Goal: Transaction & Acquisition: Purchase product/service

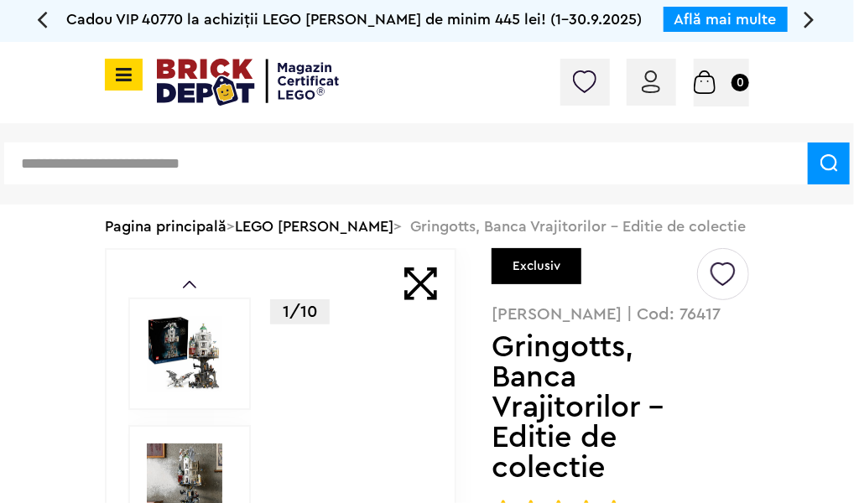
click at [435, 271] on span at bounding box center [420, 283] width 33 height 33
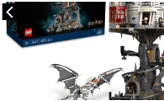
scroll to position [229, 0]
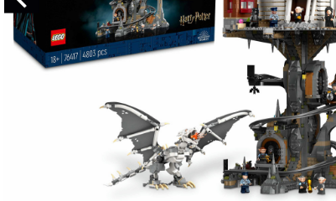
click at [99, 48] on div at bounding box center [201, 14] width 402 height 402
click at [214, 46] on div at bounding box center [201, 14] width 402 height 402
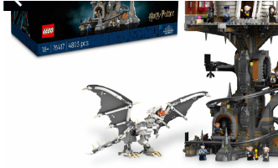
scroll to position [230, 0]
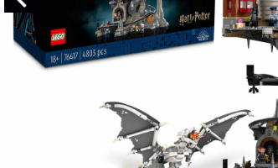
drag, startPoint x: 200, startPoint y: 38, endPoint x: 153, endPoint y: 42, distance: 47.1
click at [153, 42] on div at bounding box center [201, 13] width 402 height 402
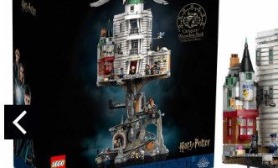
scroll to position [115, 0]
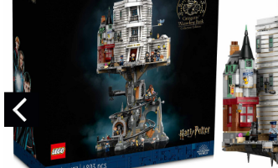
drag, startPoint x: 143, startPoint y: 43, endPoint x: 127, endPoint y: 45, distance: 17.0
click at [127, 45] on div at bounding box center [201, 128] width 402 height 402
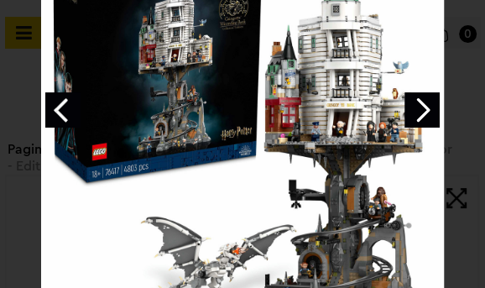
click at [412, 111] on link "Next image" at bounding box center [421, 109] width 35 height 35
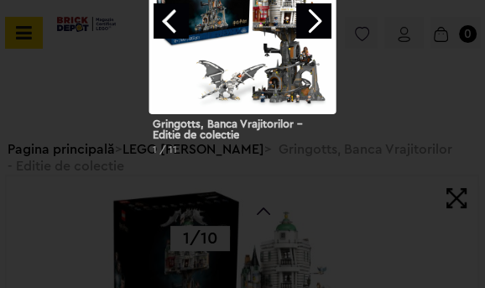
click at [325, 31] on link "Next image" at bounding box center [313, 20] width 35 height 35
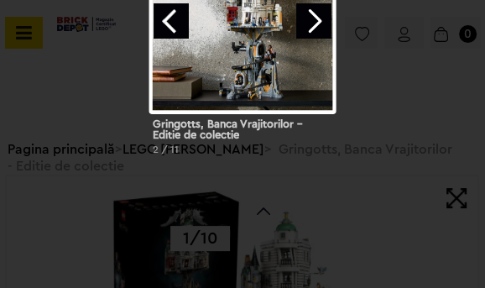
click at [325, 31] on link "Next image" at bounding box center [313, 20] width 35 height 35
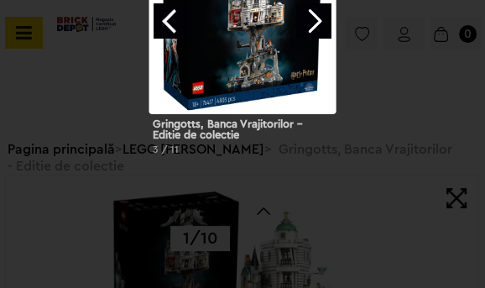
click at [325, 31] on link "Next image" at bounding box center [313, 20] width 35 height 35
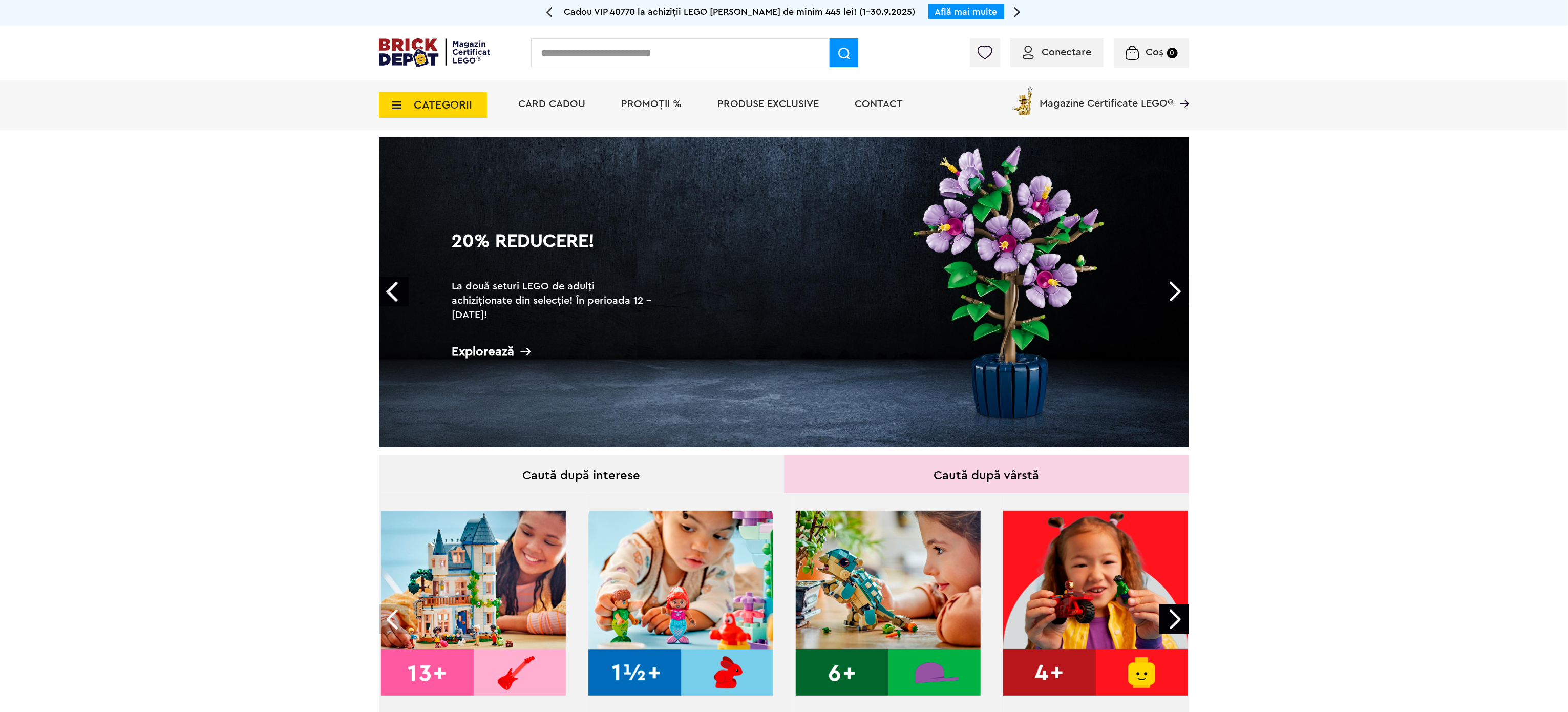
click at [385, 112] on span "CATEGORII" at bounding box center [433, 105] width 108 height 26
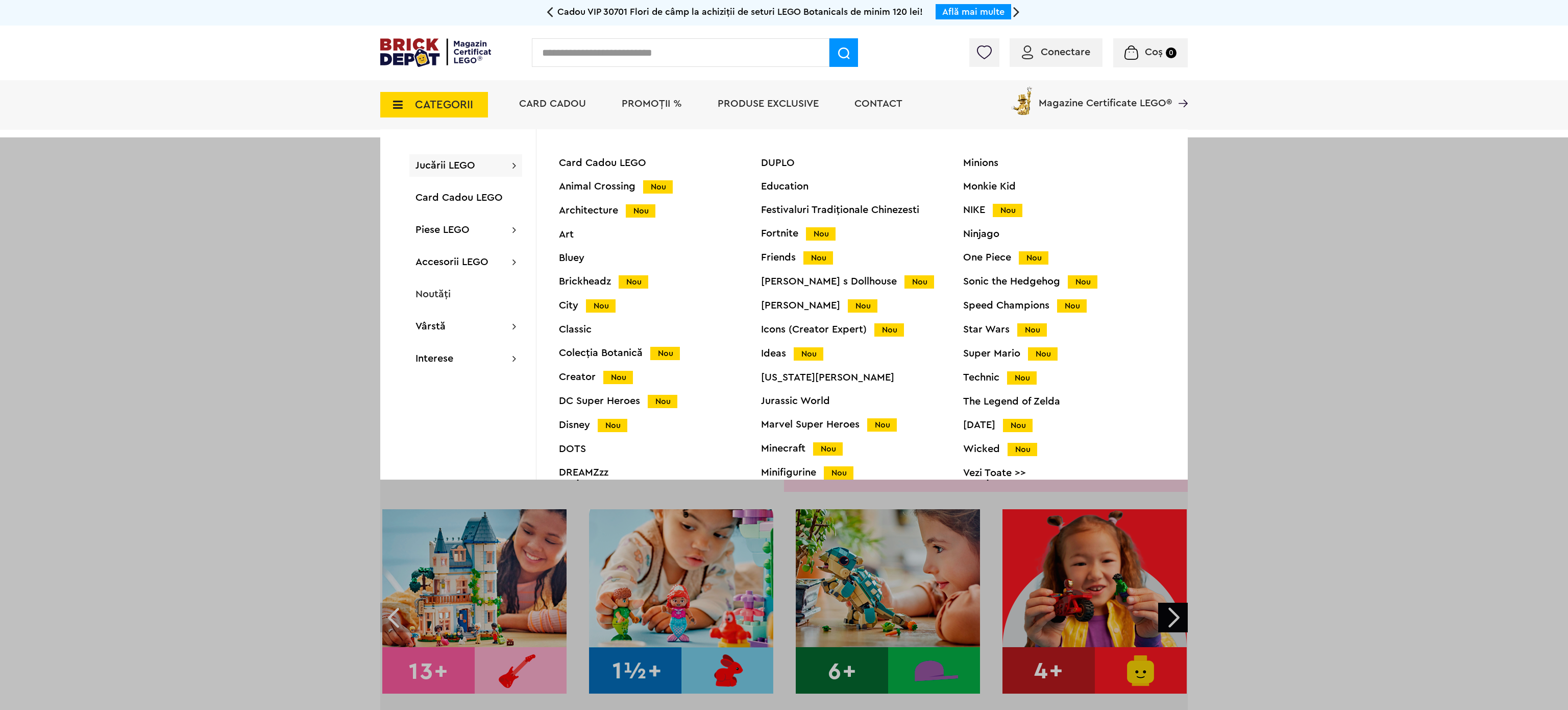
click at [578, 280] on div "Brickheadz Nou" at bounding box center [660, 282] width 202 height 11
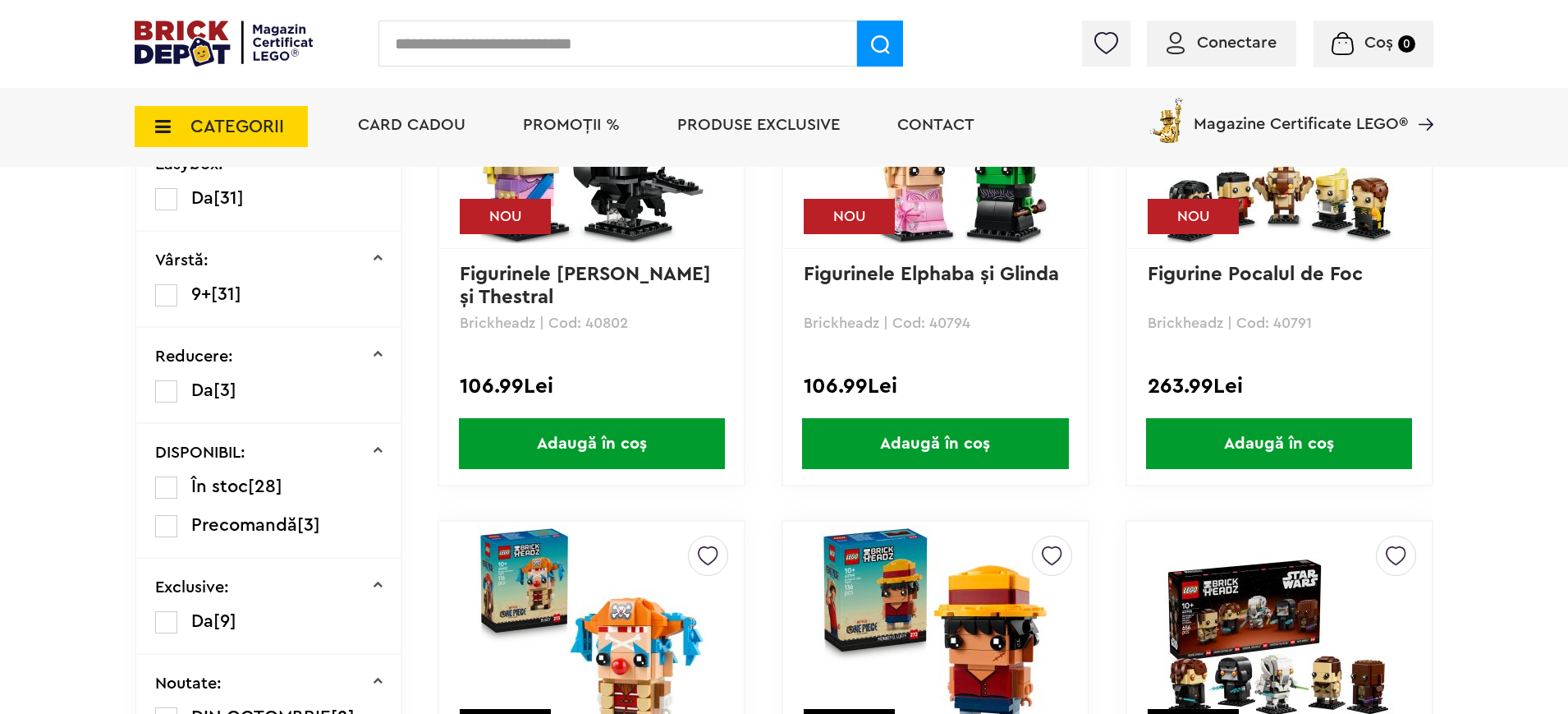
scroll to position [477, 0]
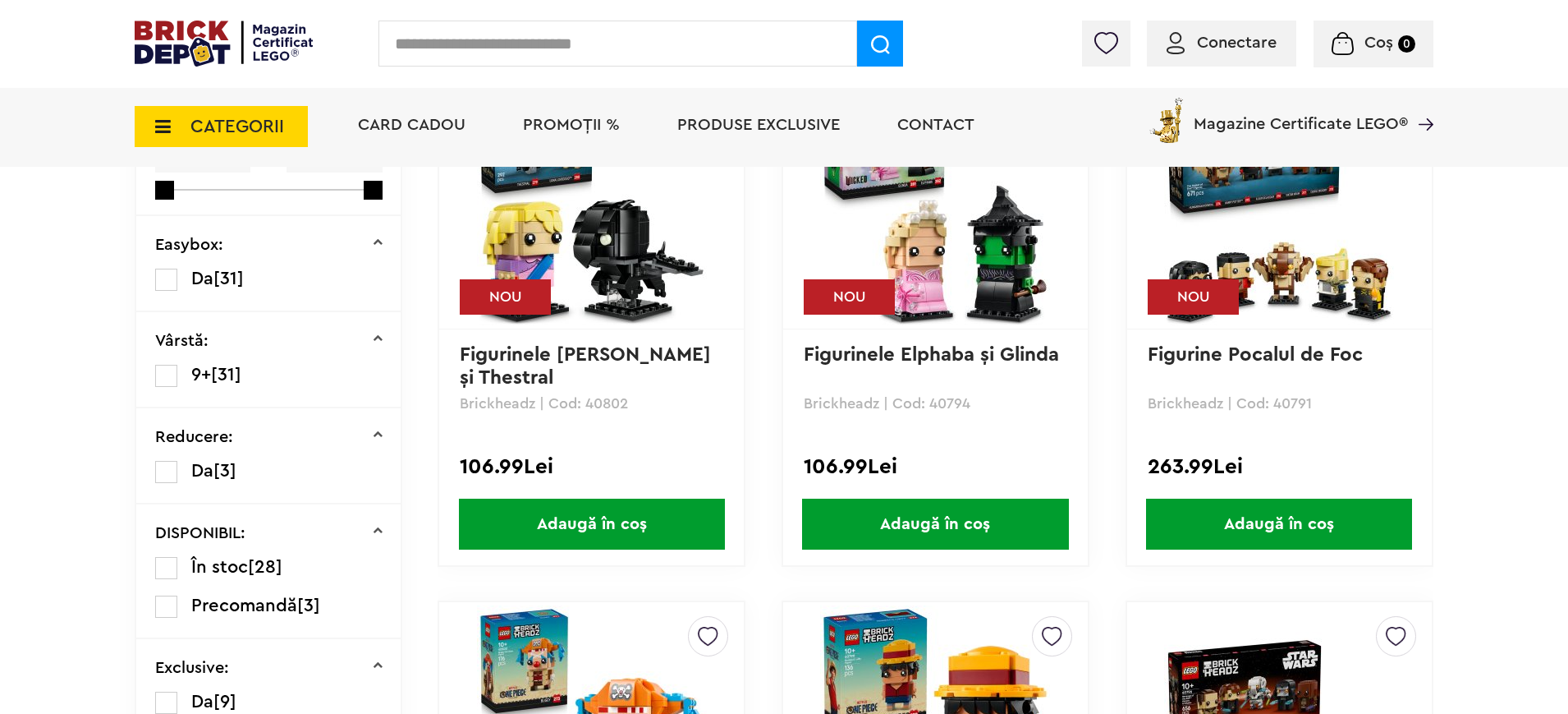
click at [1273, 284] on img at bounding box center [1278, 210] width 230 height 230
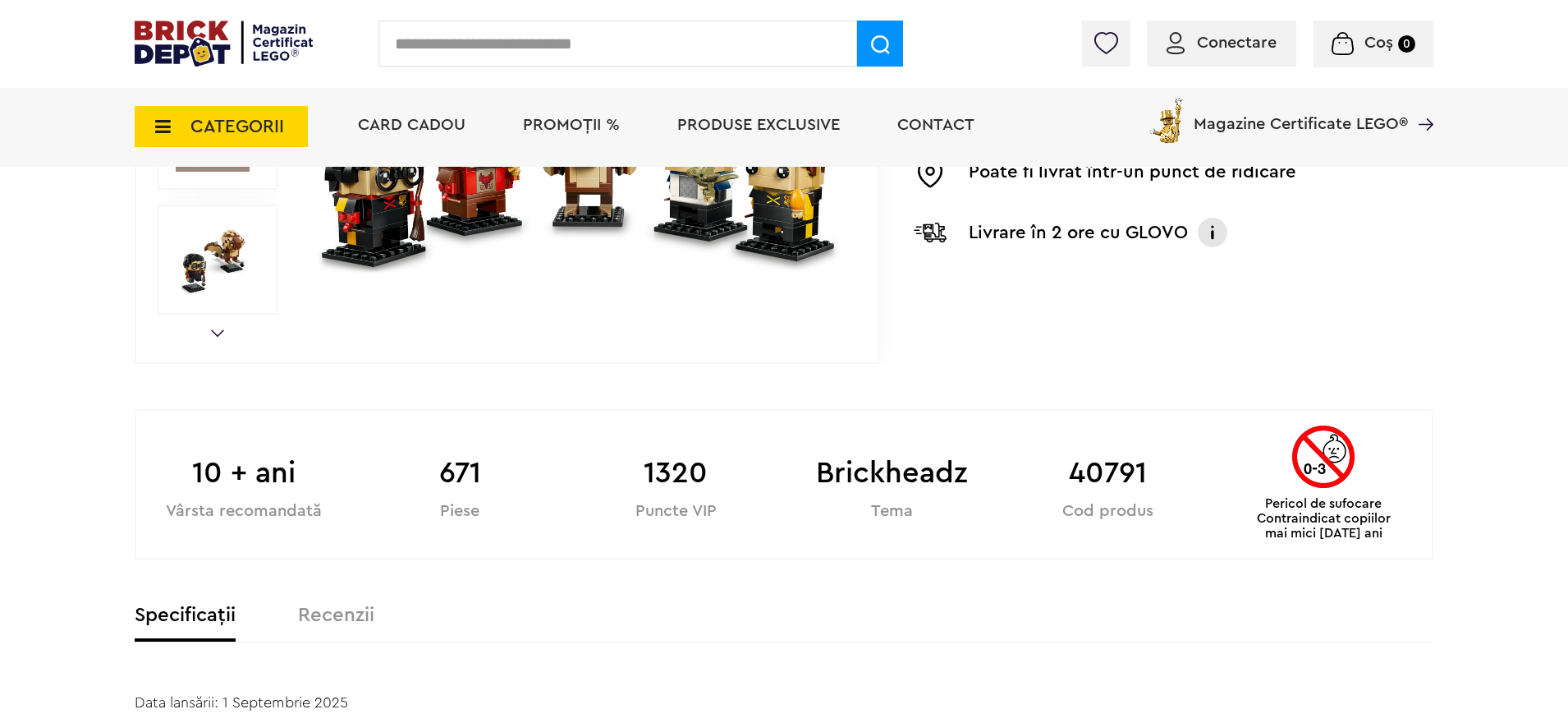
scroll to position [1249, 0]
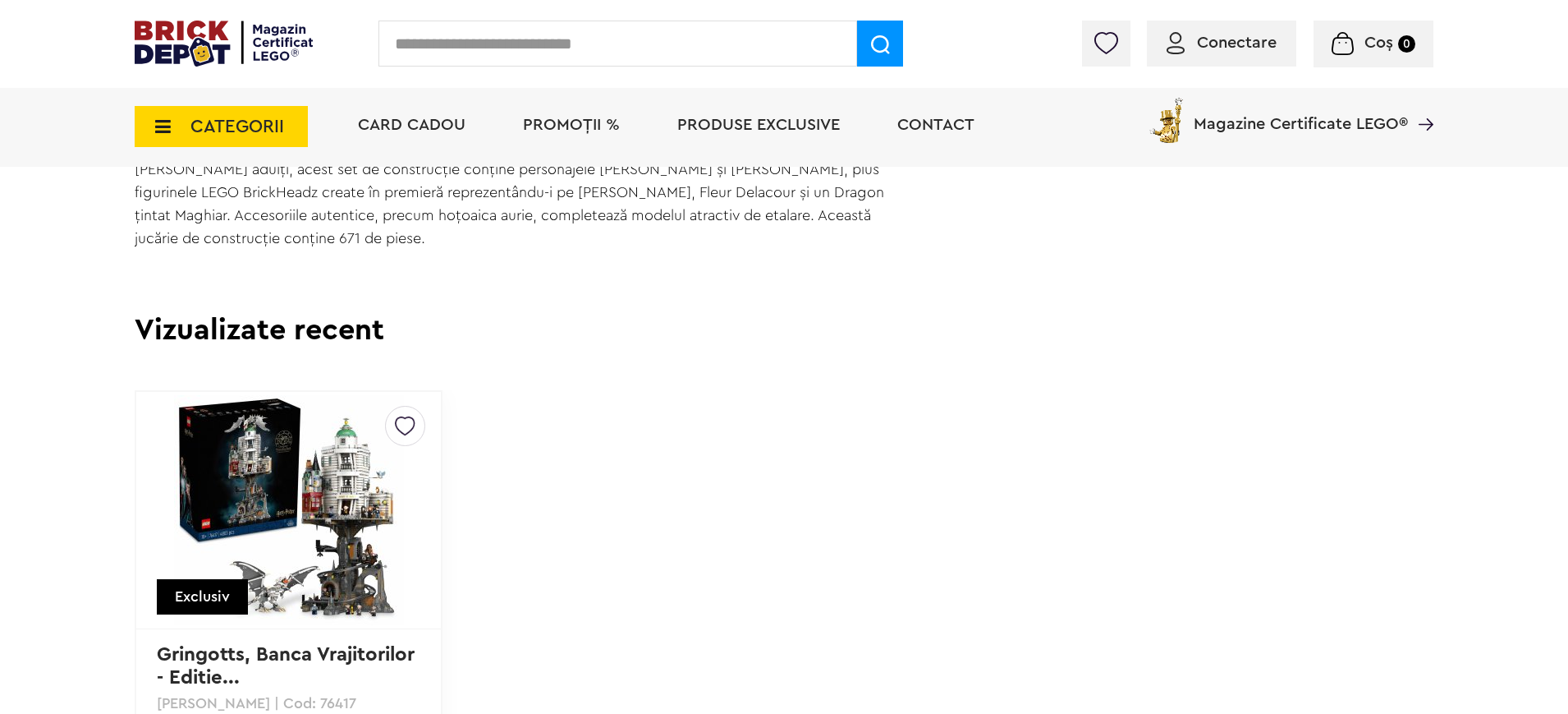
drag, startPoint x: 1565, startPoint y: 214, endPoint x: 1563, endPoint y: 184, distance: 30.1
click at [1563, 184] on div "Cadou VIP 40770 la achiziții LEGO Harry Potter de minim 445 lei! (1-30.9.2025) …" at bounding box center [784, 174] width 1568 height 2847
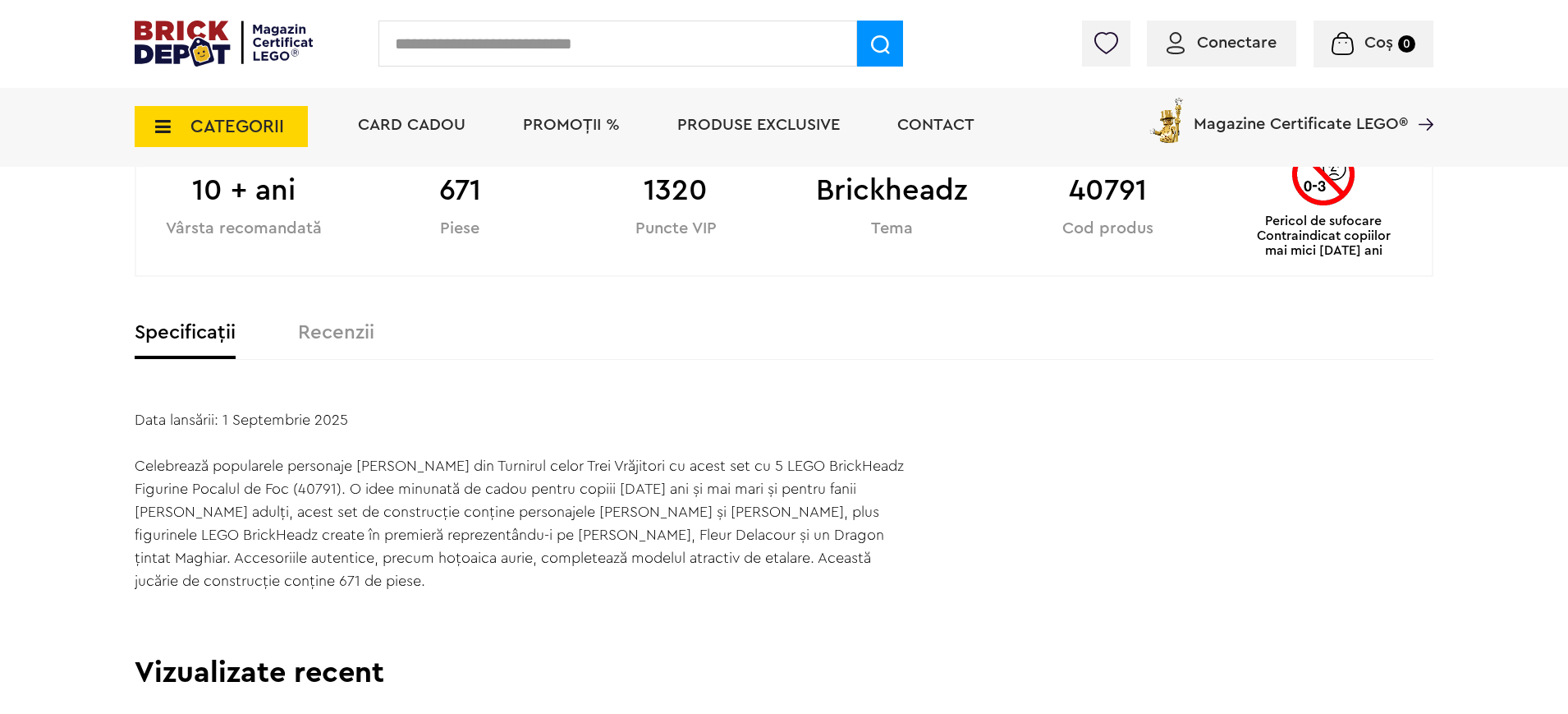
scroll to position [864, 0]
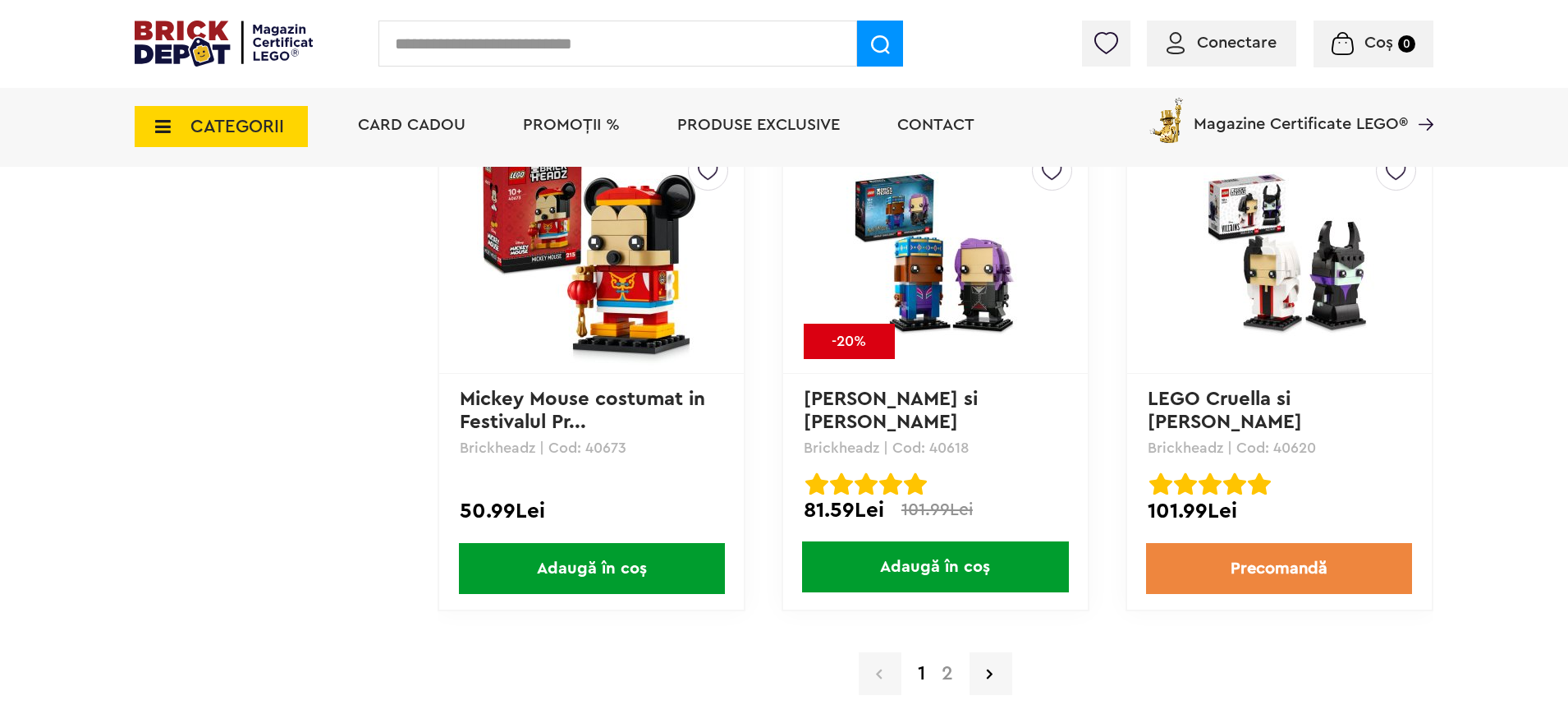
scroll to position [4723, 0]
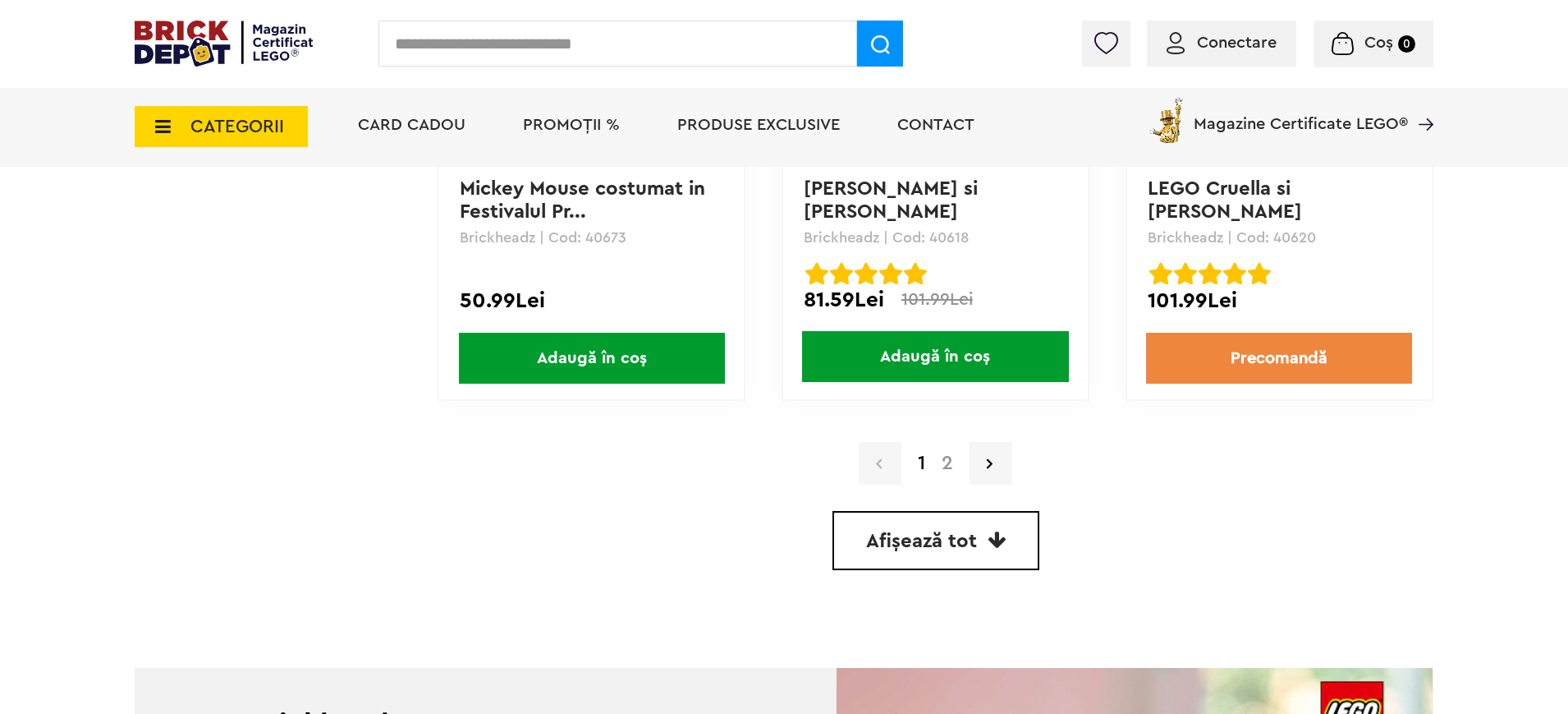
click at [941, 465] on link "2" at bounding box center [946, 463] width 28 height 20
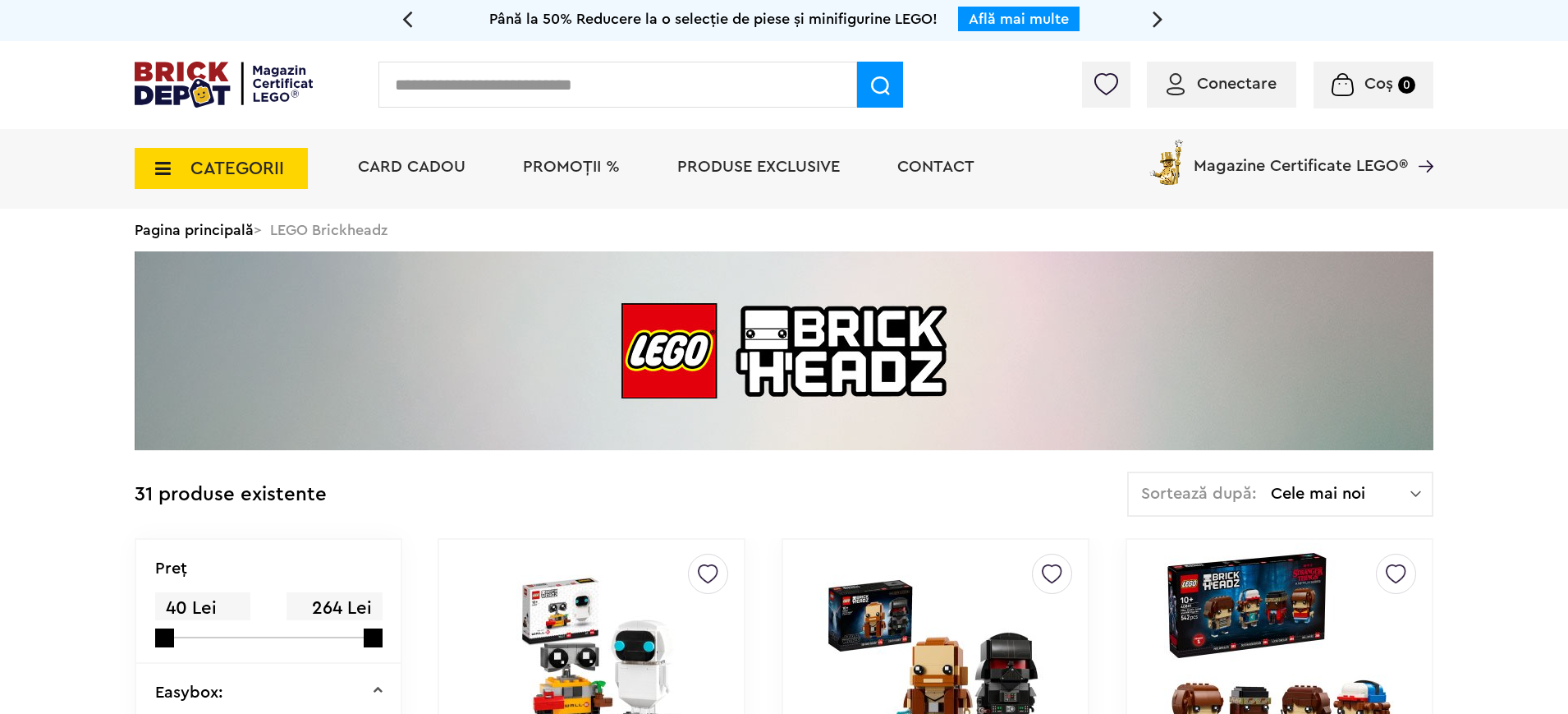
click at [346, 231] on div "Pagina principală > LEGO Brickheadz" at bounding box center [784, 230] width 1299 height 43
click at [215, 170] on span "CATEGORII" at bounding box center [238, 168] width 94 height 18
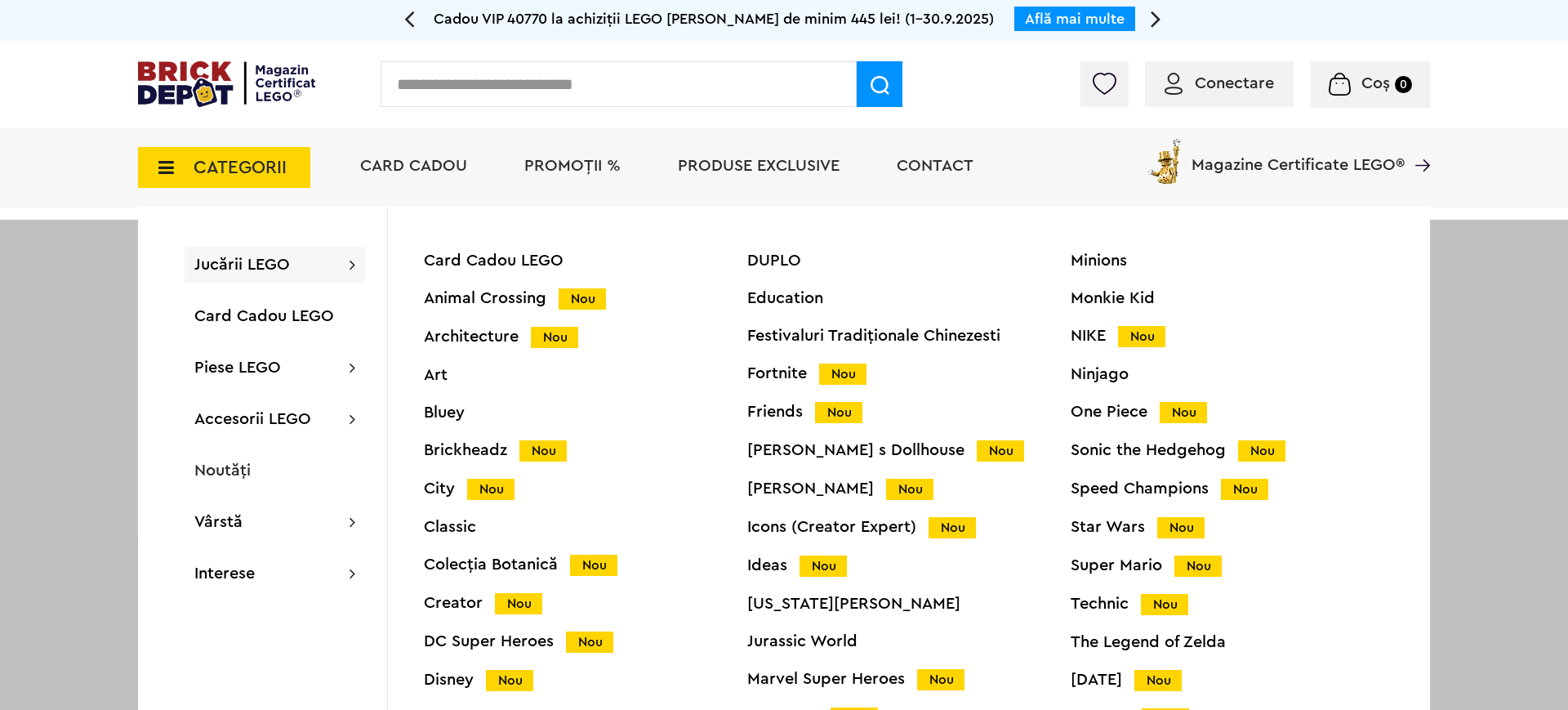
click at [463, 447] on div "Brickheadz Nou" at bounding box center [585, 451] width 323 height 18
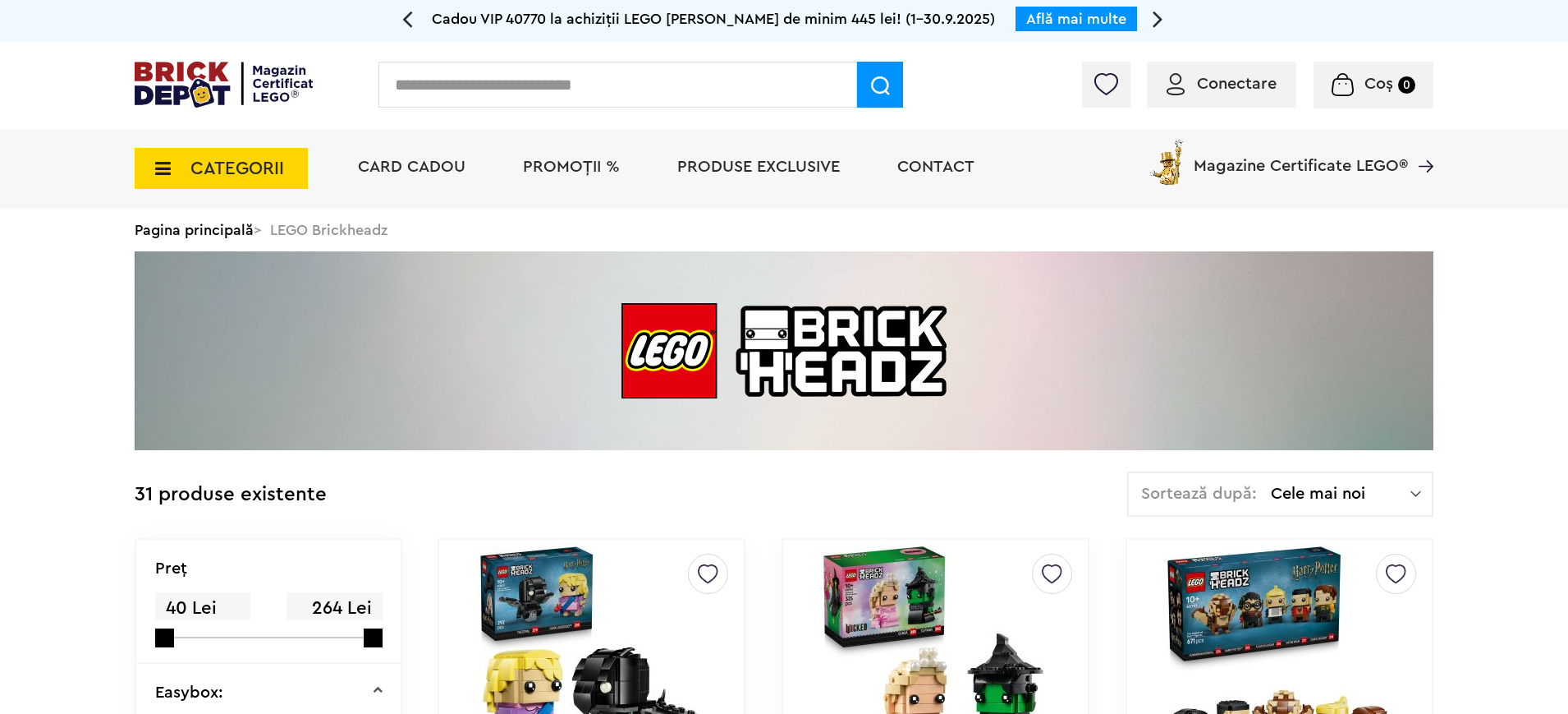
drag, startPoint x: 1575, startPoint y: 2, endPoint x: 1081, endPoint y: 197, distance: 531.1
click at [1081, 197] on div "Card Cadou PROMOȚII % Produse exclusive Contact Magazine Certificate LEGO®" at bounding box center [887, 168] width 1091 height 79
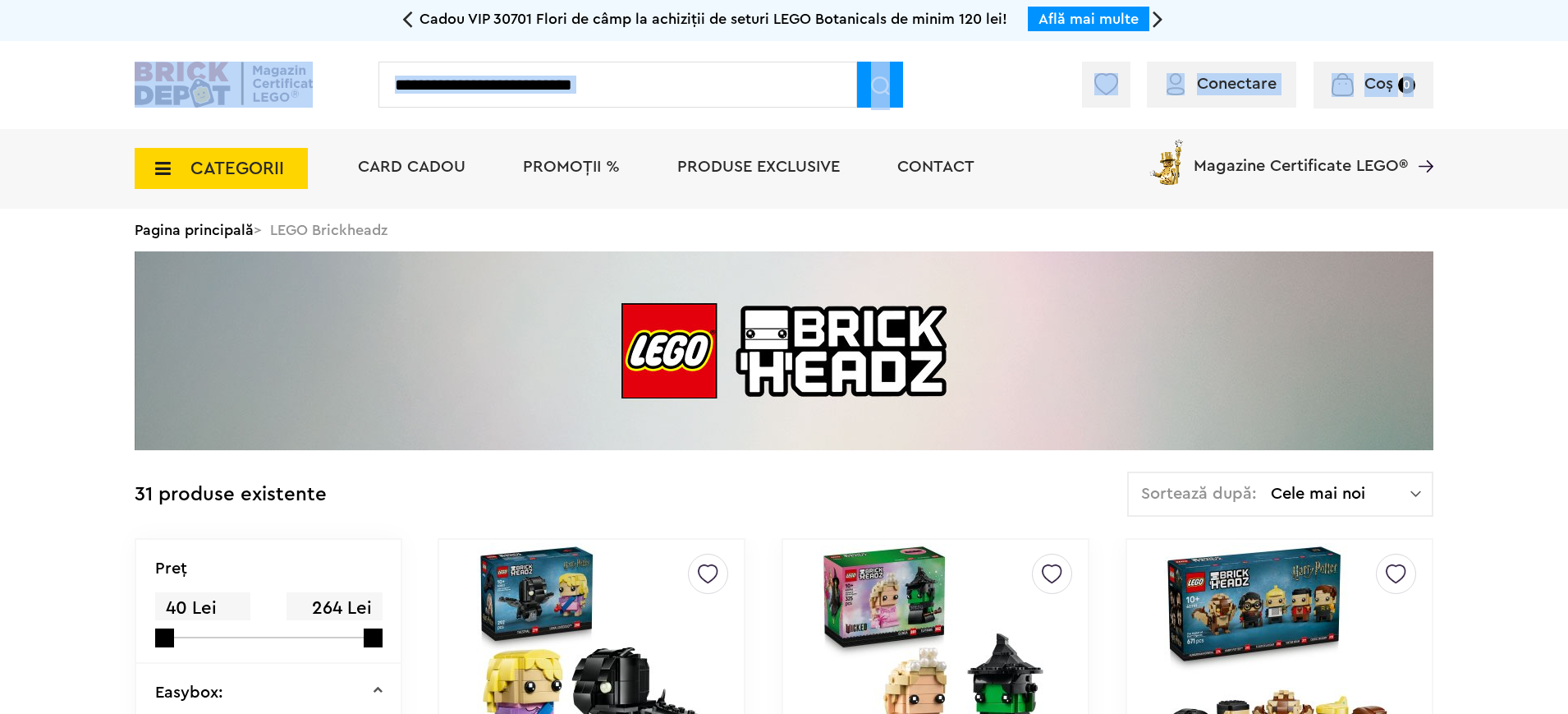
drag, startPoint x: 1559, startPoint y: 53, endPoint x: 1554, endPoint y: 201, distance: 148.1
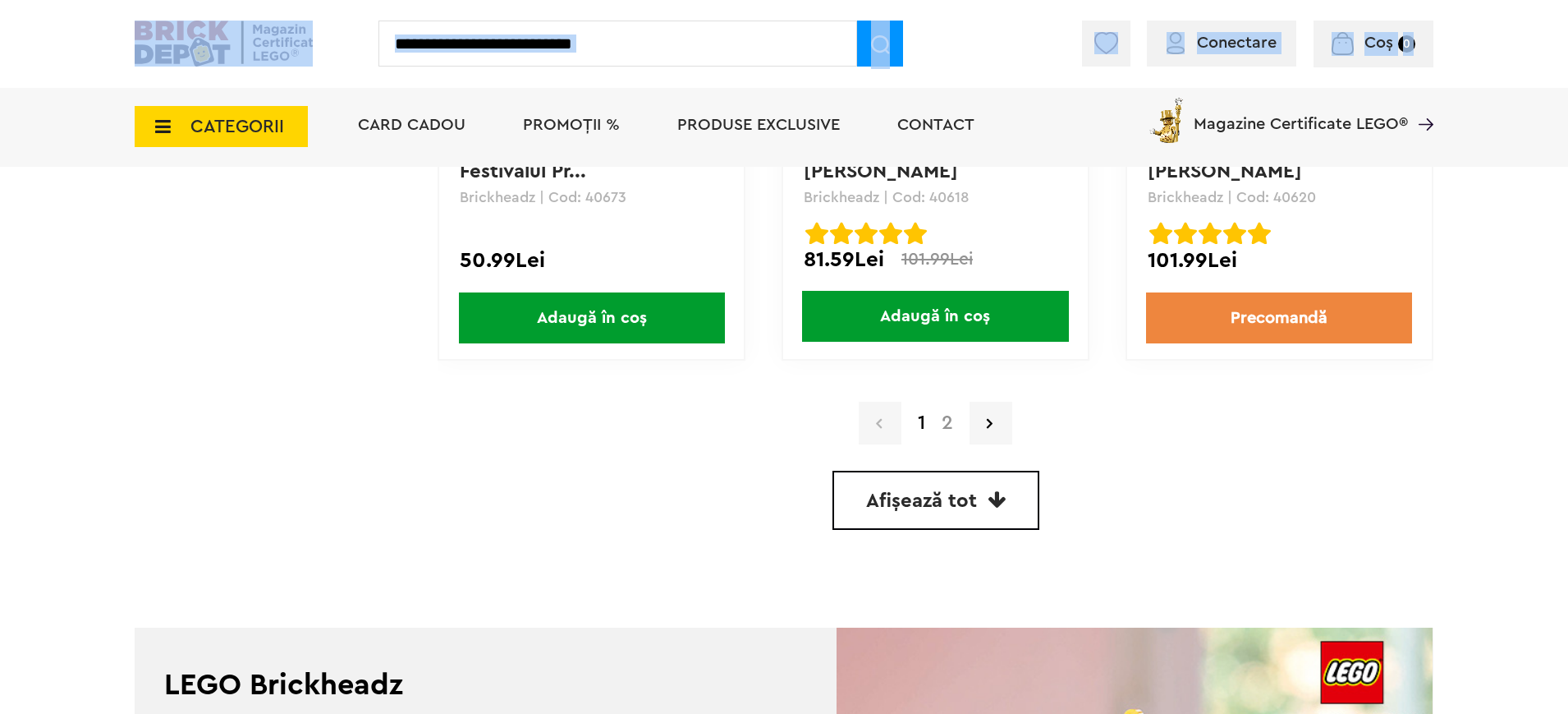
scroll to position [4812, 0]
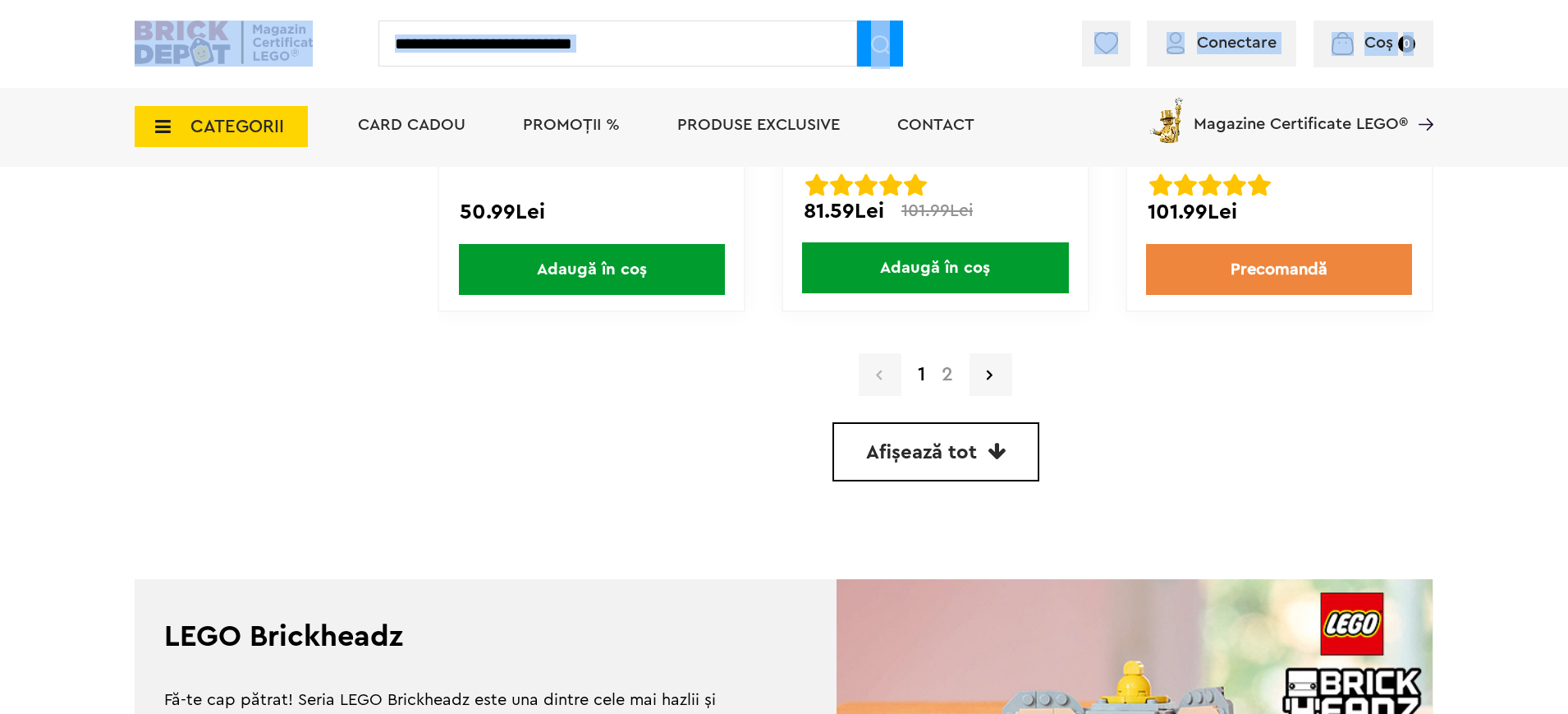
click at [939, 374] on link "2" at bounding box center [946, 374] width 28 height 20
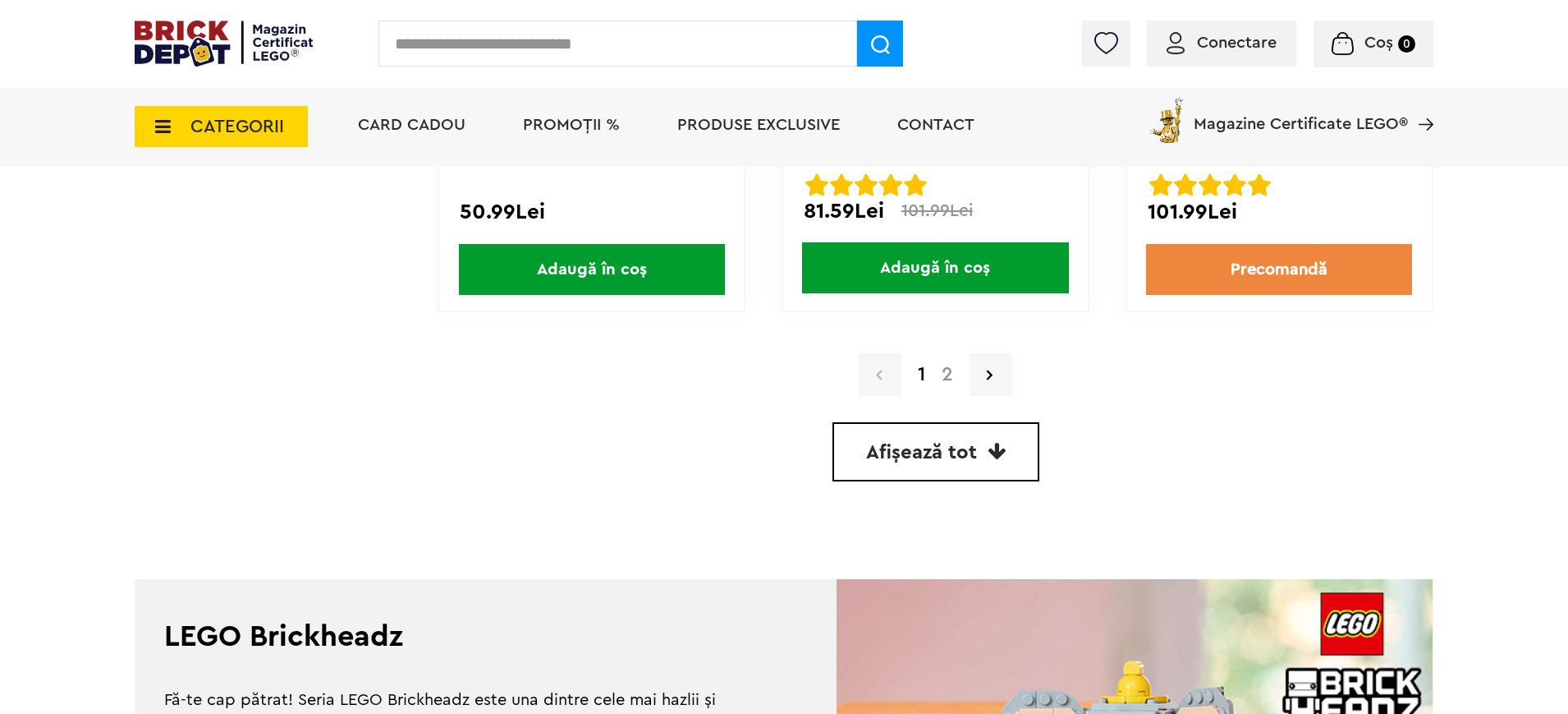
click at [1418, 71] on div "Conectare Coș 0" at bounding box center [784, 44] width 1568 height 88
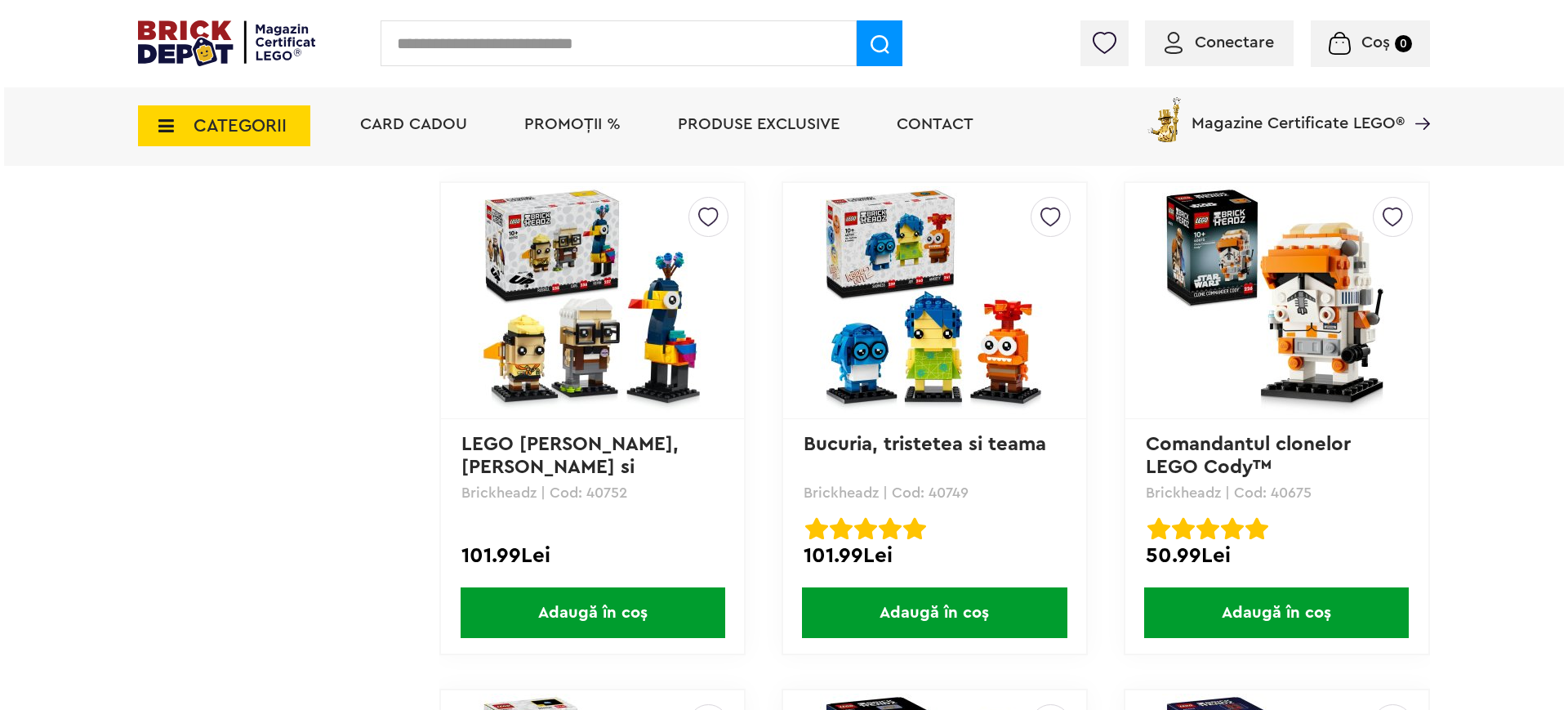
scroll to position [3378, 0]
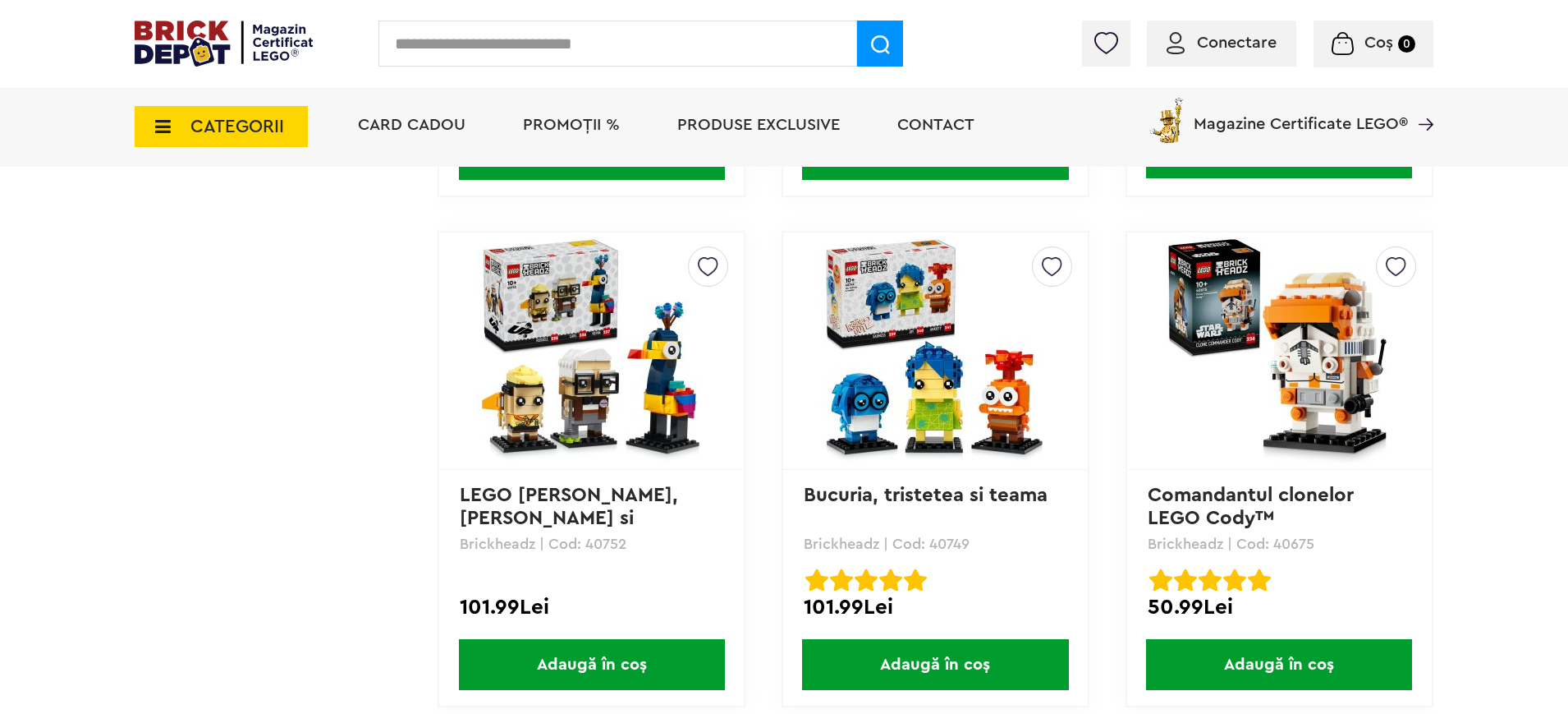
drag, startPoint x: 119, startPoint y: 123, endPoint x: 140, endPoint y: 123, distance: 21.0
click at [138, 123] on div "CATEGORII Jucării LEGO Card Cadou LEGO Animal Crossing Nou Architecture Nou Art…" at bounding box center [784, 126] width 1568 height 79
click at [166, 124] on icon at bounding box center [158, 126] width 25 height 18
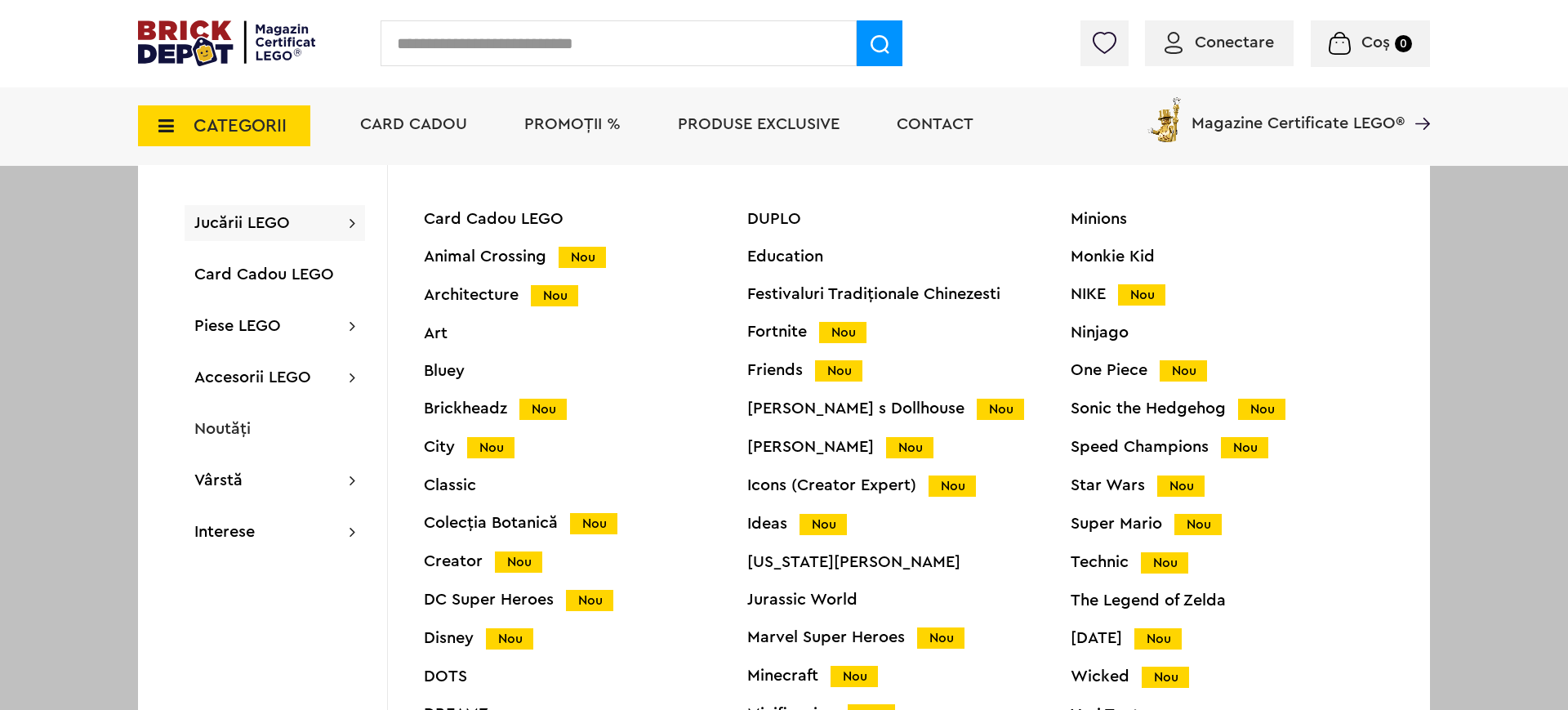
drag, startPoint x: 1430, startPoint y: 388, endPoint x: 1430, endPoint y: 402, distance: 14.0
click at [1430, 402] on div at bounding box center [784, 355] width 1568 height 710
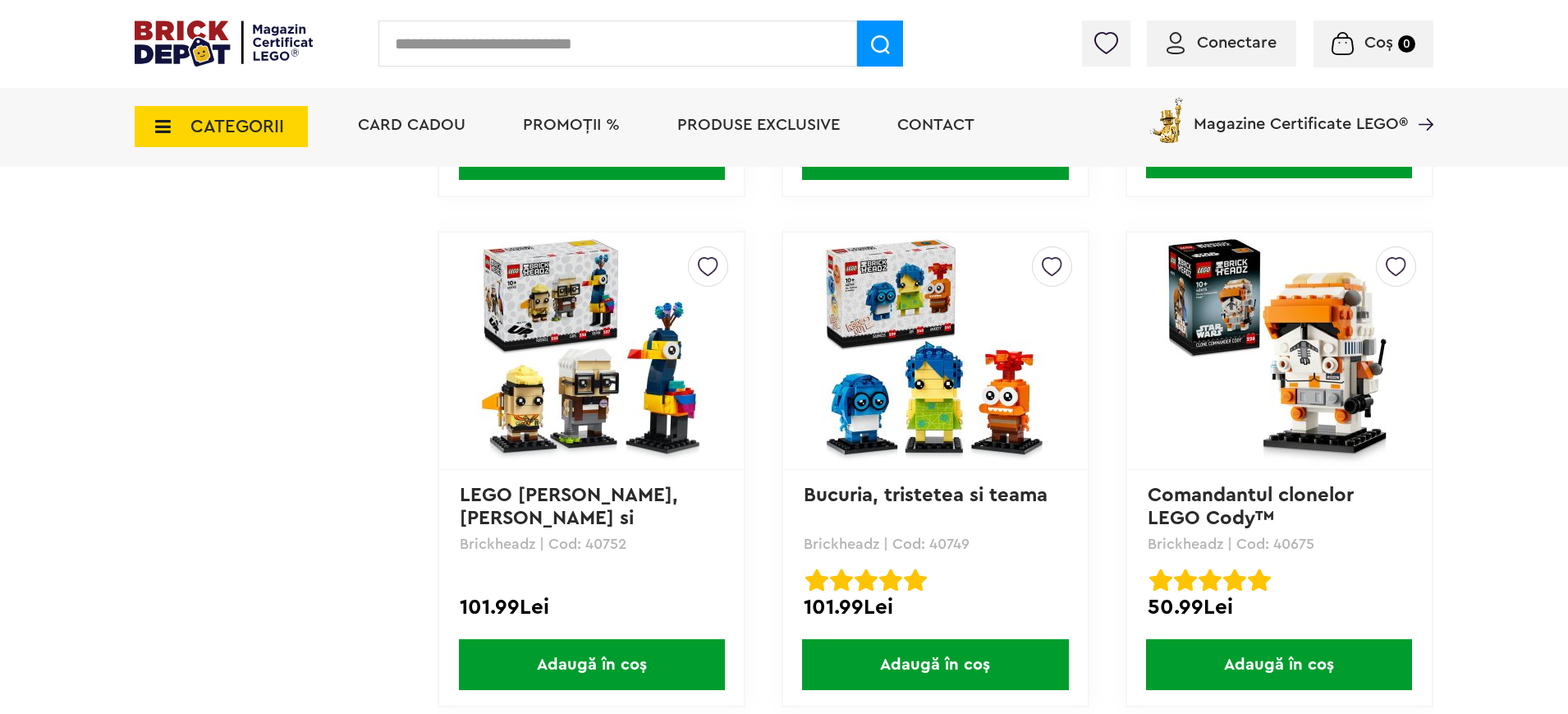
click at [164, 125] on icon at bounding box center [158, 126] width 25 height 18
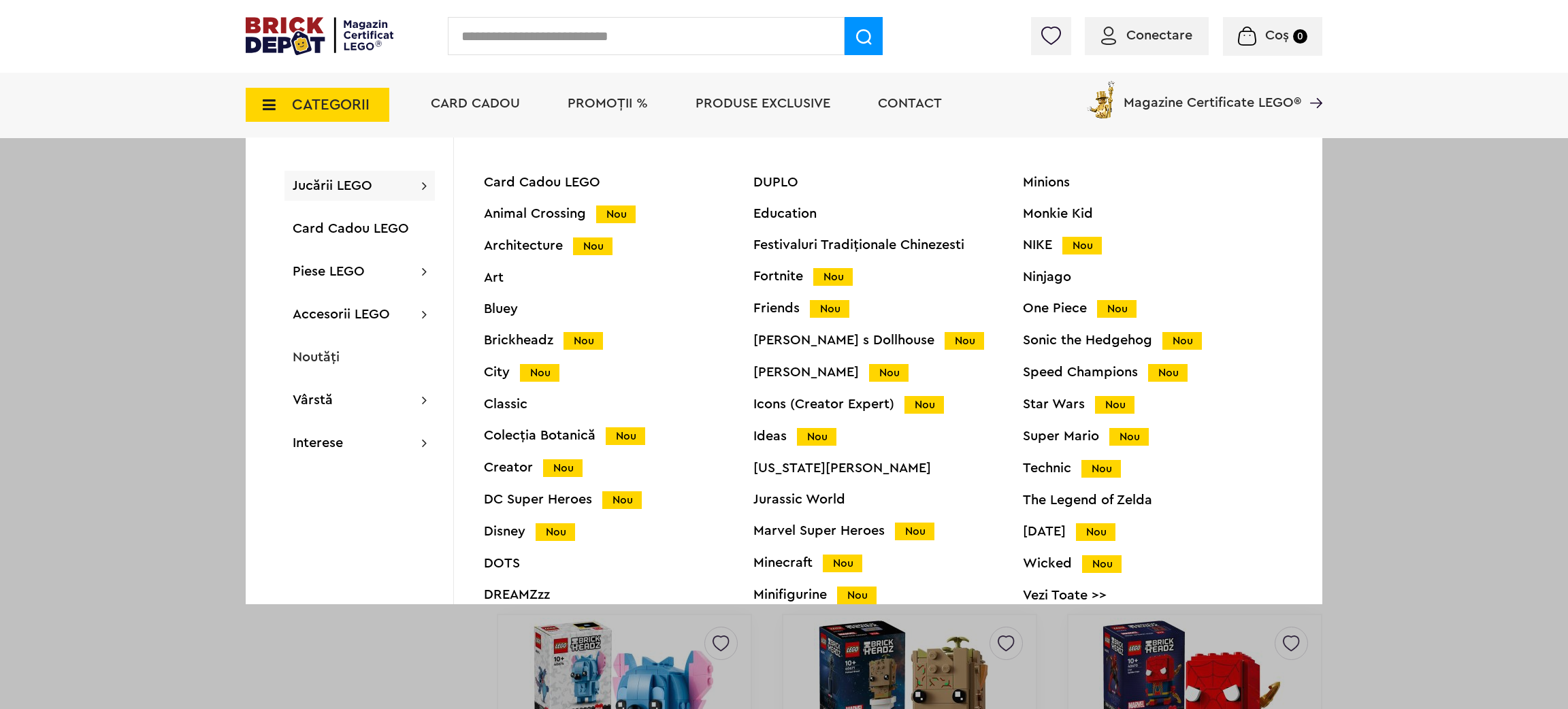
click at [1052, 186] on div "Minions" at bounding box center [1157, 182] width 269 height 14
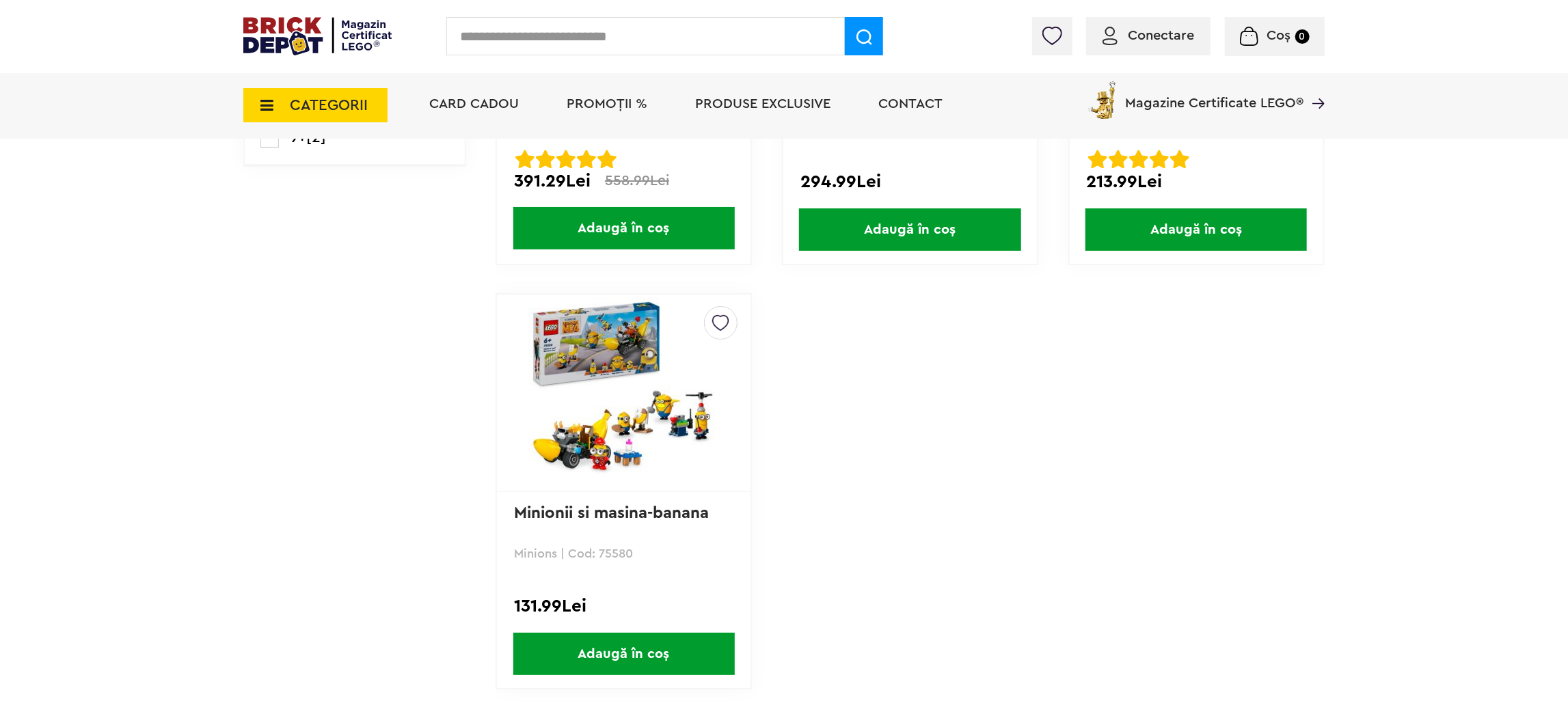
scroll to position [607, 0]
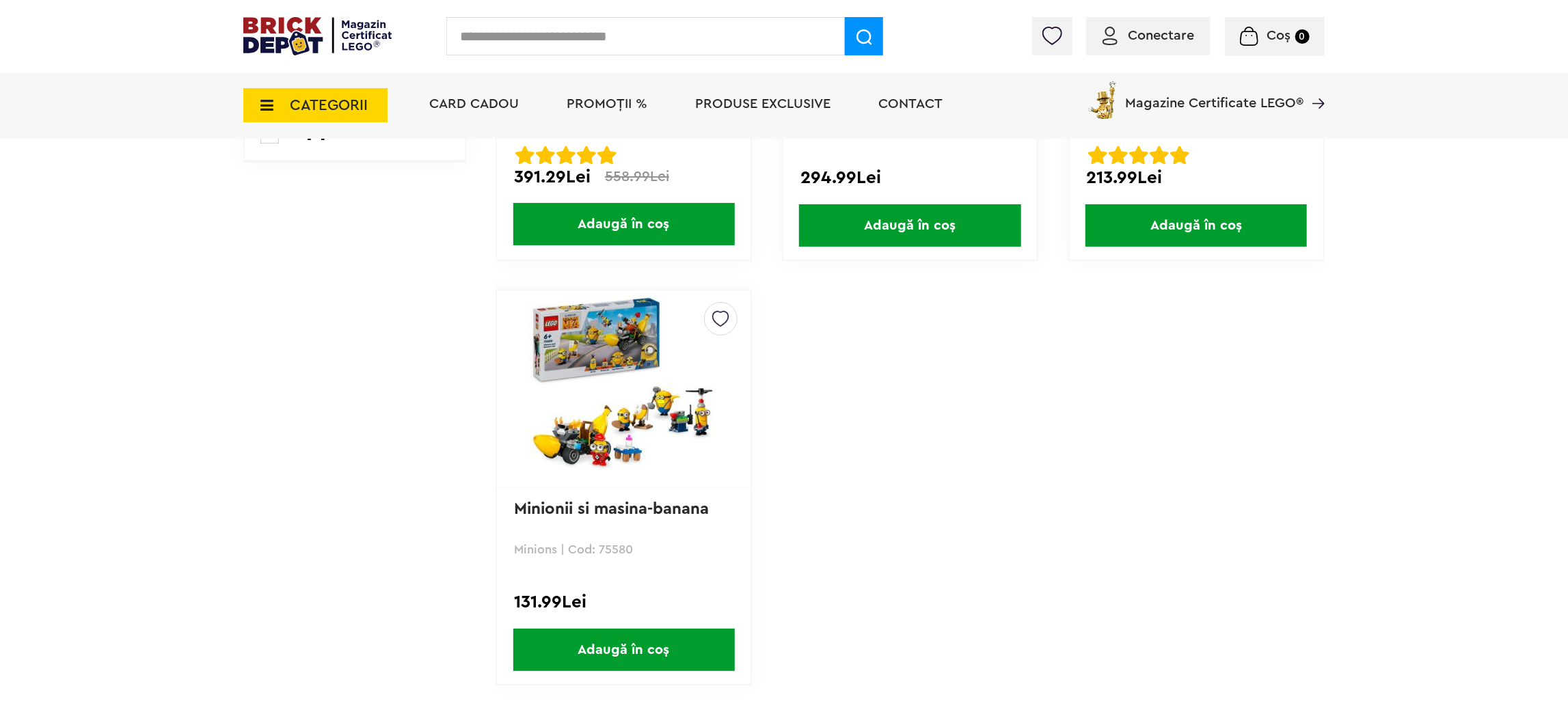
click at [588, 429] on img at bounding box center [623, 389] width 192 height 191
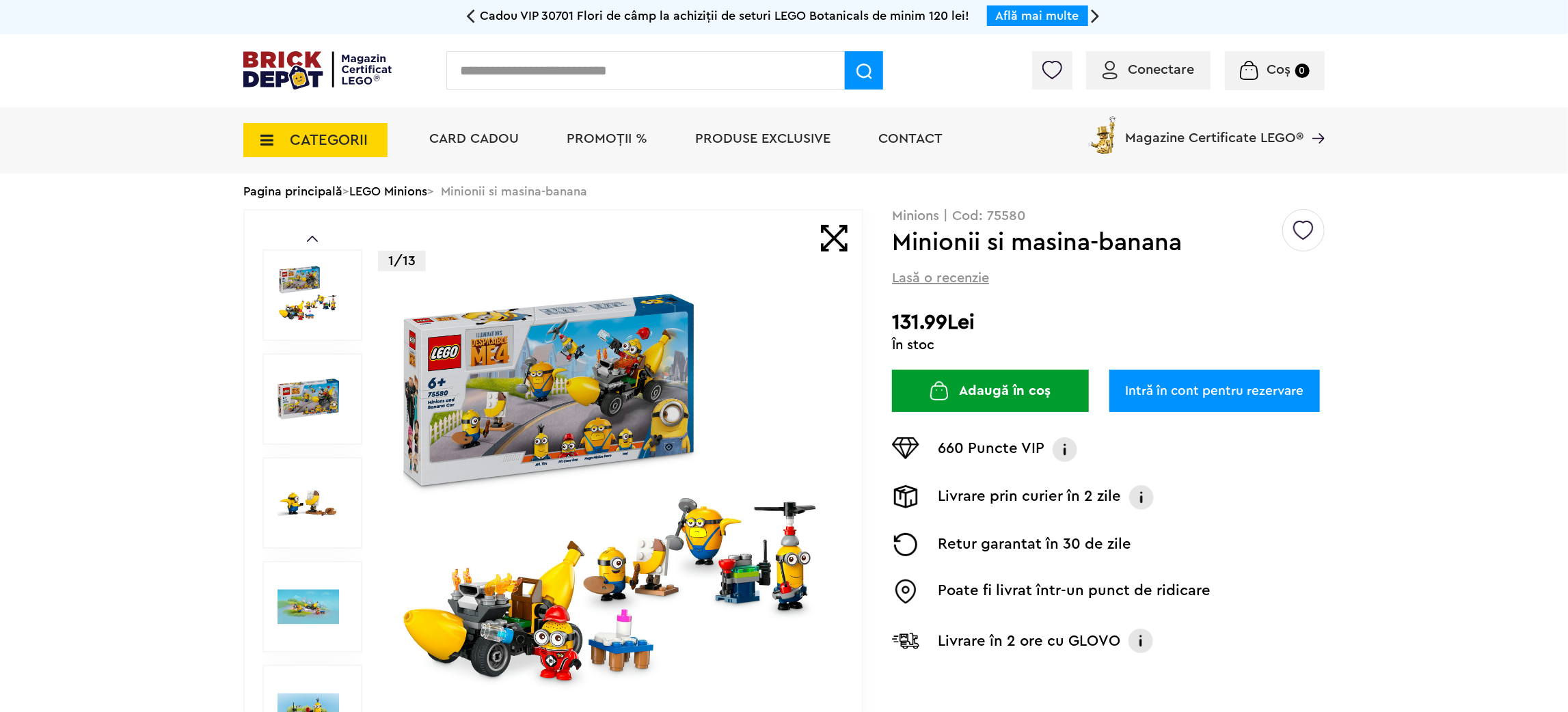
drag, startPoint x: 1567, startPoint y: 8, endPoint x: 1573, endPoint y: 24, distance: 17.1
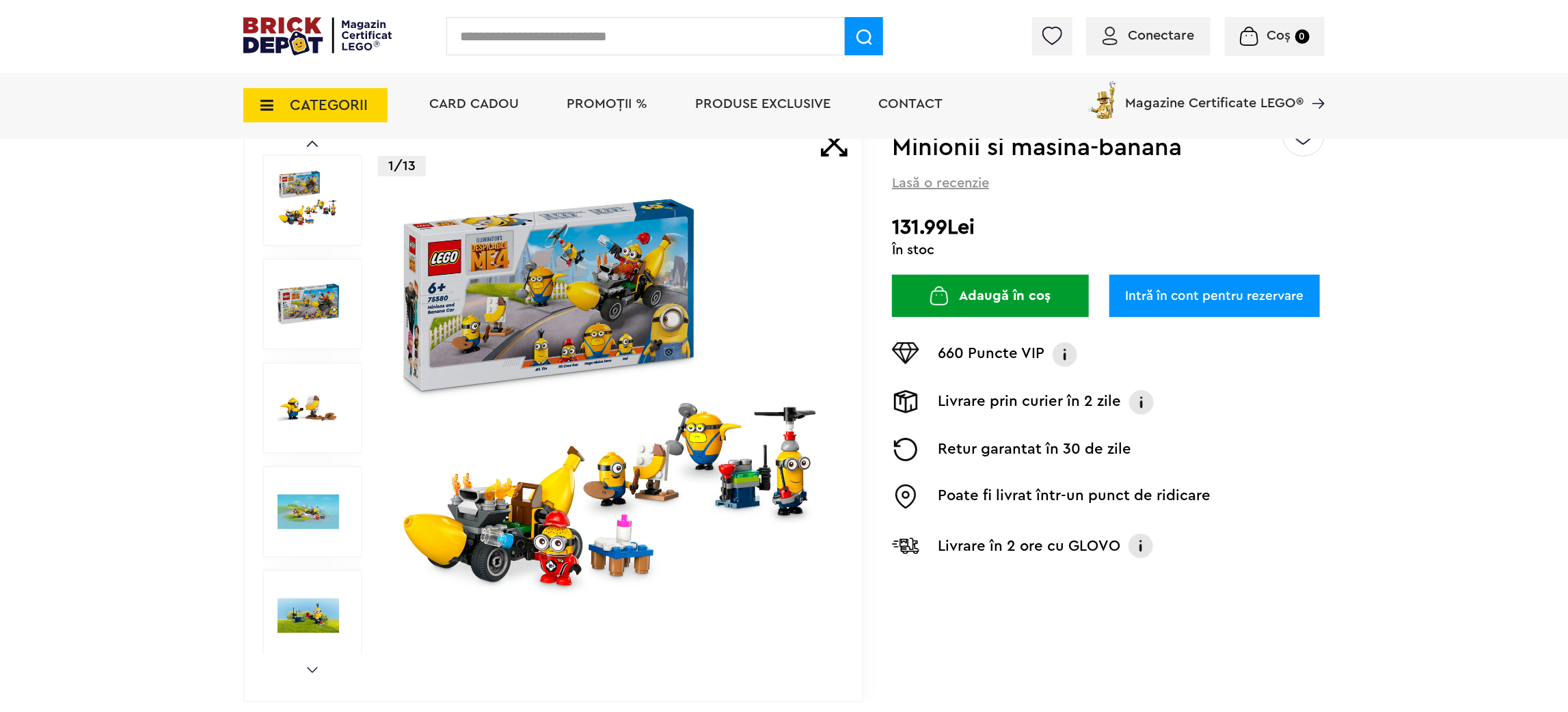
scroll to position [38, 0]
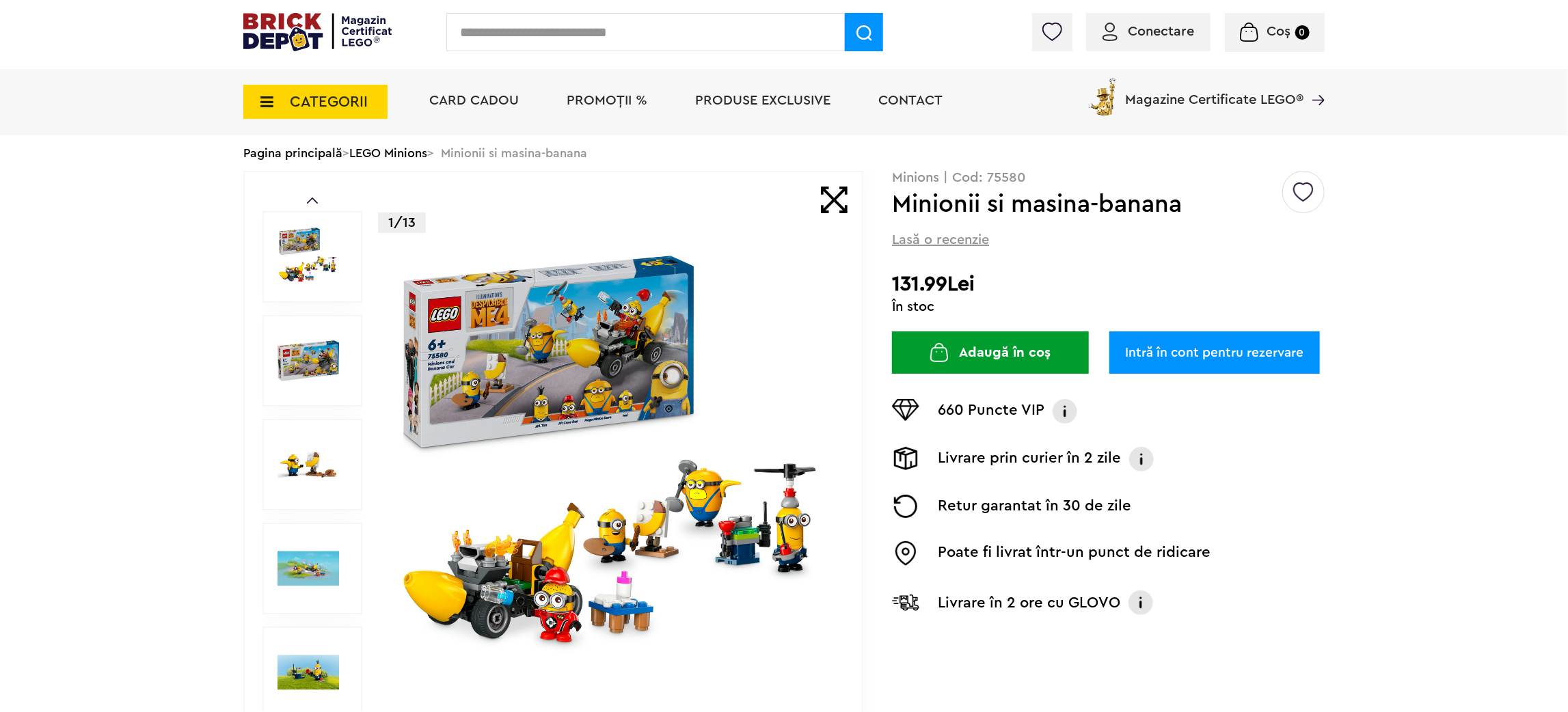
click at [262, 106] on icon at bounding box center [262, 102] width 21 height 15
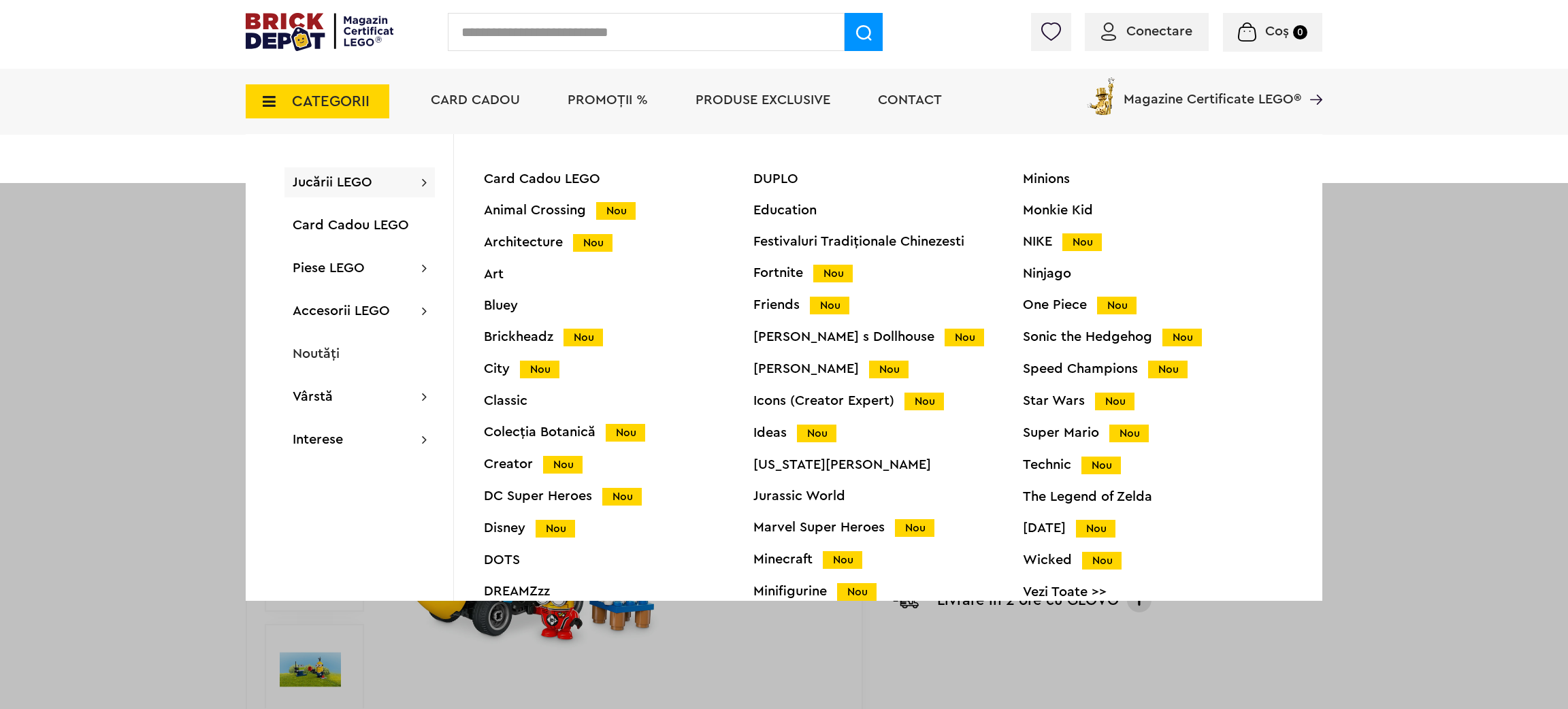
click at [548, 431] on div "Colecția Botanică Nou" at bounding box center [618, 432] width 269 height 15
click at [548, 431] on img at bounding box center [614, 462] width 438 height 438
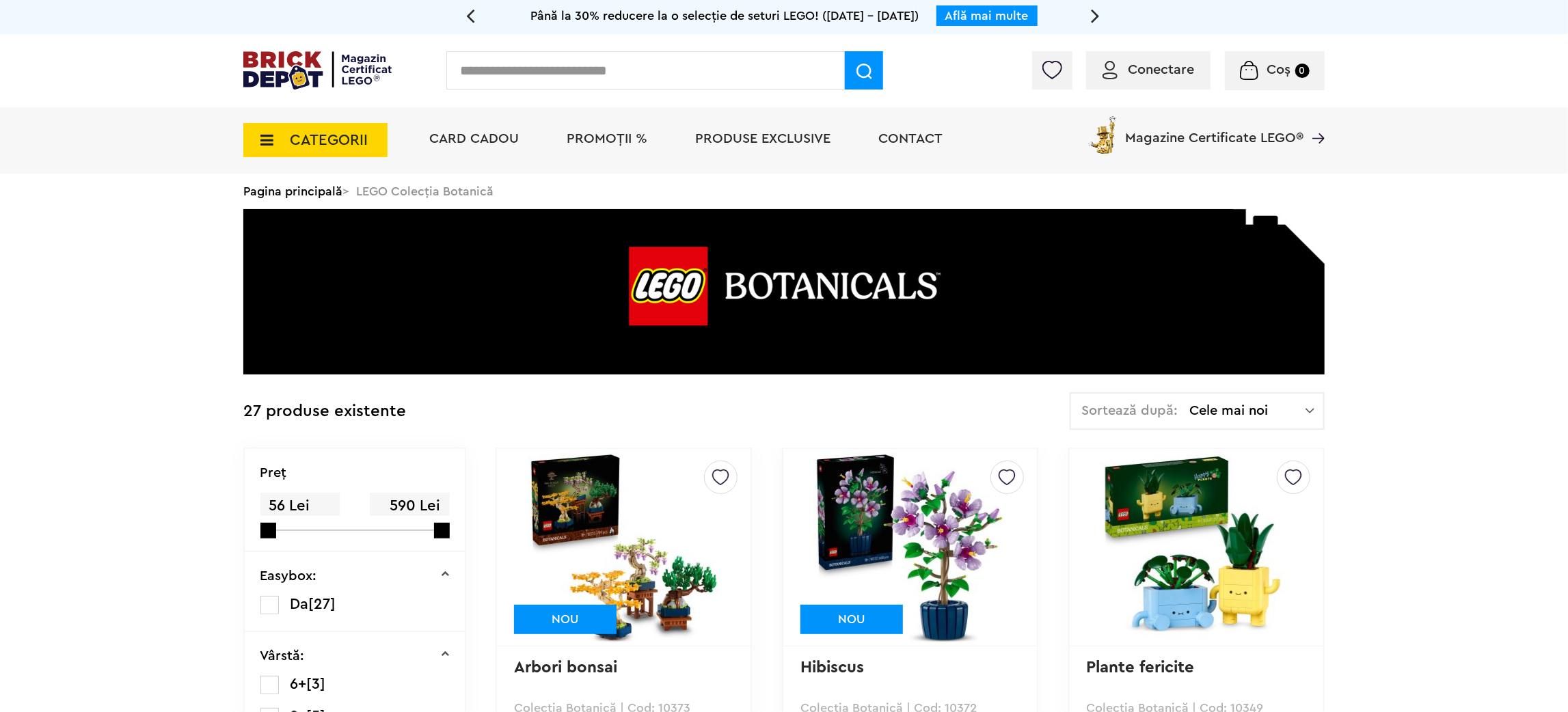
click at [270, 141] on icon at bounding box center [262, 140] width 21 height 15
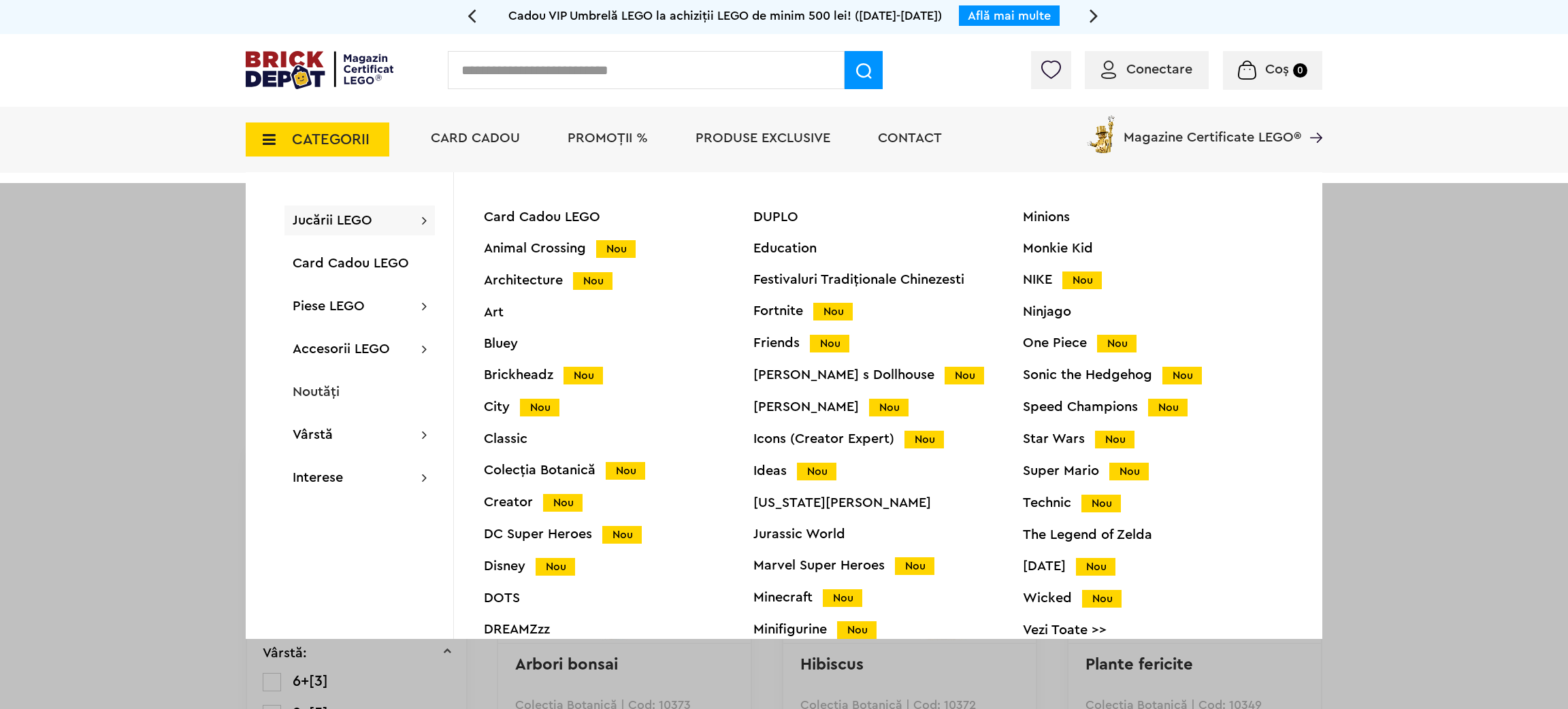
click at [829, 538] on div "Jurassic World" at bounding box center [888, 534] width 269 height 14
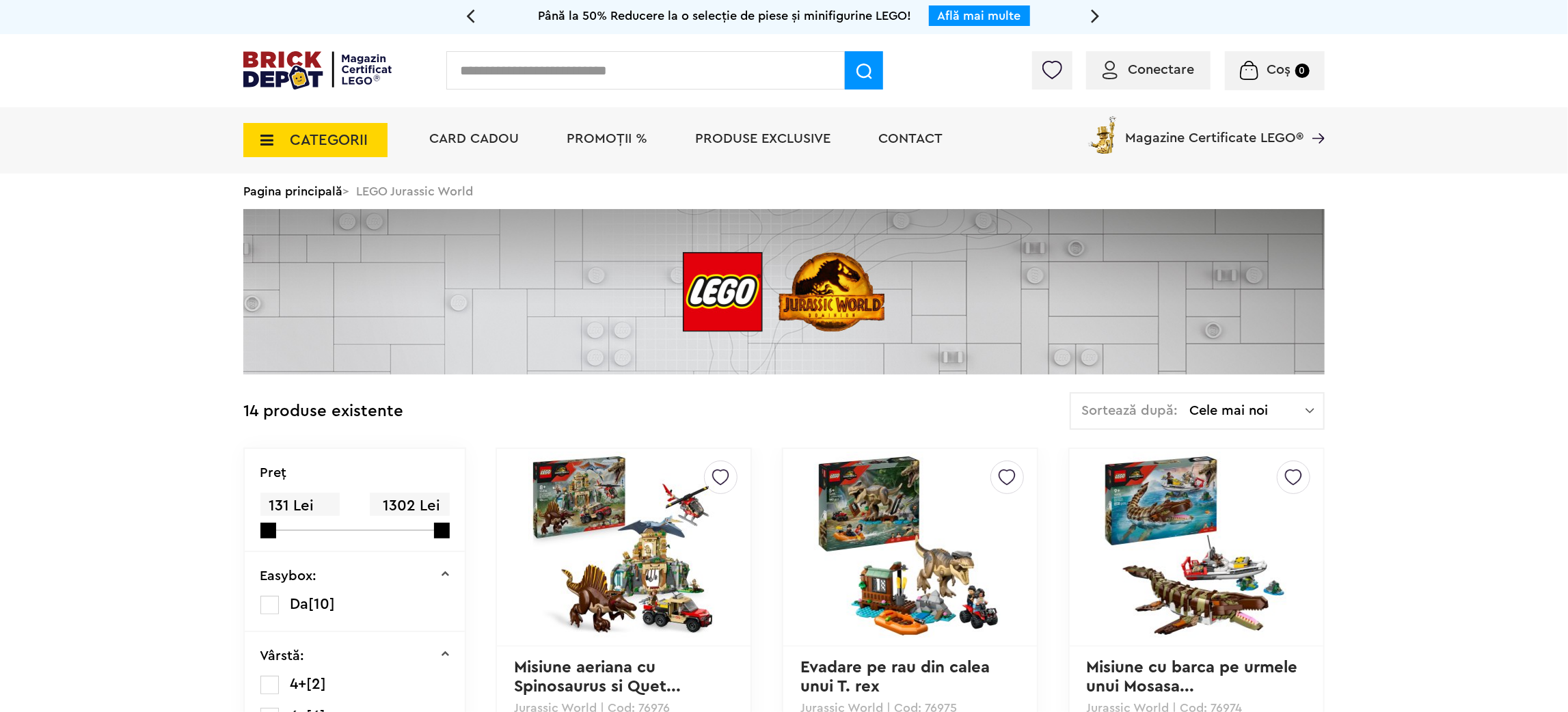
click at [267, 138] on icon at bounding box center [262, 140] width 21 height 15
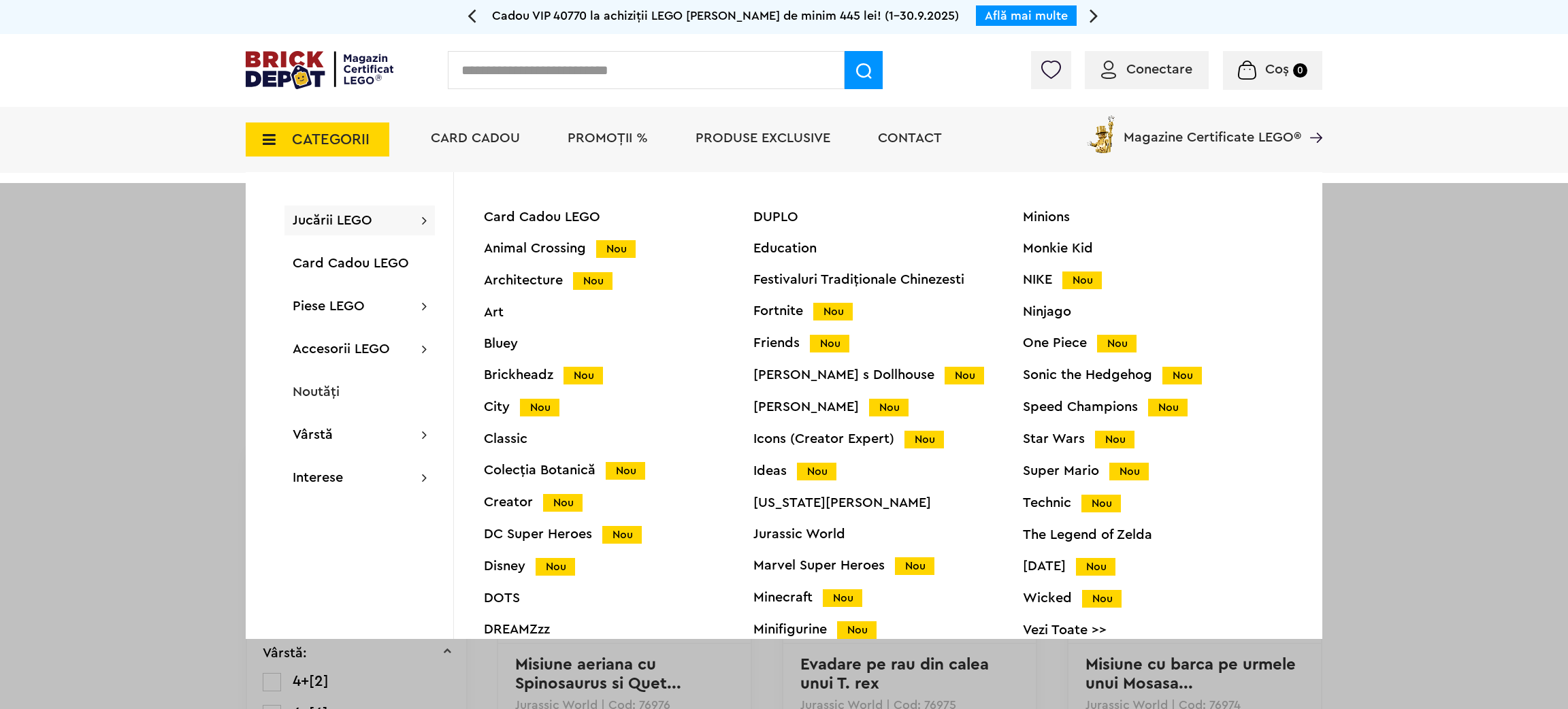
click at [540, 253] on div "Animal Crossing Nou" at bounding box center [618, 249] width 269 height 15
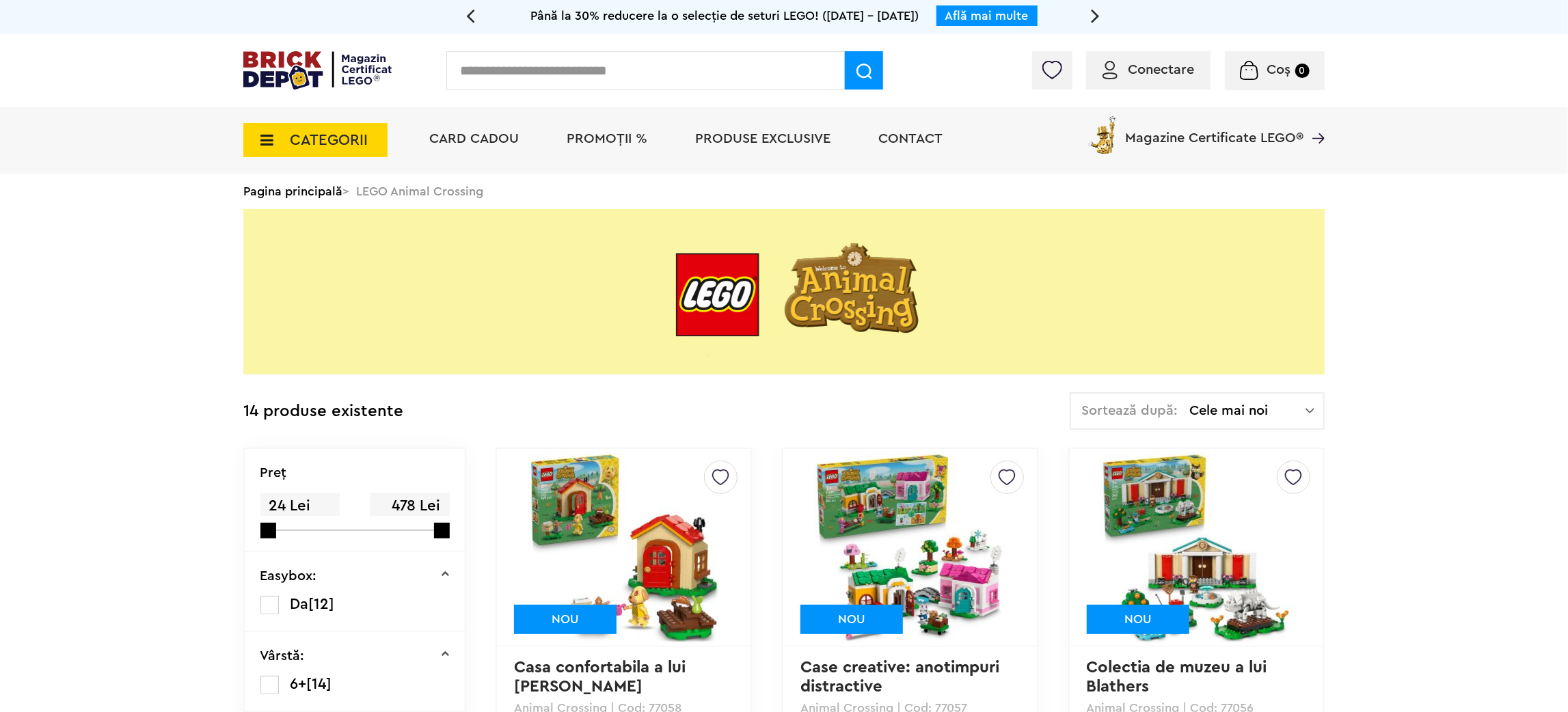
click at [280, 143] on span "CATEGORII" at bounding box center [315, 140] width 144 height 34
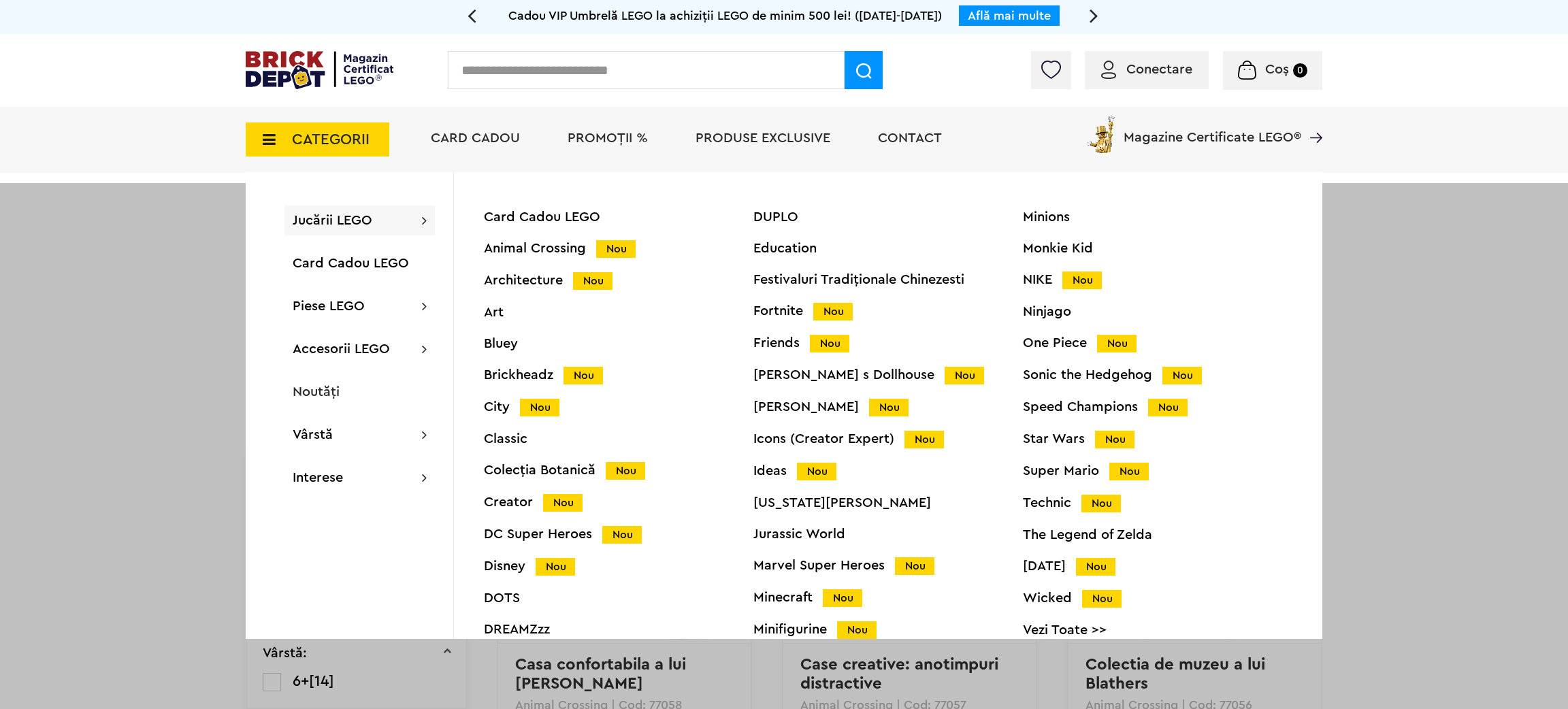
click at [773, 342] on div "Friends Nou" at bounding box center [888, 343] width 269 height 15
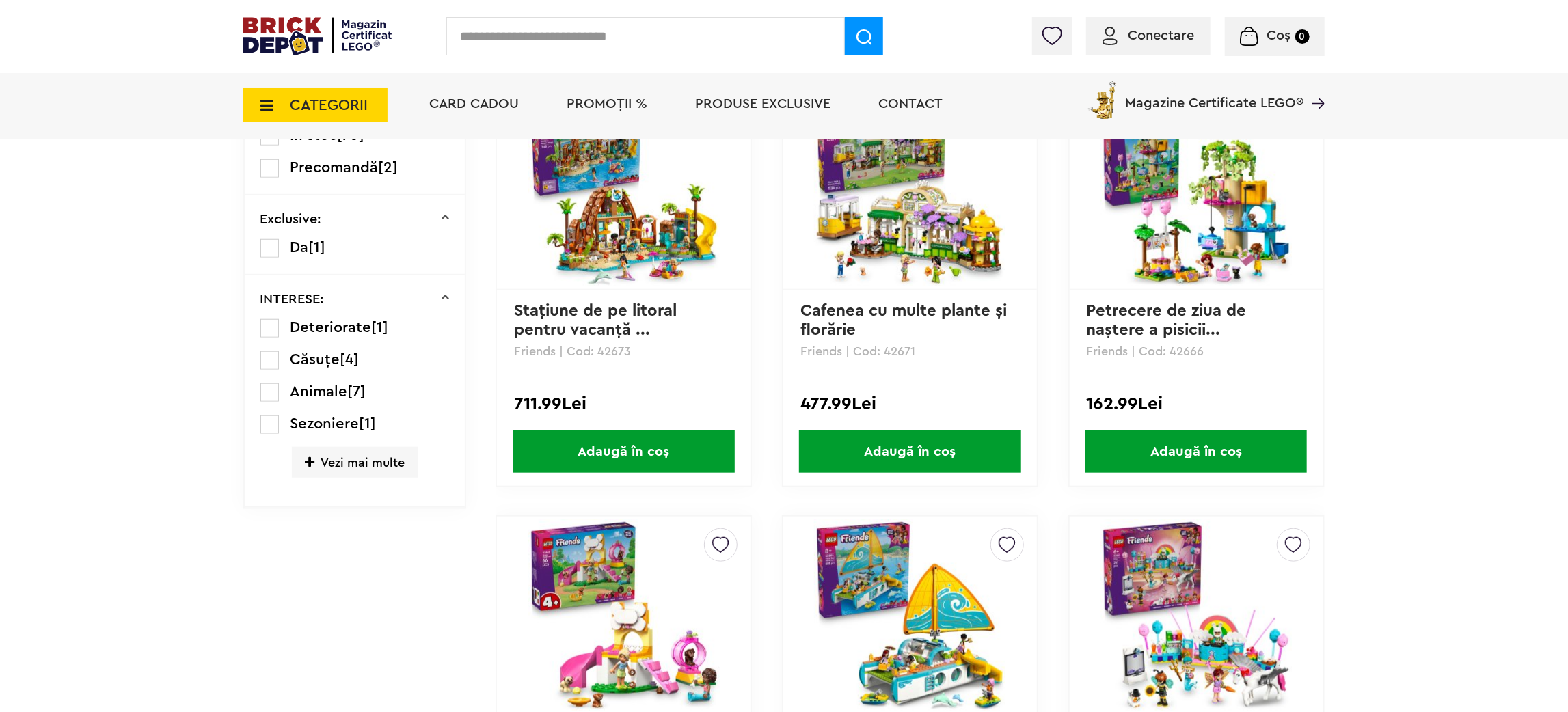
scroll to position [832, 0]
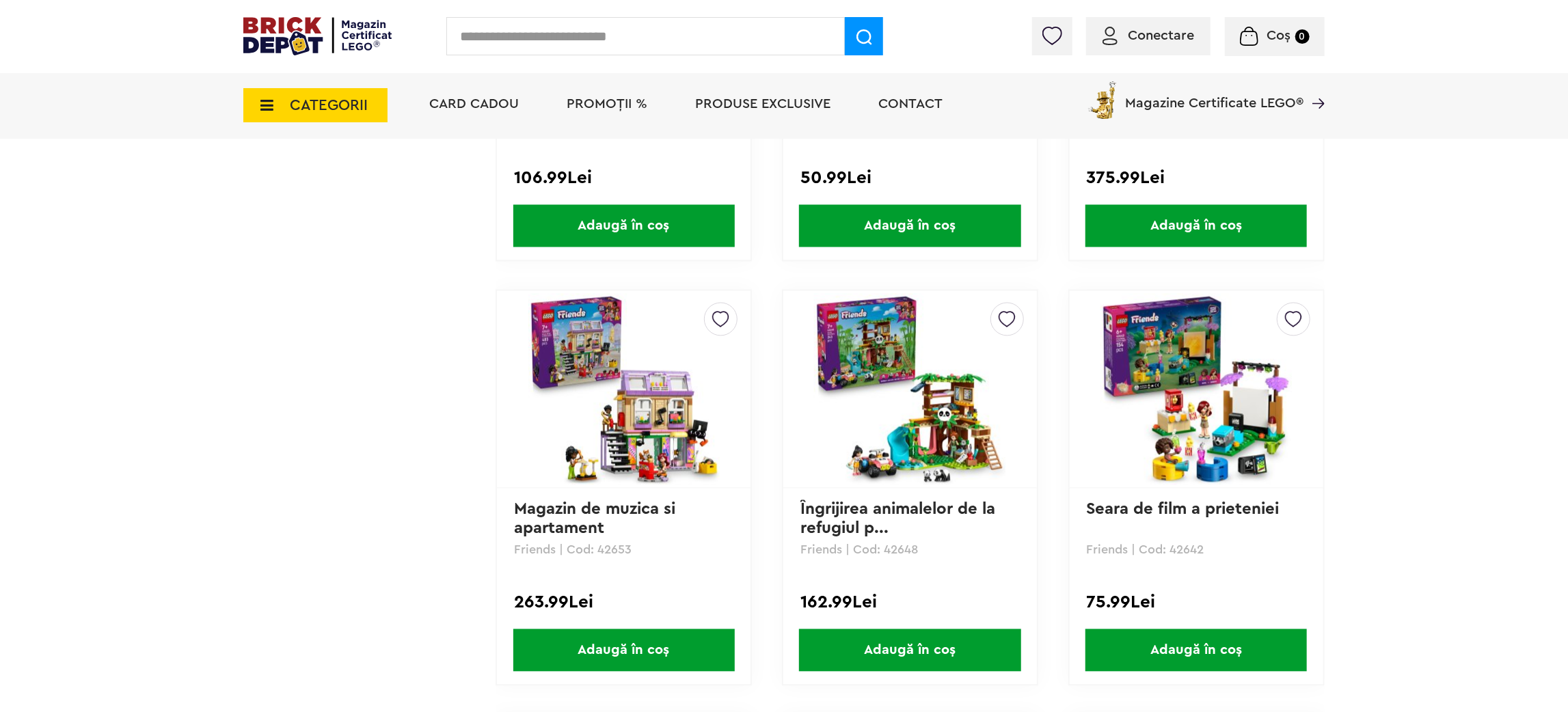
scroll to position [1920, 0]
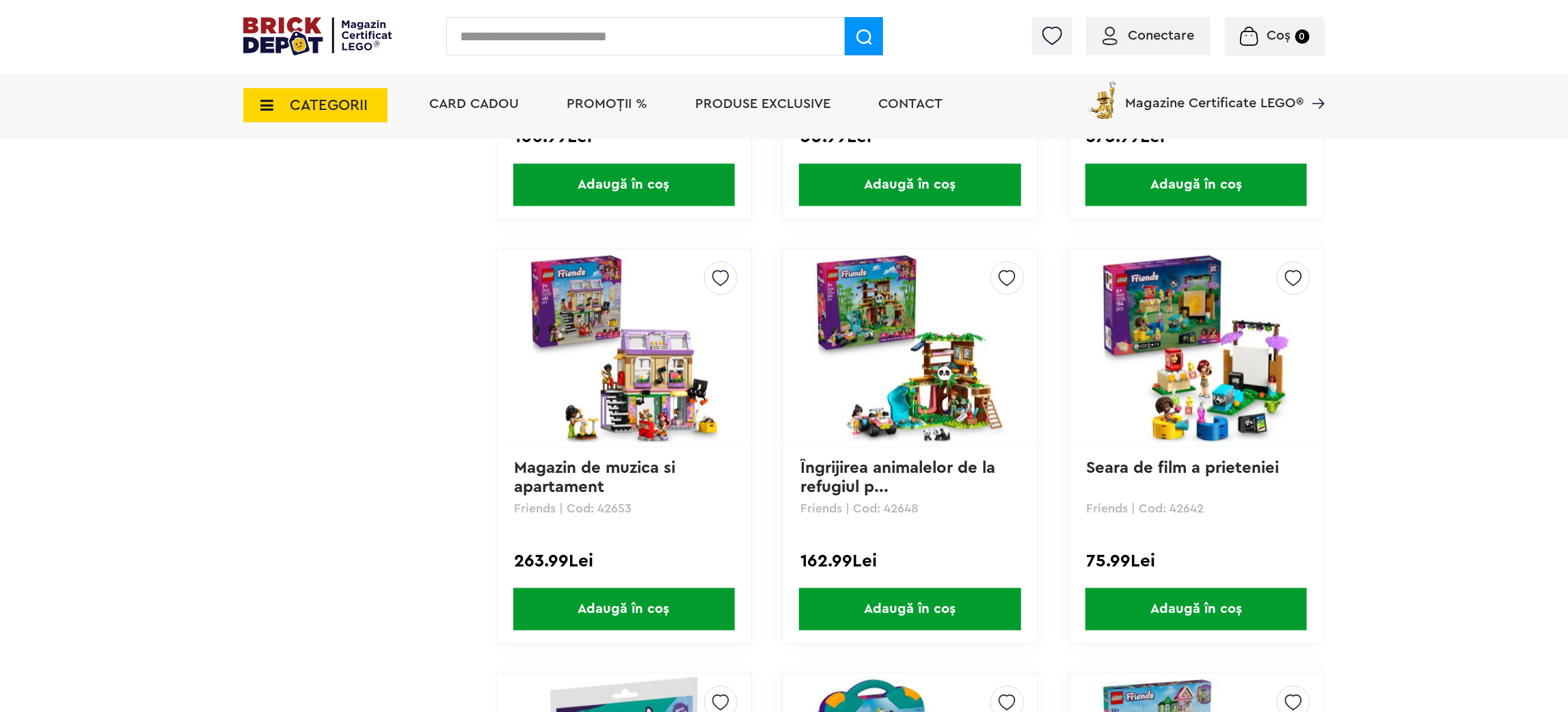
drag, startPoint x: 1564, startPoint y: 295, endPoint x: 1573, endPoint y: 283, distance: 15.0
click at [1561, 299] on div "Cadou VIP 40770 la achiziții LEGO [PERSON_NAME] de minim 445 lei! (1-30.9.2025)…" at bounding box center [784, 508] width 1568 height 4857
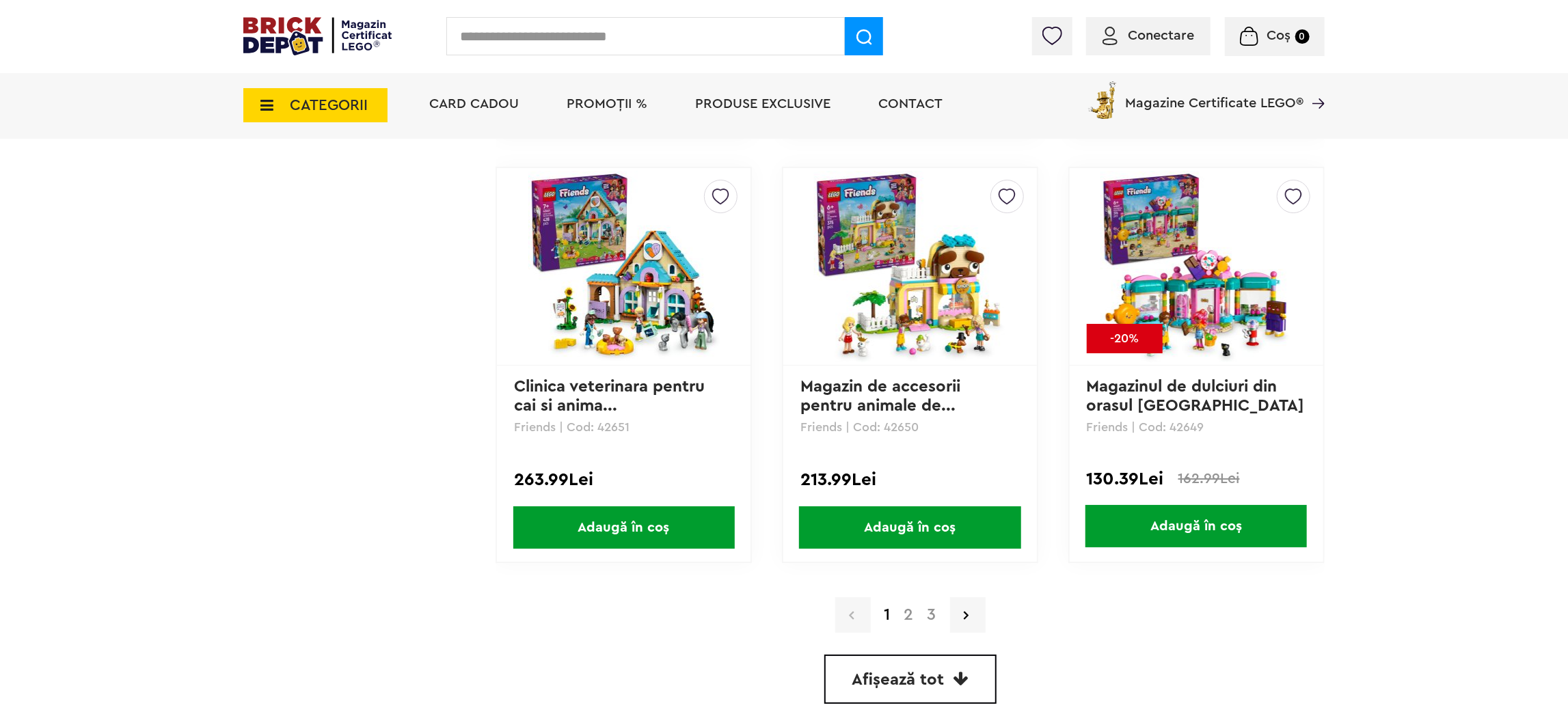
scroll to position [3707, 0]
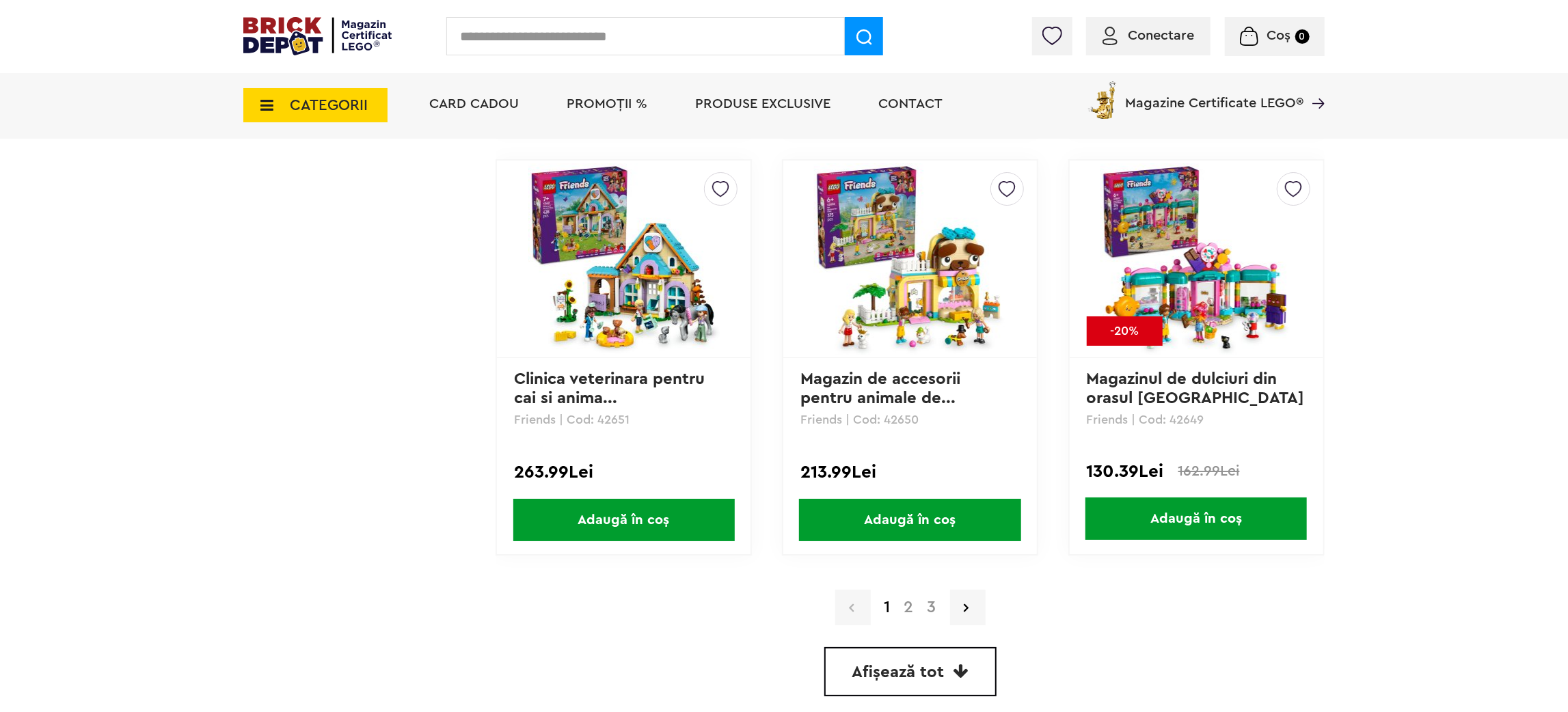
drag, startPoint x: 297, startPoint y: 162, endPoint x: 273, endPoint y: 122, distance: 46.6
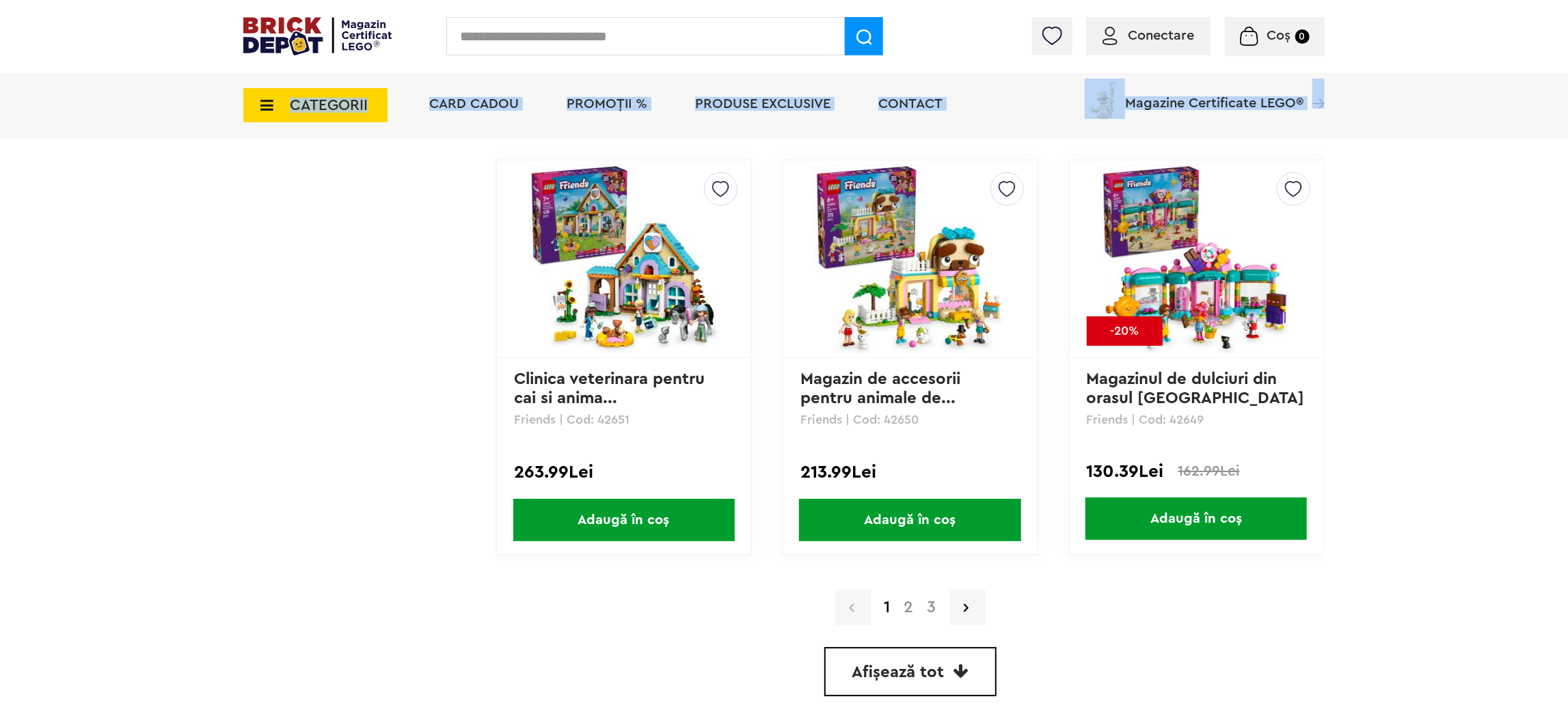
click at [265, 110] on icon at bounding box center [262, 105] width 21 height 15
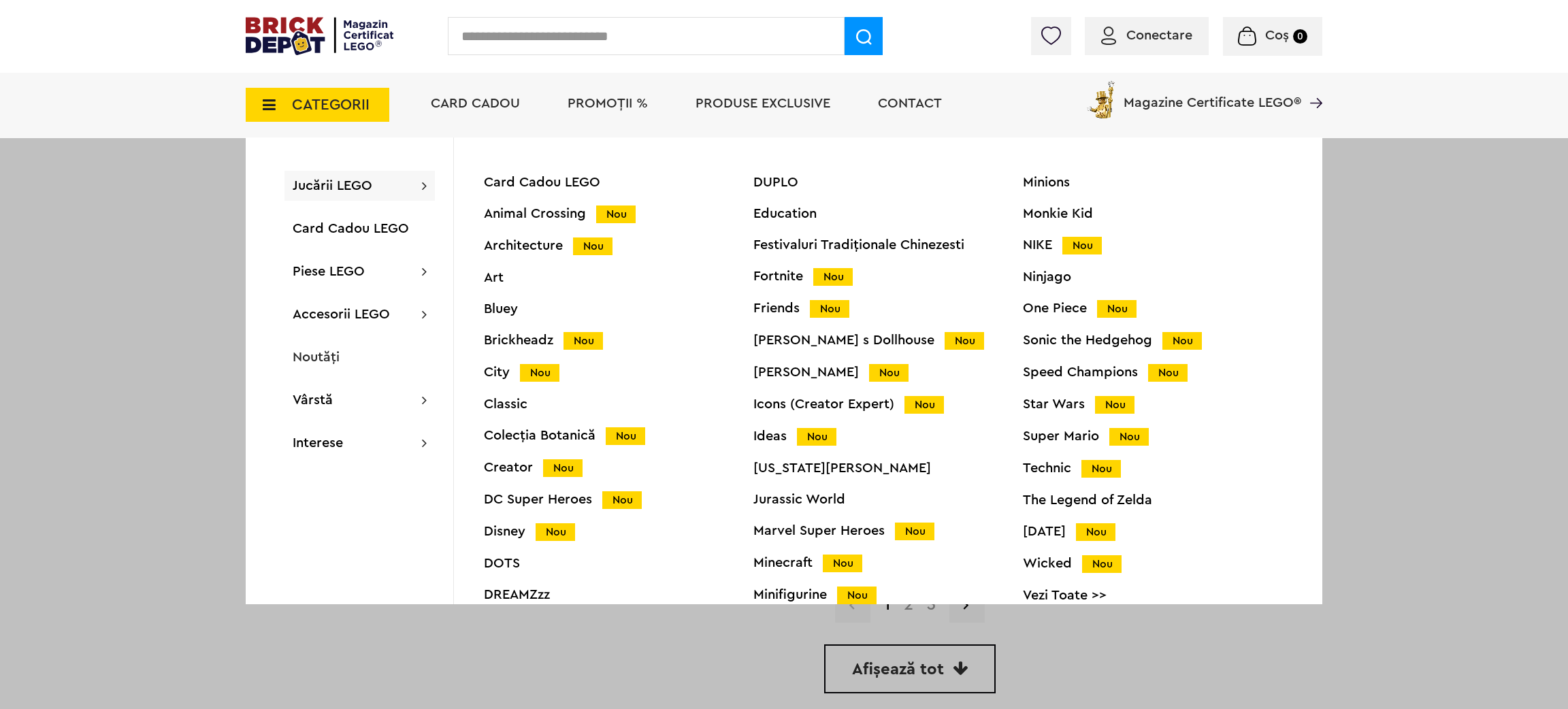
click at [803, 216] on div "Education" at bounding box center [888, 213] width 269 height 14
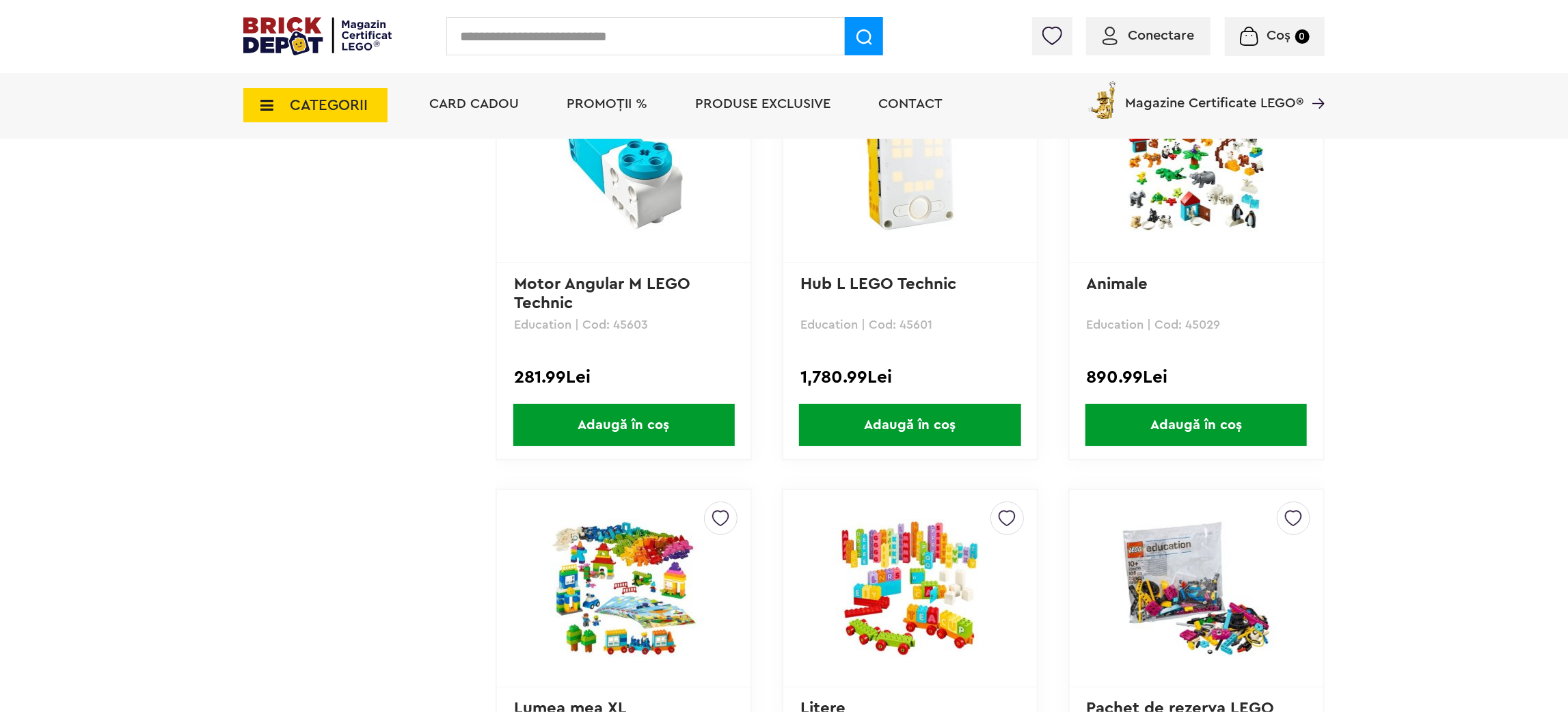
scroll to position [1994, 0]
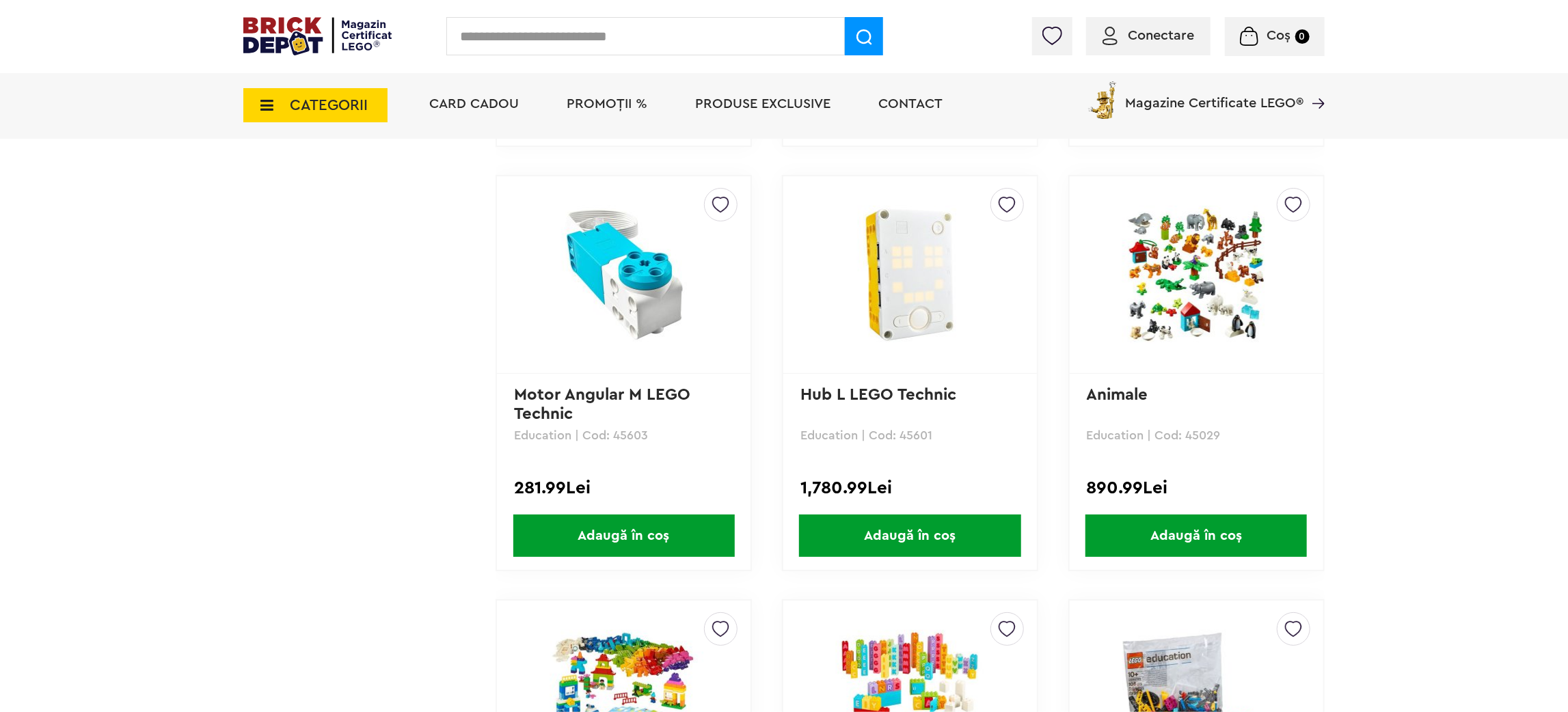
click at [1179, 290] on img at bounding box center [1196, 274] width 192 height 138
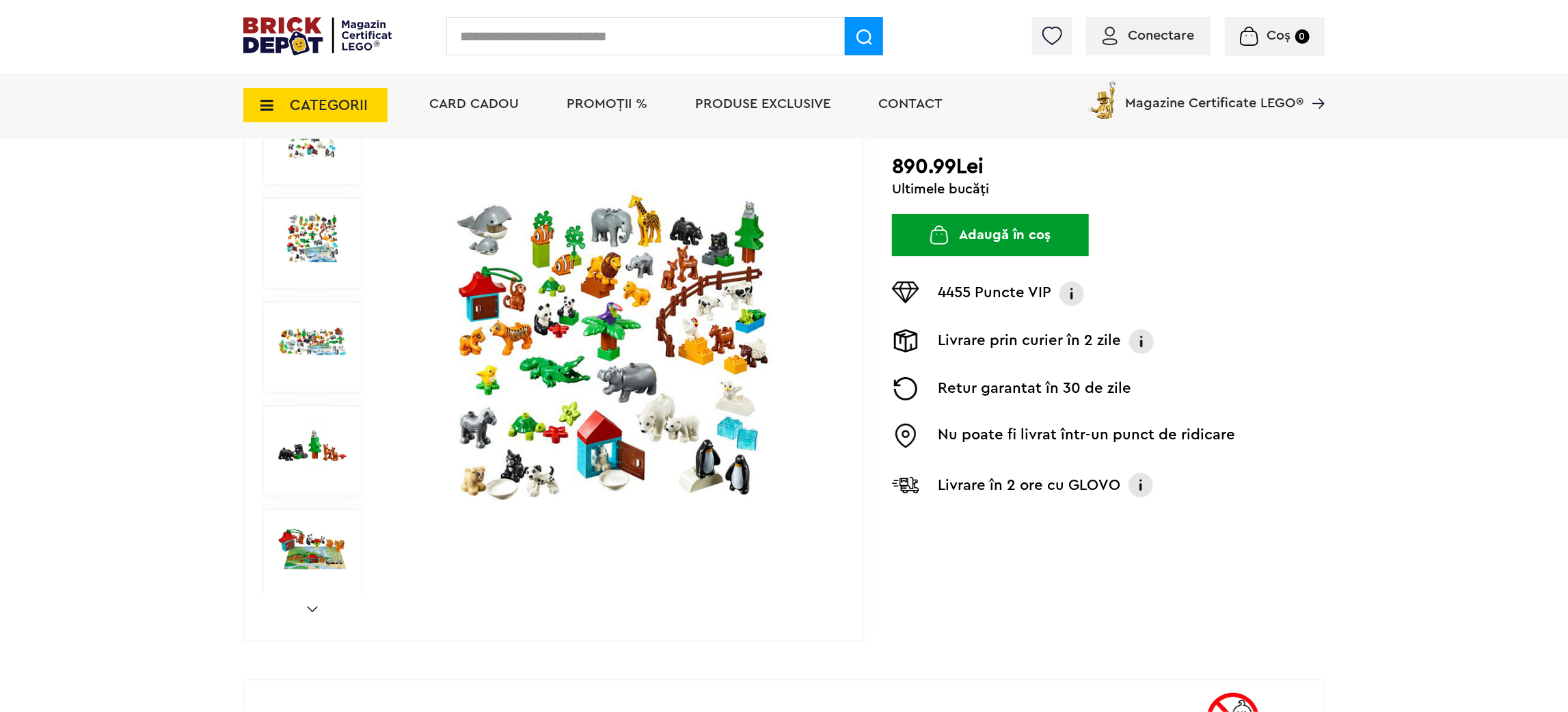
scroll to position [165, 0]
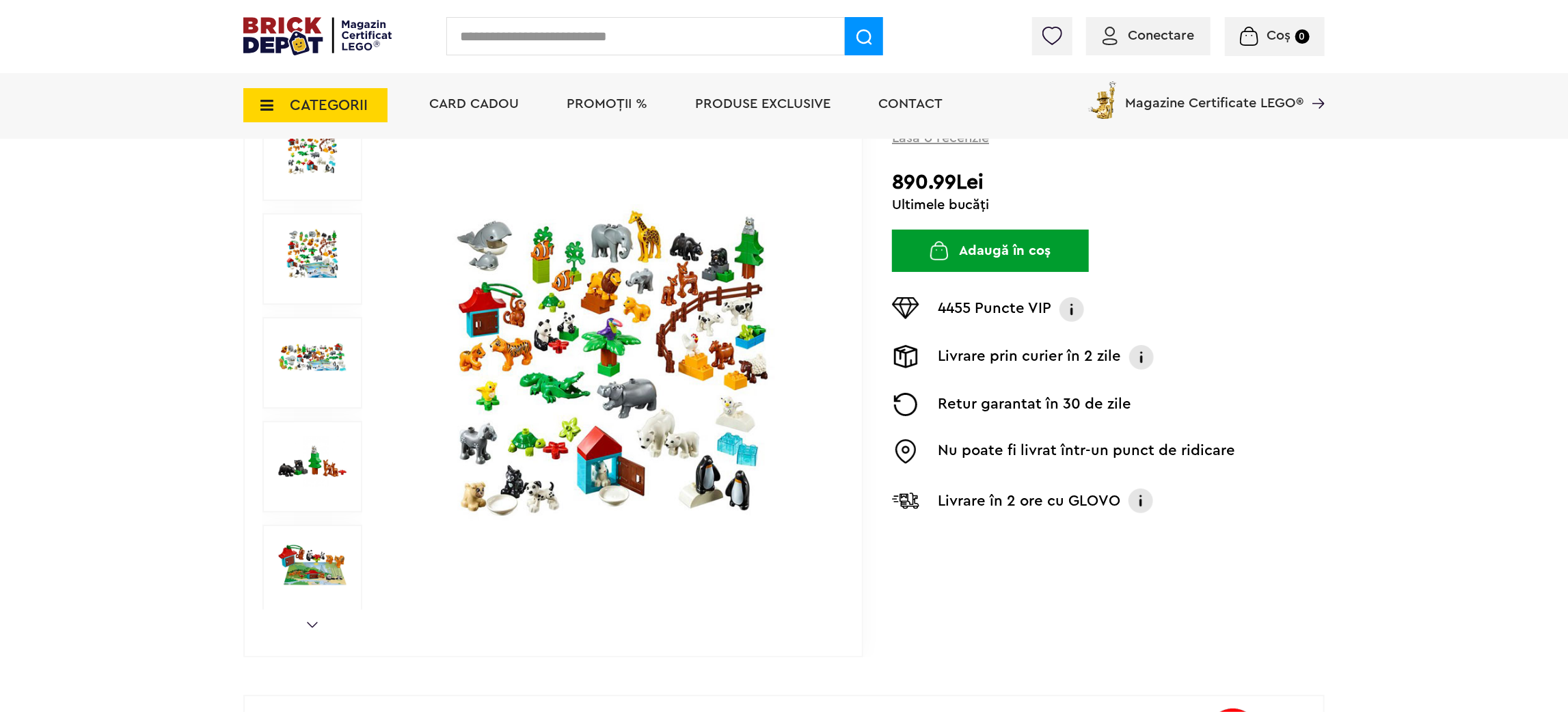
click at [337, 539] on img at bounding box center [312, 565] width 70 height 51
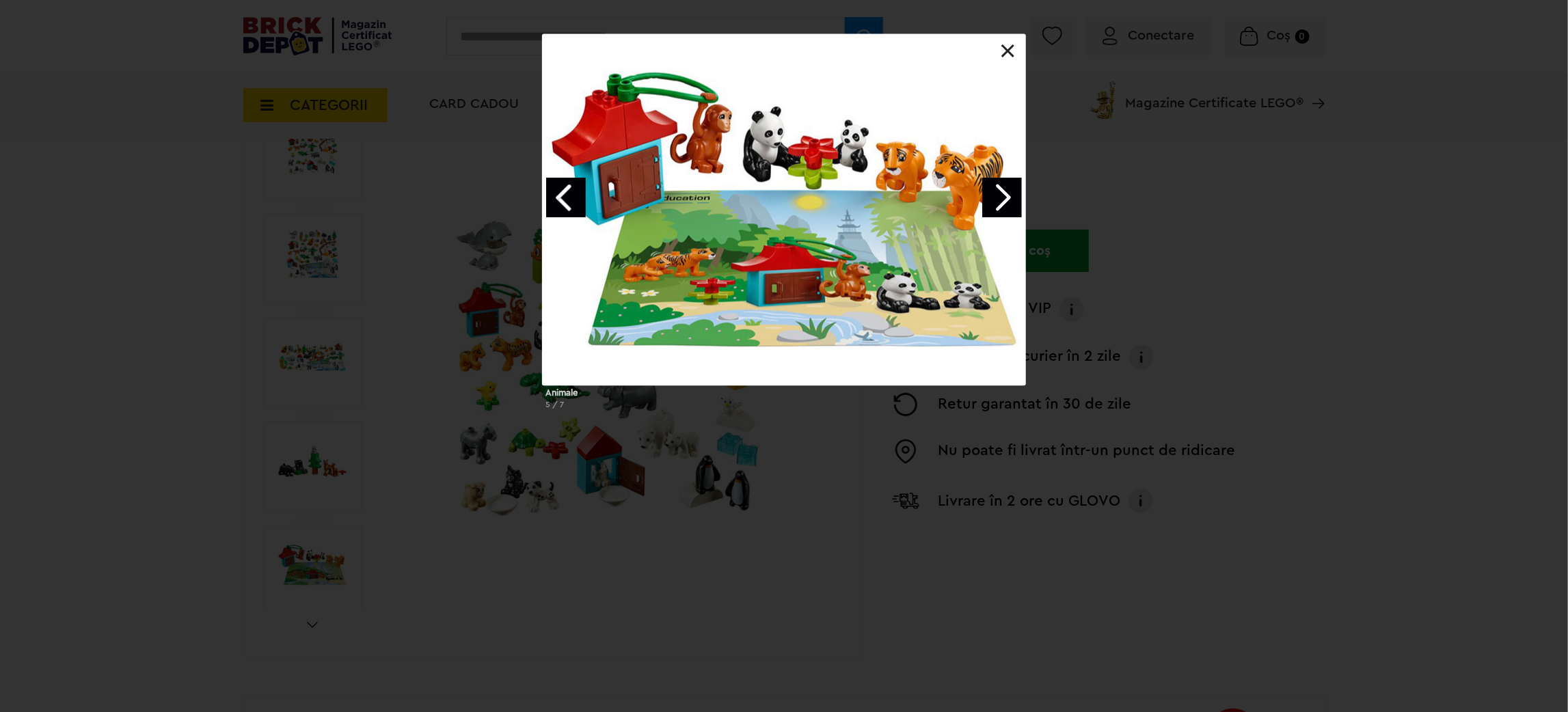
click at [1011, 219] on div at bounding box center [784, 209] width 482 height 350
click at [1010, 201] on link "Next image" at bounding box center [1002, 197] width 40 height 40
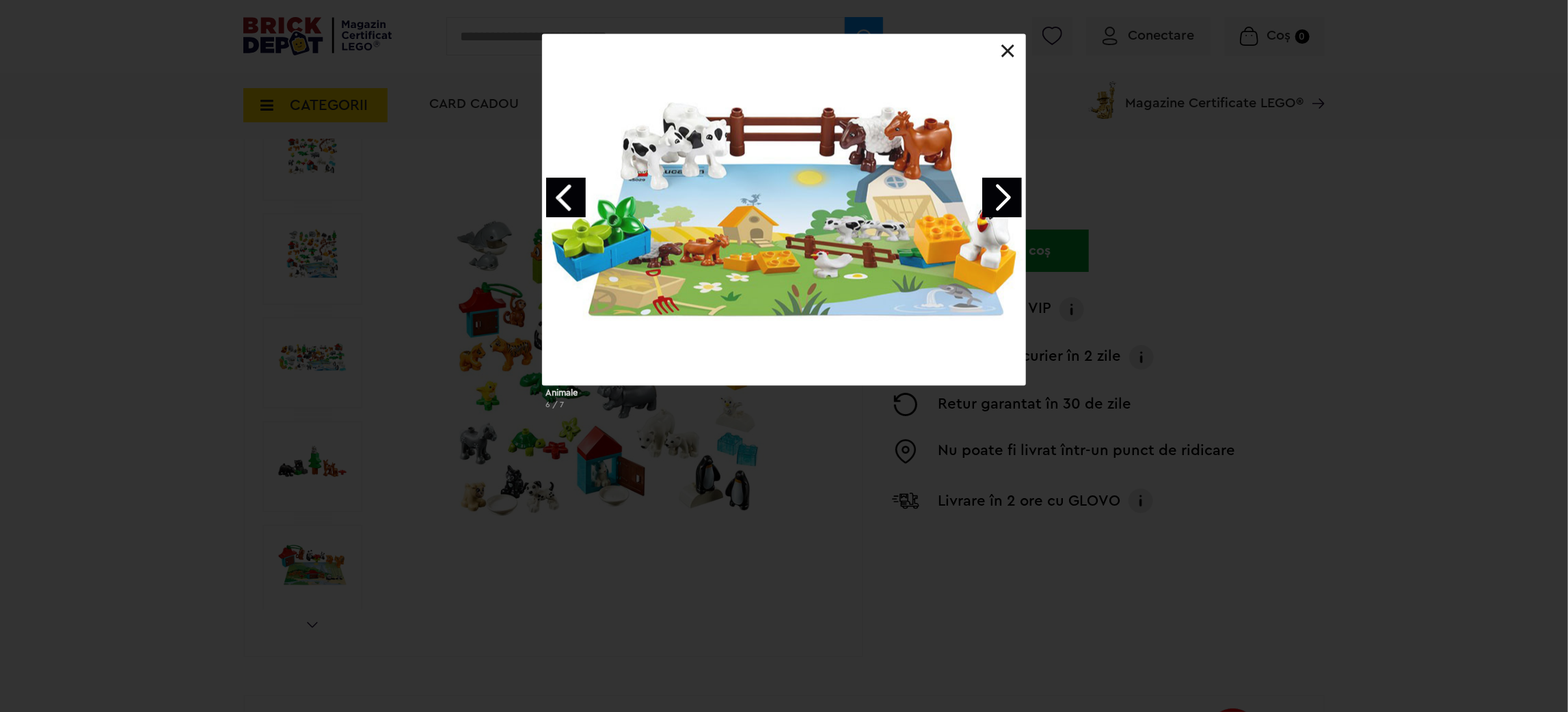
click at [1010, 201] on link "Next image" at bounding box center [1002, 197] width 40 height 40
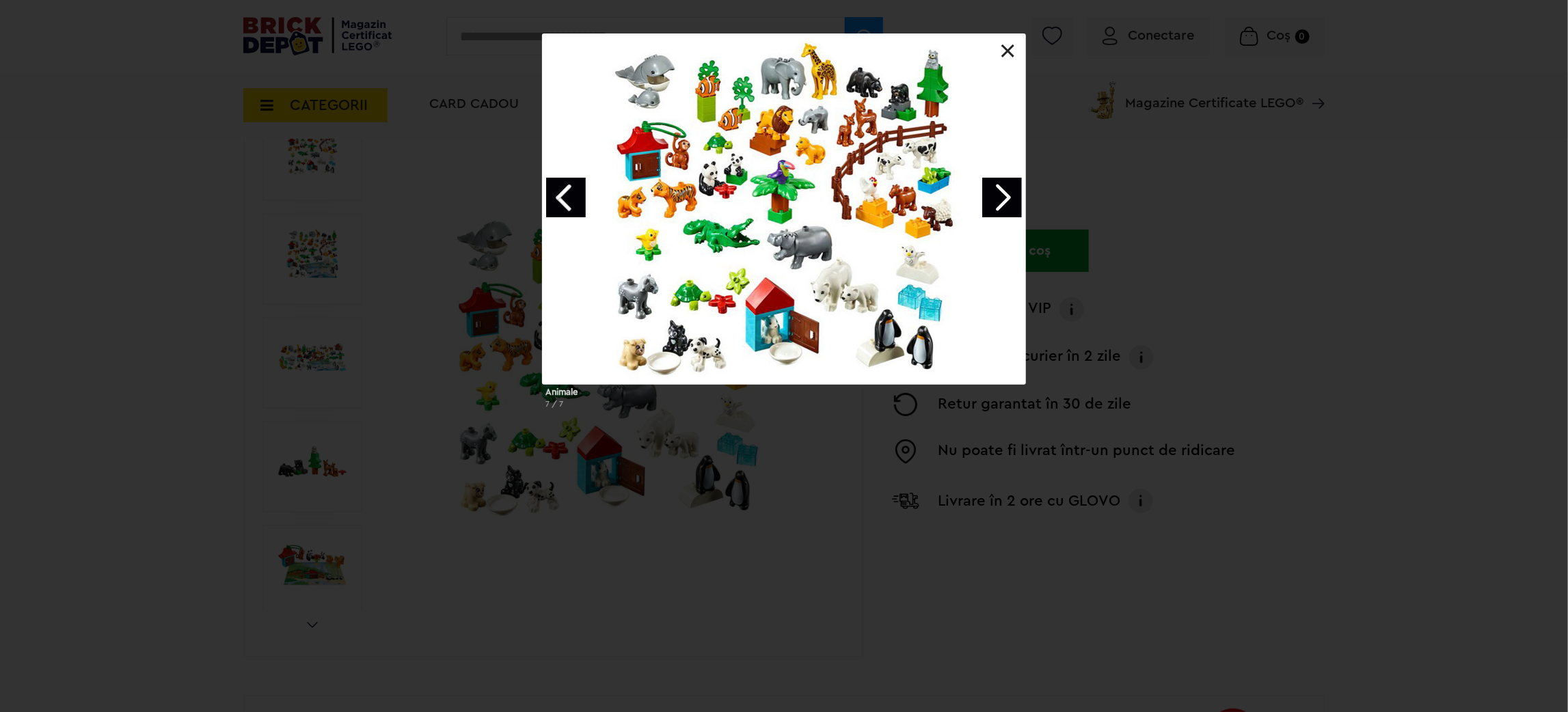
click at [1010, 201] on link "Next image" at bounding box center [1002, 197] width 40 height 40
click at [1007, 37] on div at bounding box center [784, 209] width 482 height 349
click at [1006, 45] on link at bounding box center [1007, 51] width 14 height 14
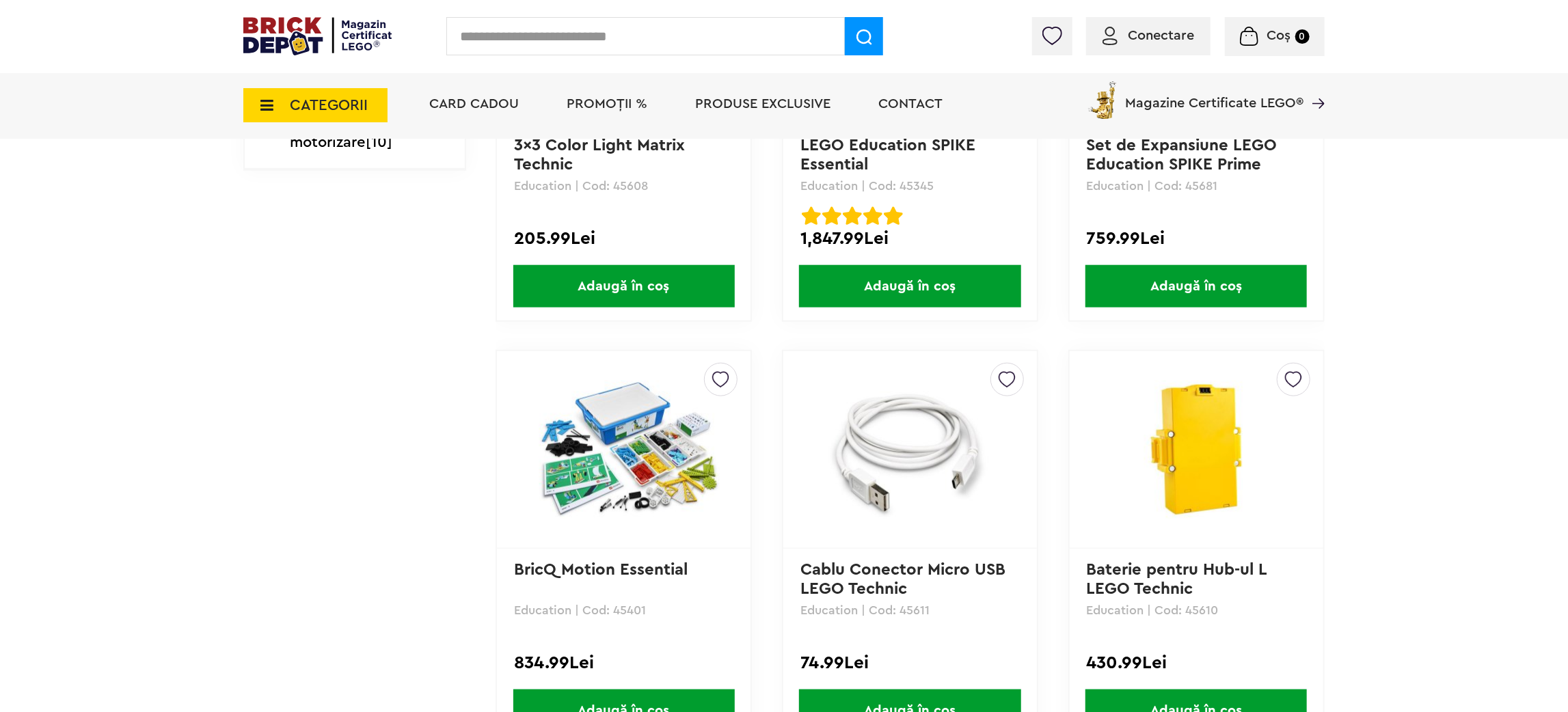
scroll to position [952, 0]
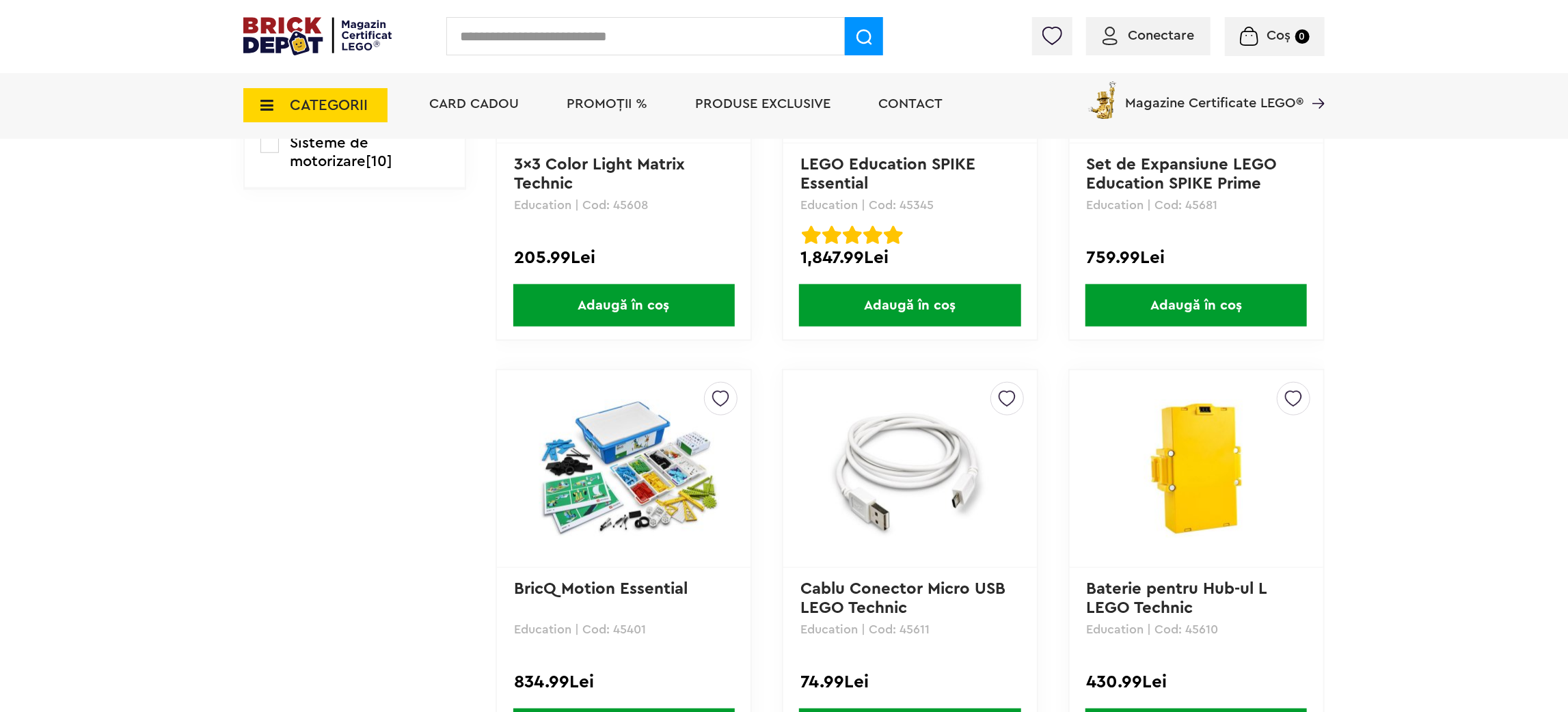
click at [663, 588] on link "BricQ Motion Essential" at bounding box center [601, 589] width 174 height 16
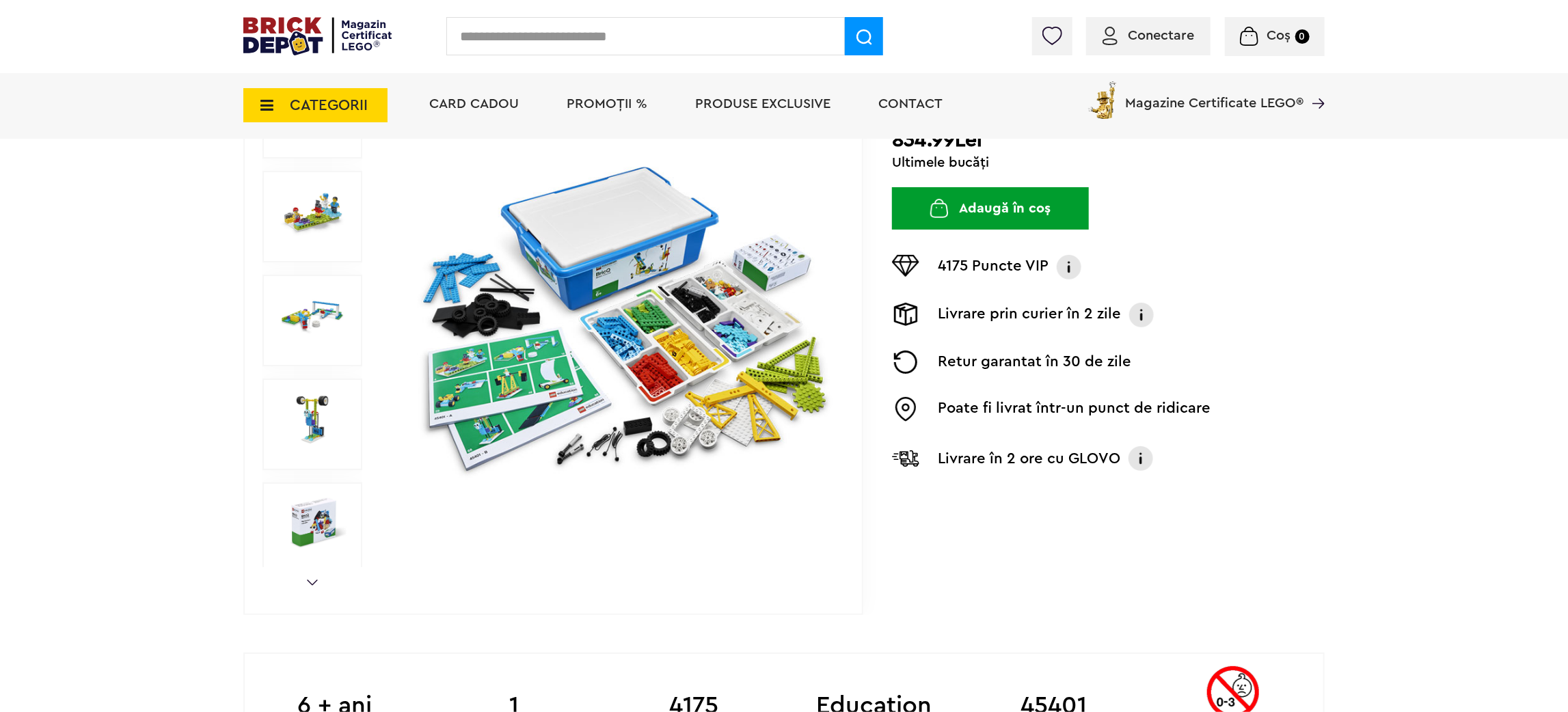
scroll to position [130, 0]
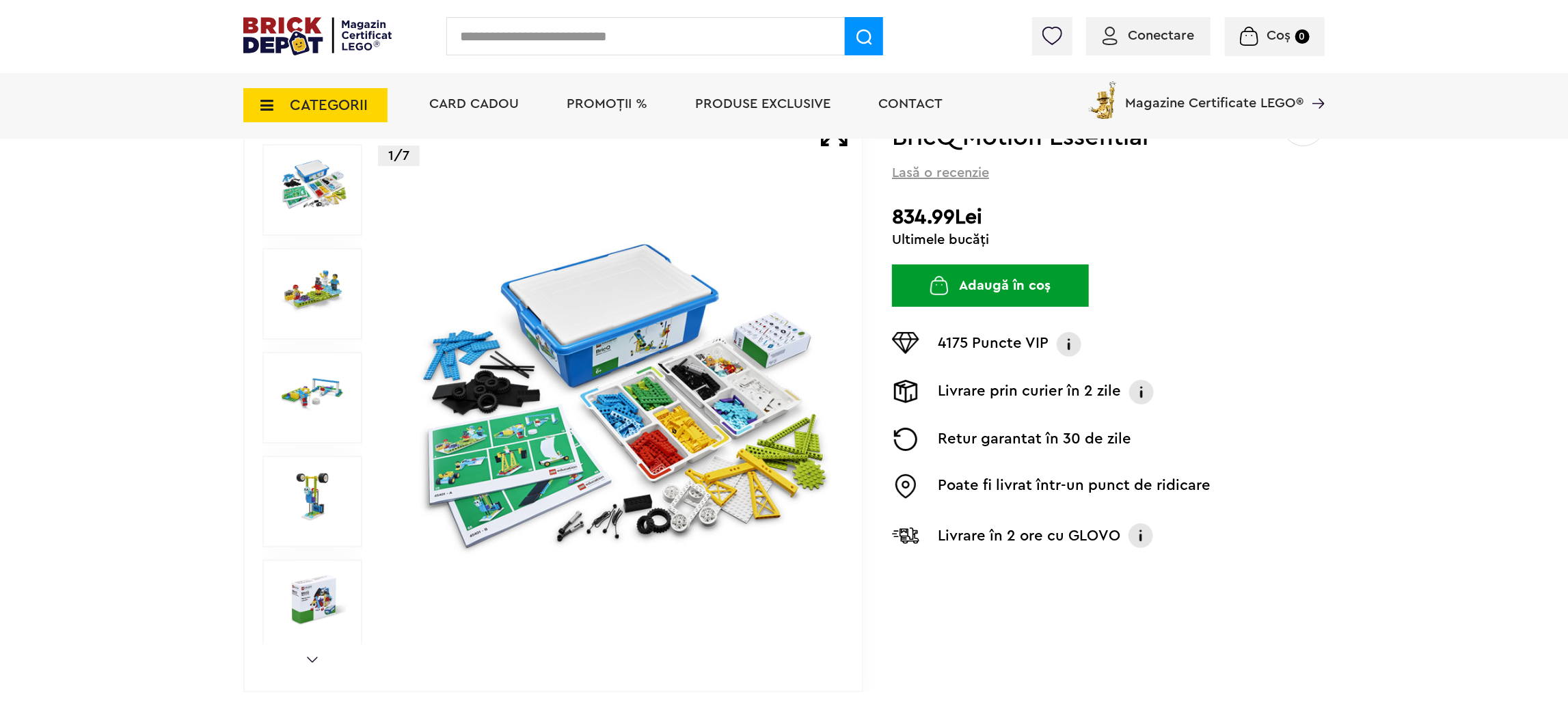
click at [337, 319] on div at bounding box center [312, 293] width 99 height 91
click at [331, 302] on img at bounding box center [312, 288] width 70 height 51
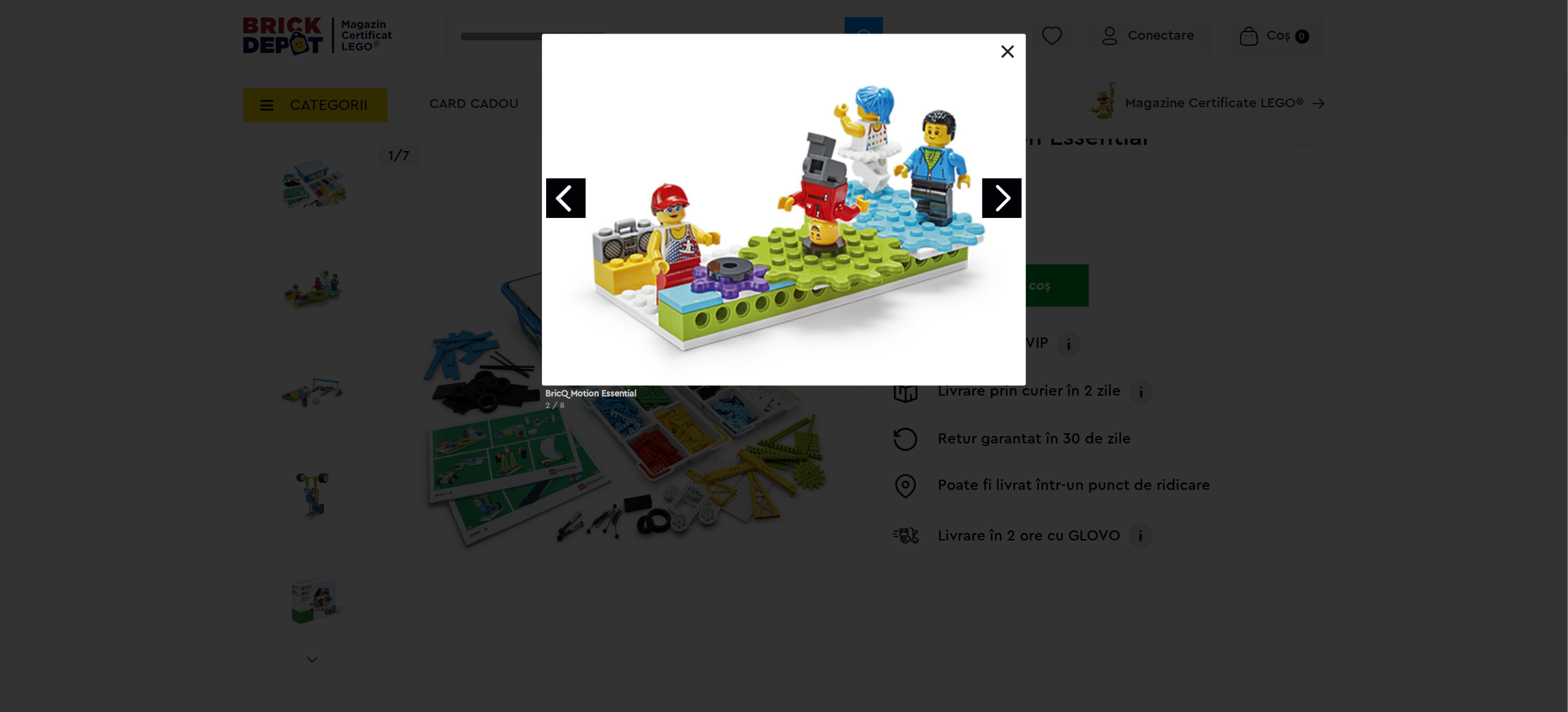
click at [315, 361] on div "BricQ Motion Essential 2 / 8" at bounding box center [784, 228] width 1568 height 386
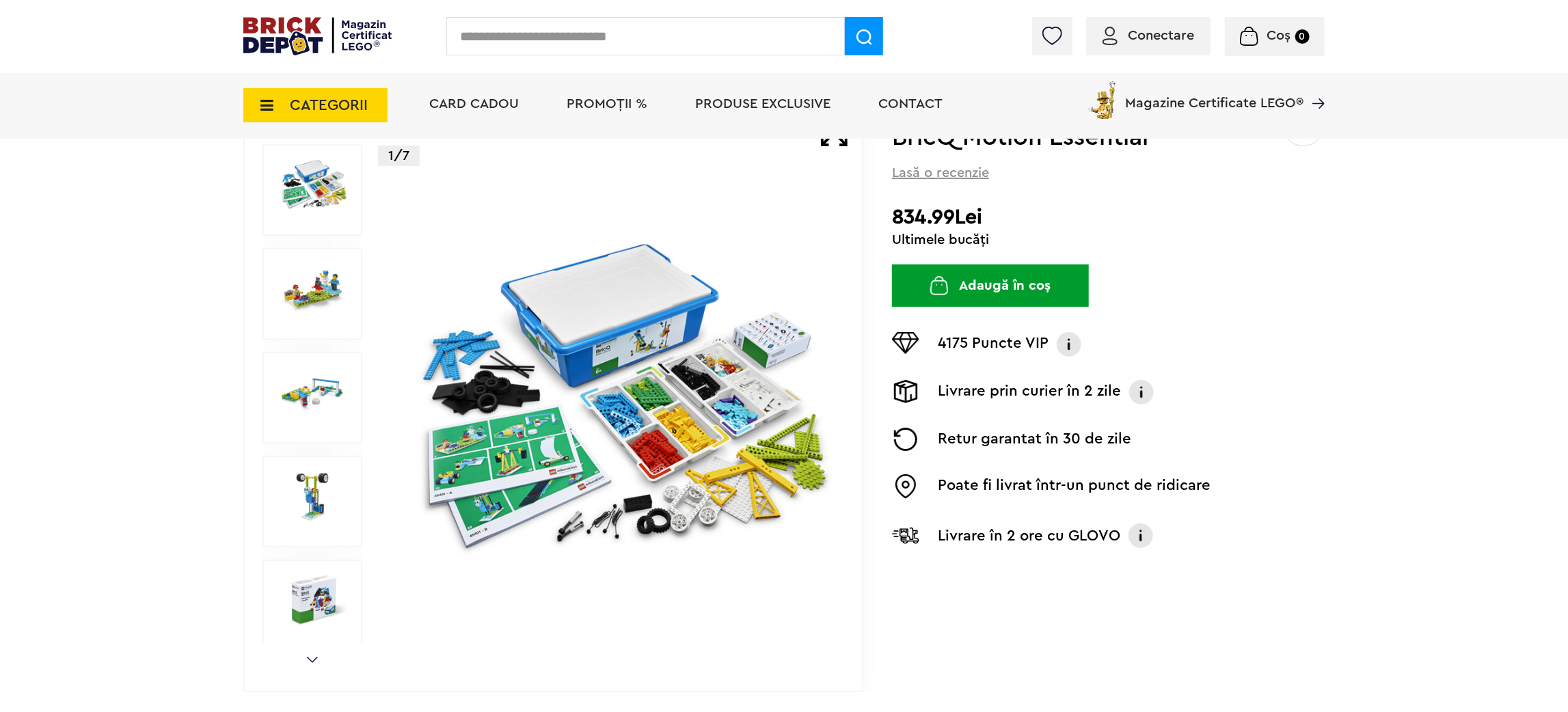
click at [310, 413] on div at bounding box center [312, 398] width 99 height 91
click at [313, 481] on img at bounding box center [312, 496] width 70 height 51
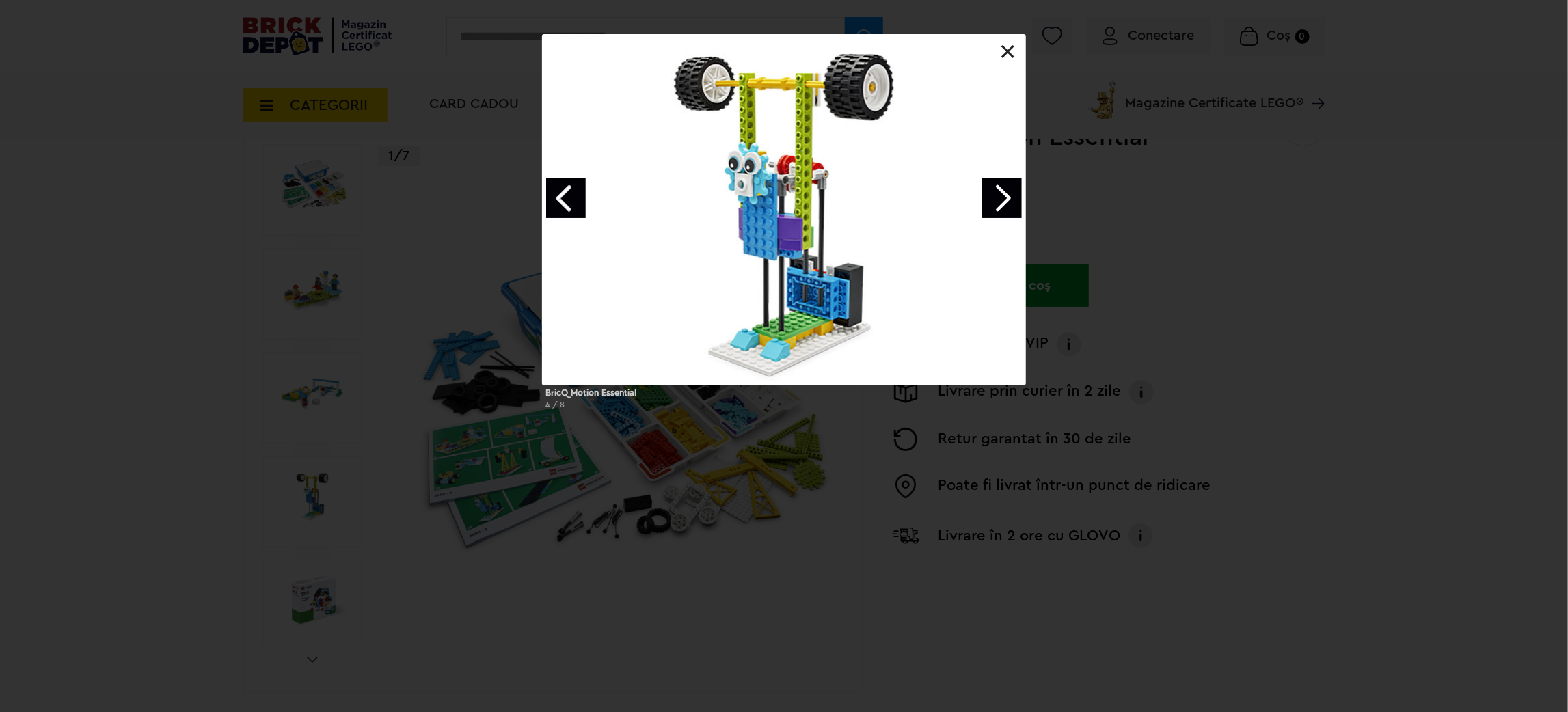
click at [976, 196] on div at bounding box center [784, 209] width 482 height 349
click at [983, 196] on link "Next image" at bounding box center [1002, 198] width 40 height 40
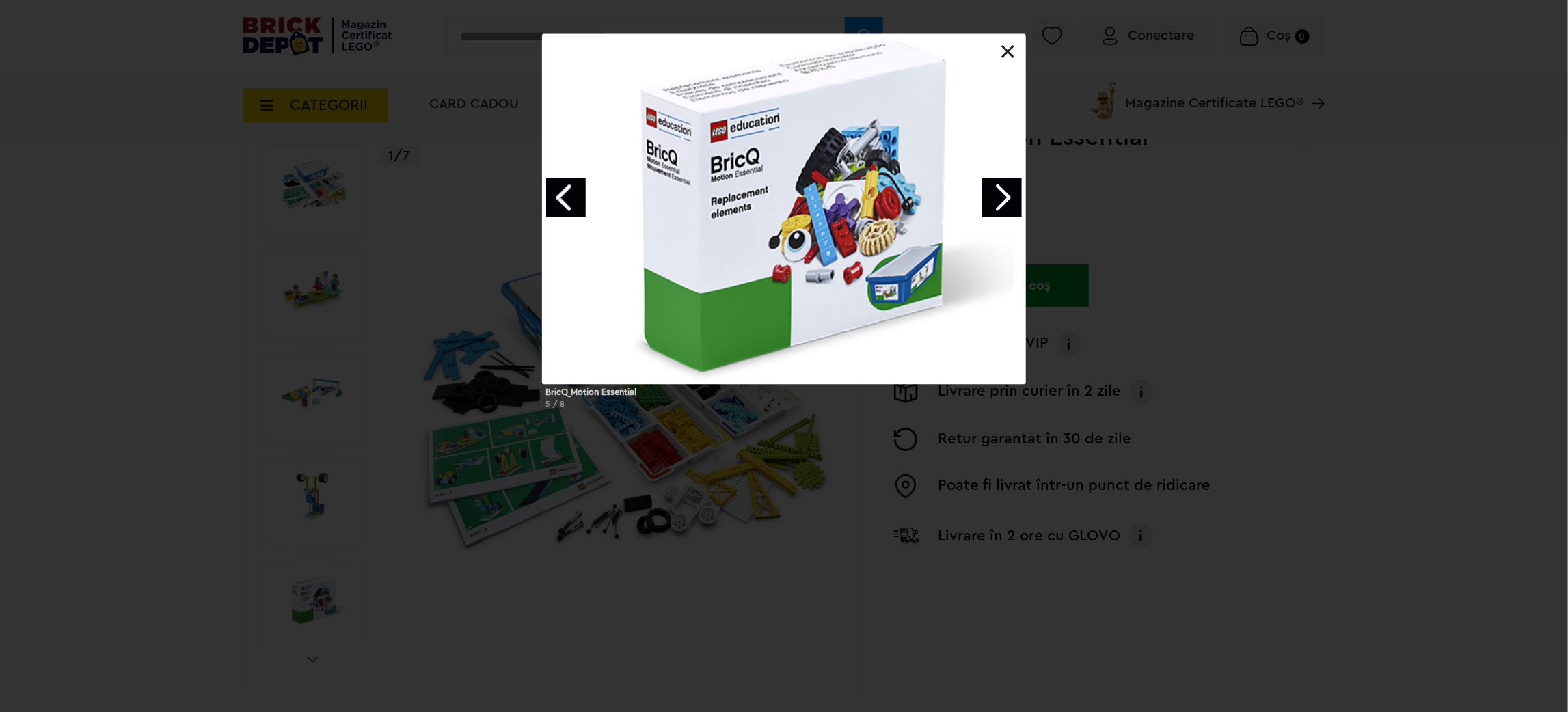
click at [1002, 196] on link "Next image" at bounding box center [1002, 197] width 40 height 40
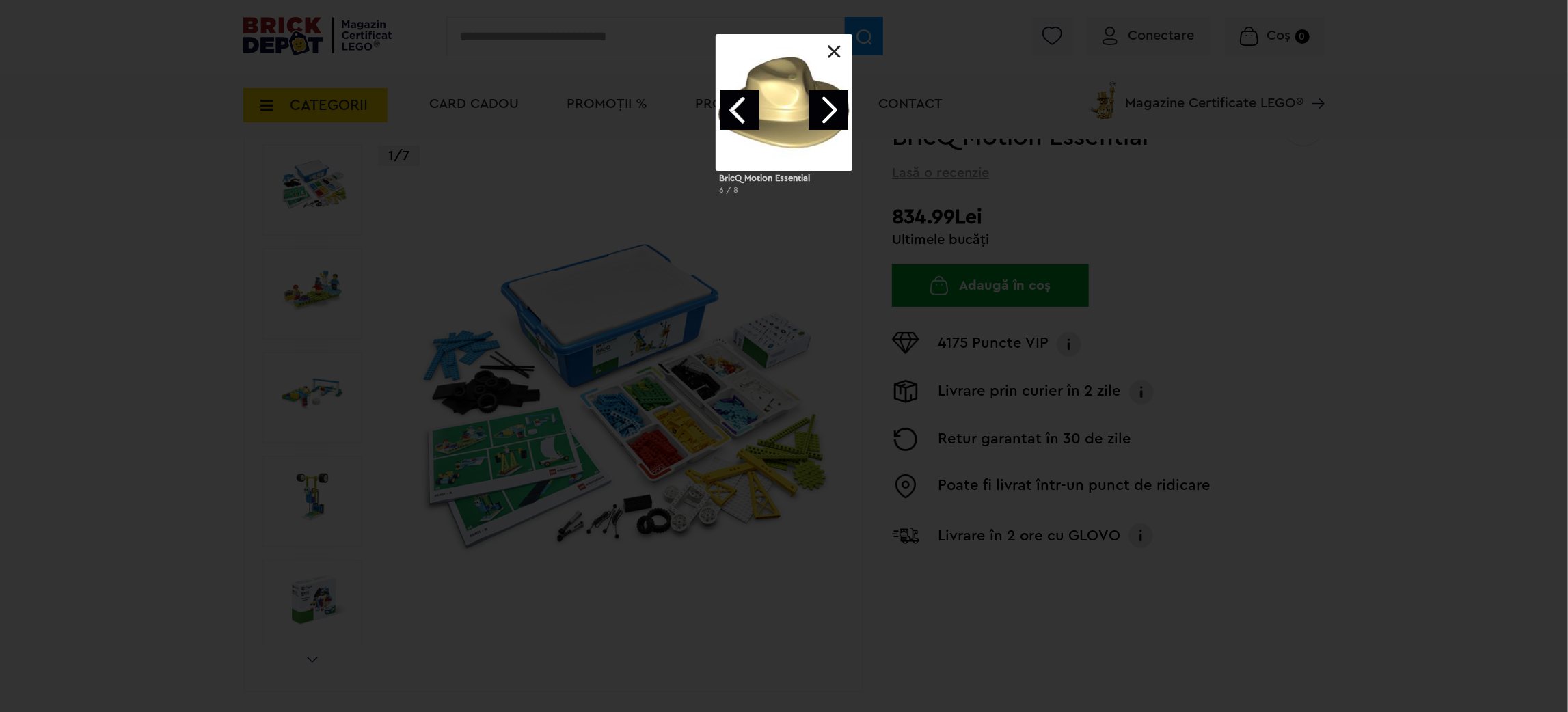
click at [842, 43] on div at bounding box center [784, 103] width 135 height 135
click at [830, 52] on link at bounding box center [834, 51] width 14 height 14
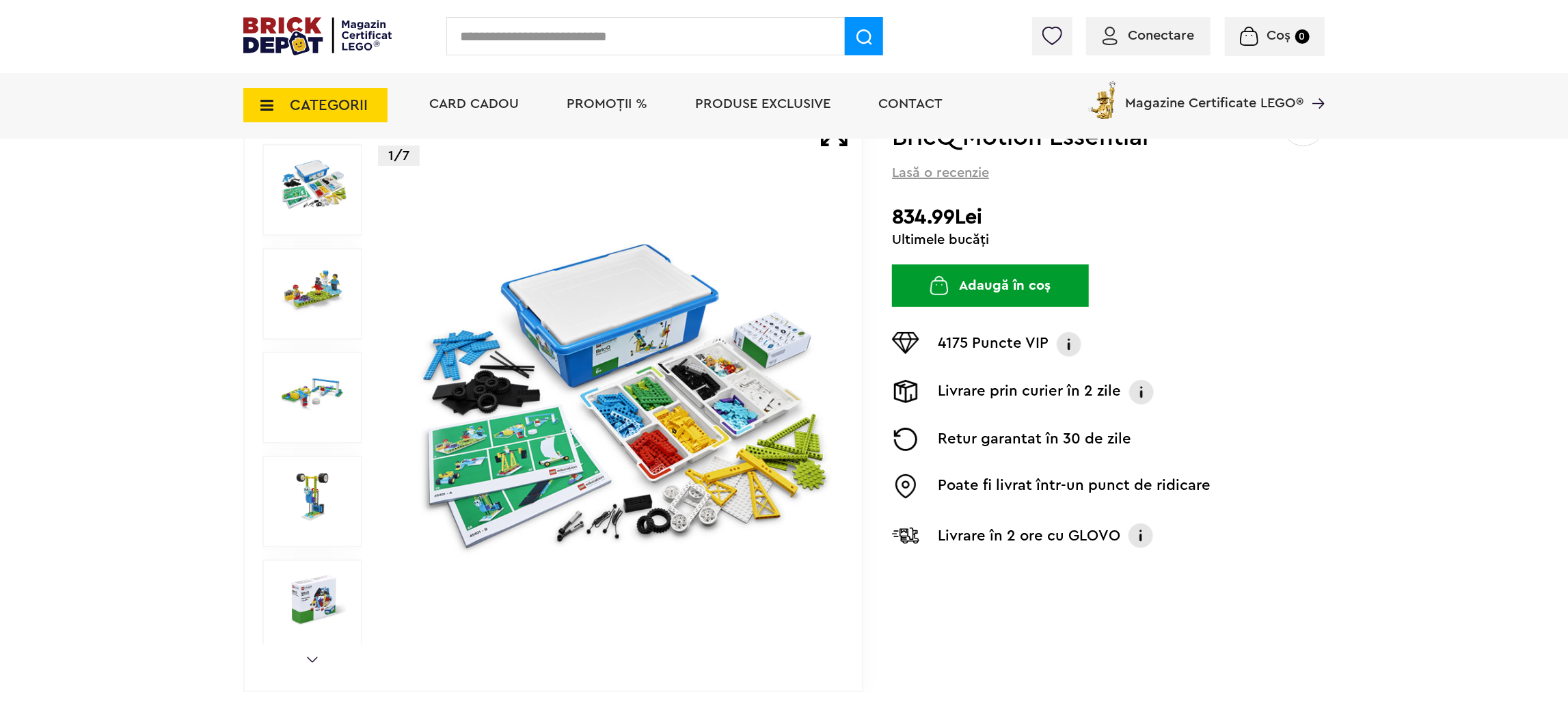
click at [255, 103] on icon at bounding box center [262, 105] width 21 height 15
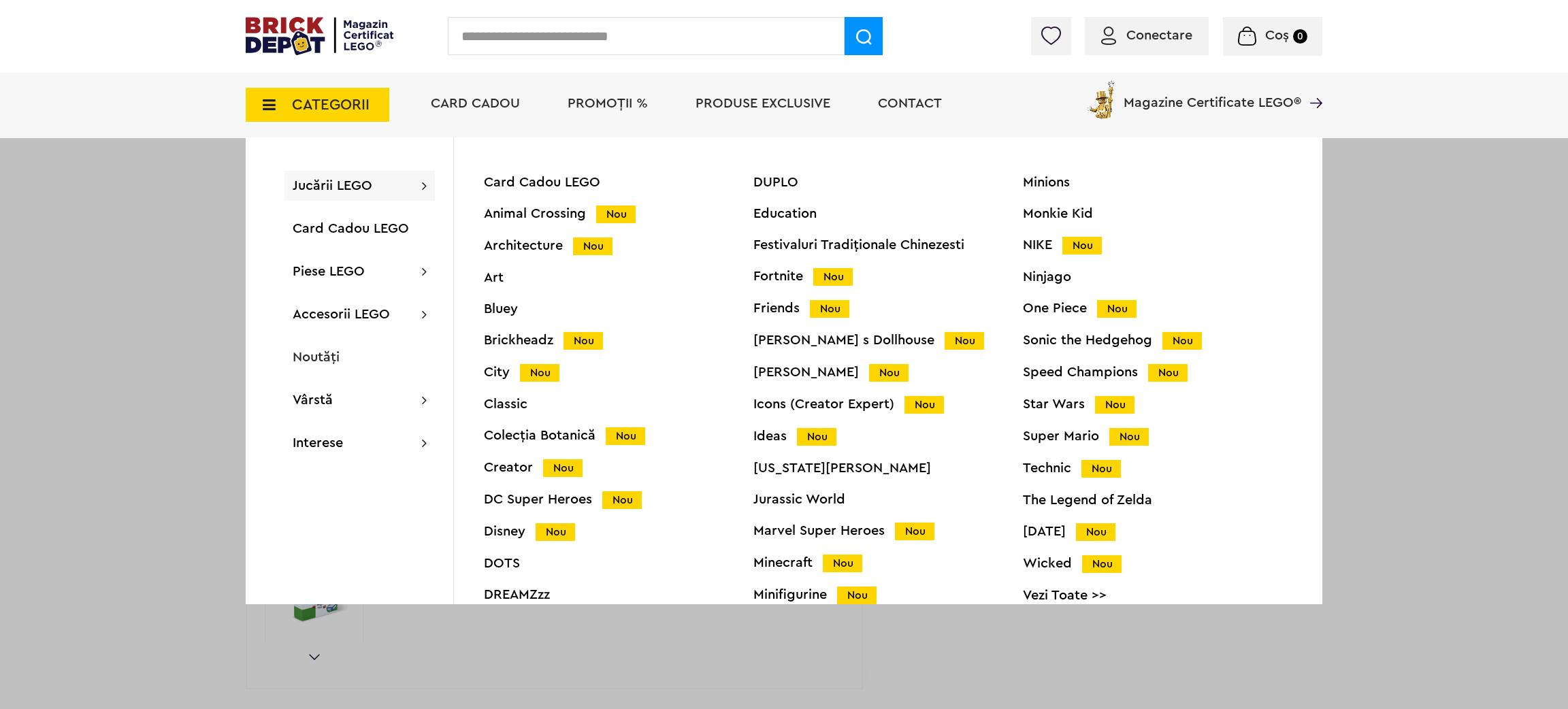
click at [779, 429] on div "Ideas Nou" at bounding box center [888, 436] width 269 height 15
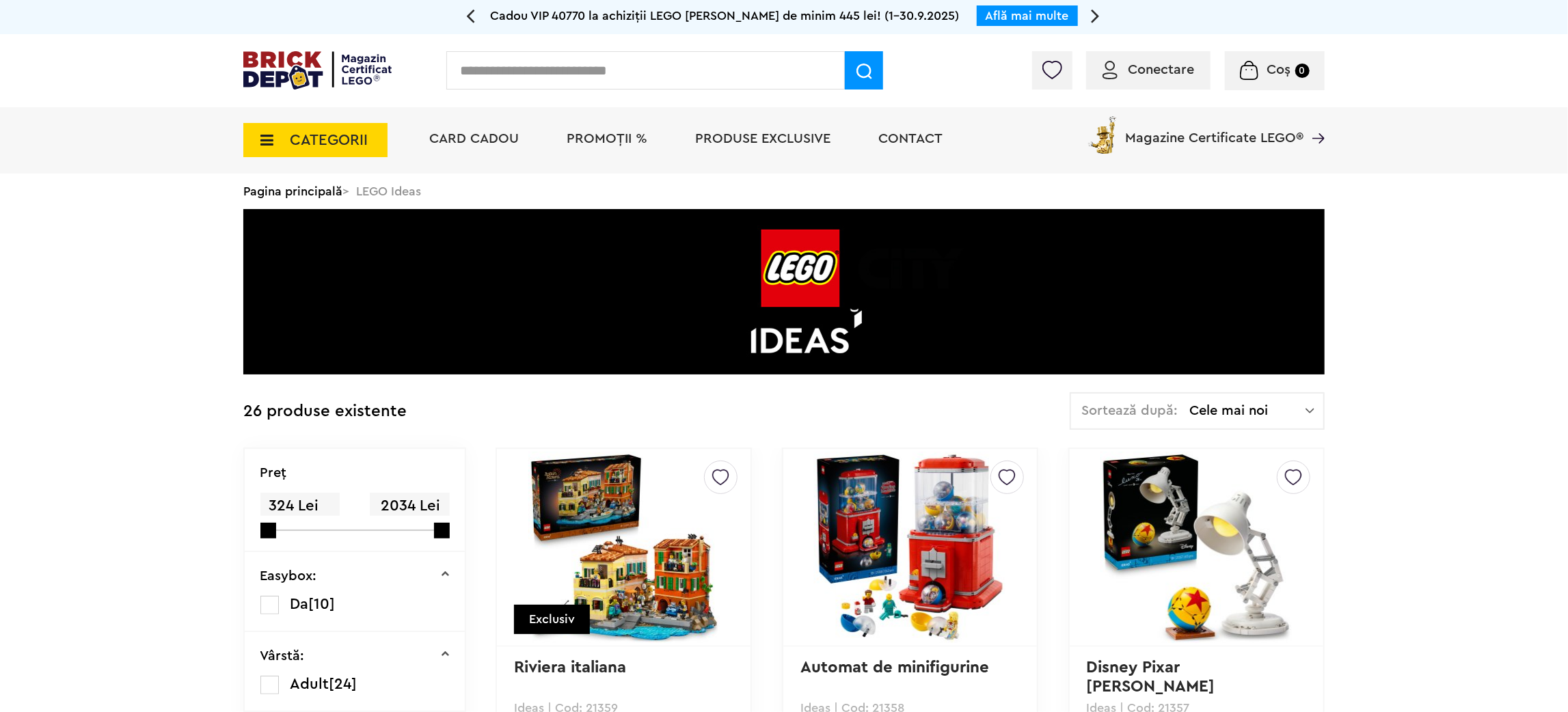
drag, startPoint x: 1567, startPoint y: 65, endPoint x: 1570, endPoint y: 80, distance: 15.3
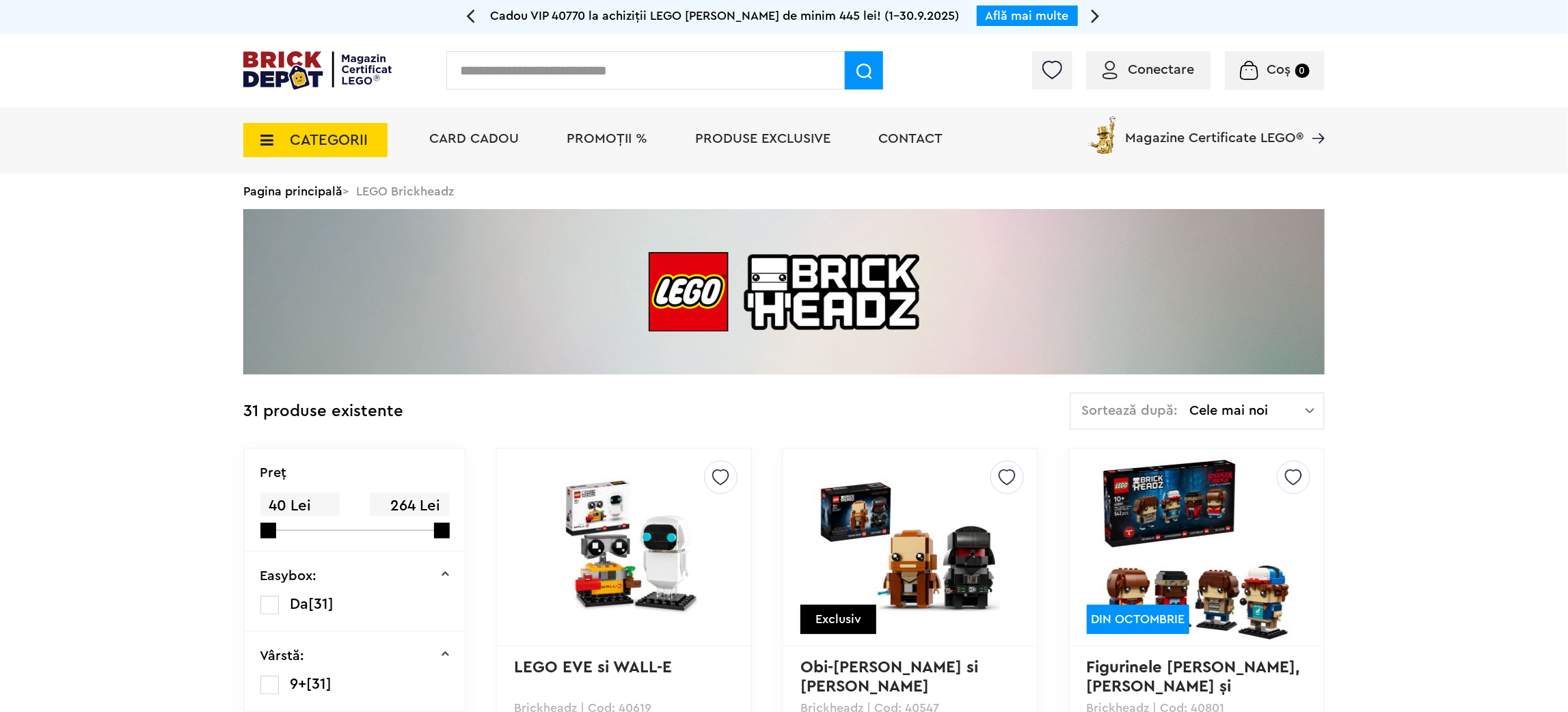
click at [297, 142] on span "CATEGORII" at bounding box center [329, 140] width 78 height 15
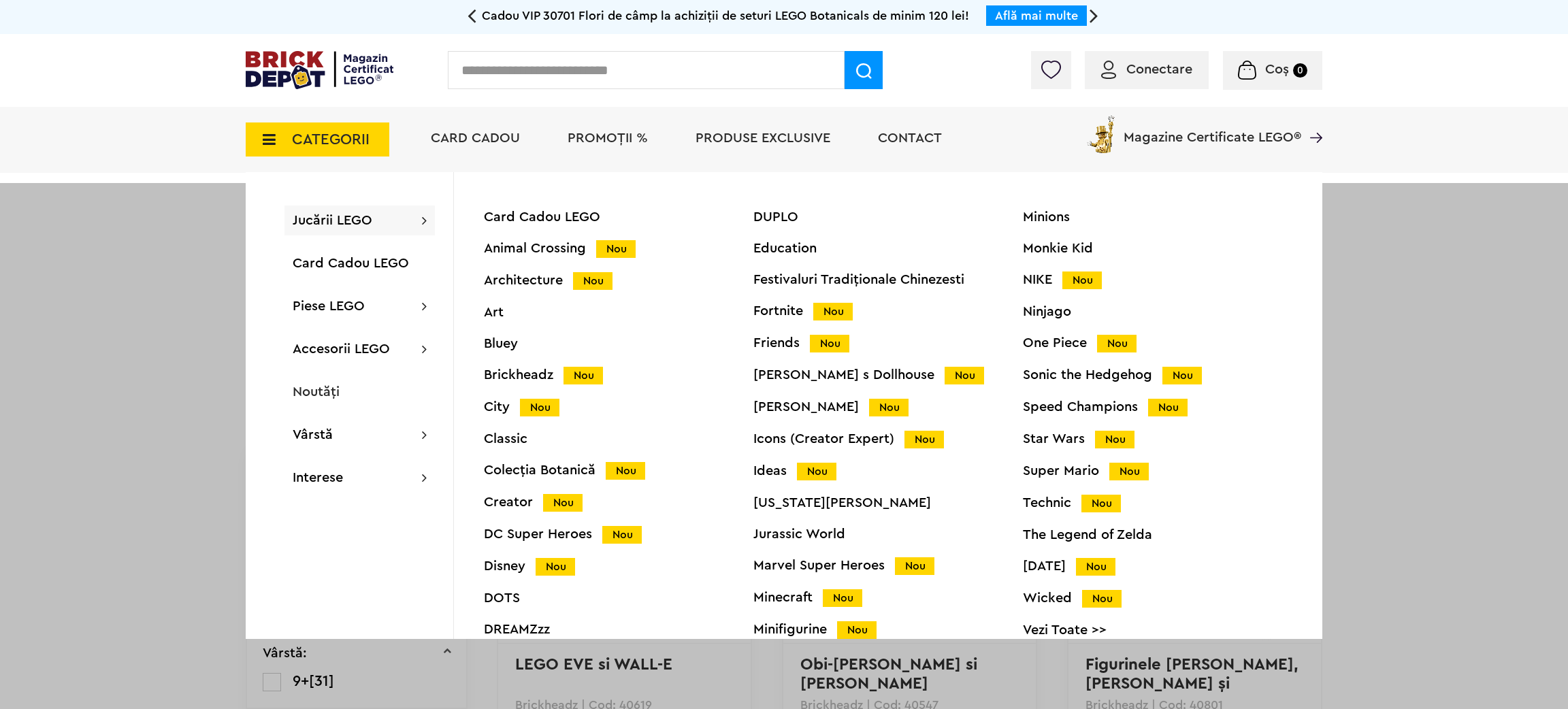
click at [496, 320] on div "Card Cadou LEGO Animal Crossing Nou Architecture Nou Art Bluey Brickheadz Nou C…" at bounding box center [618, 432] width 269 height 444
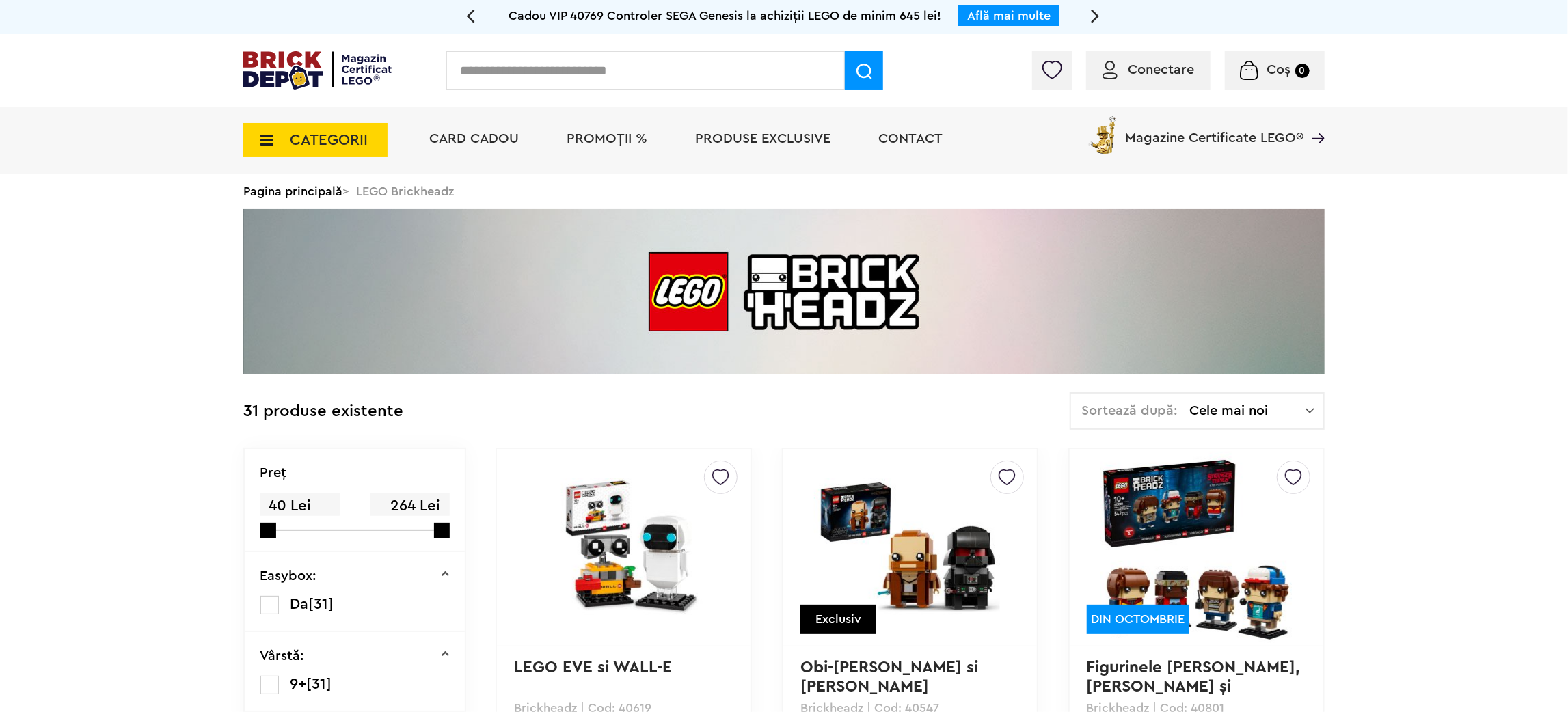
click at [288, 138] on span "CATEGORII" at bounding box center [315, 140] width 144 height 34
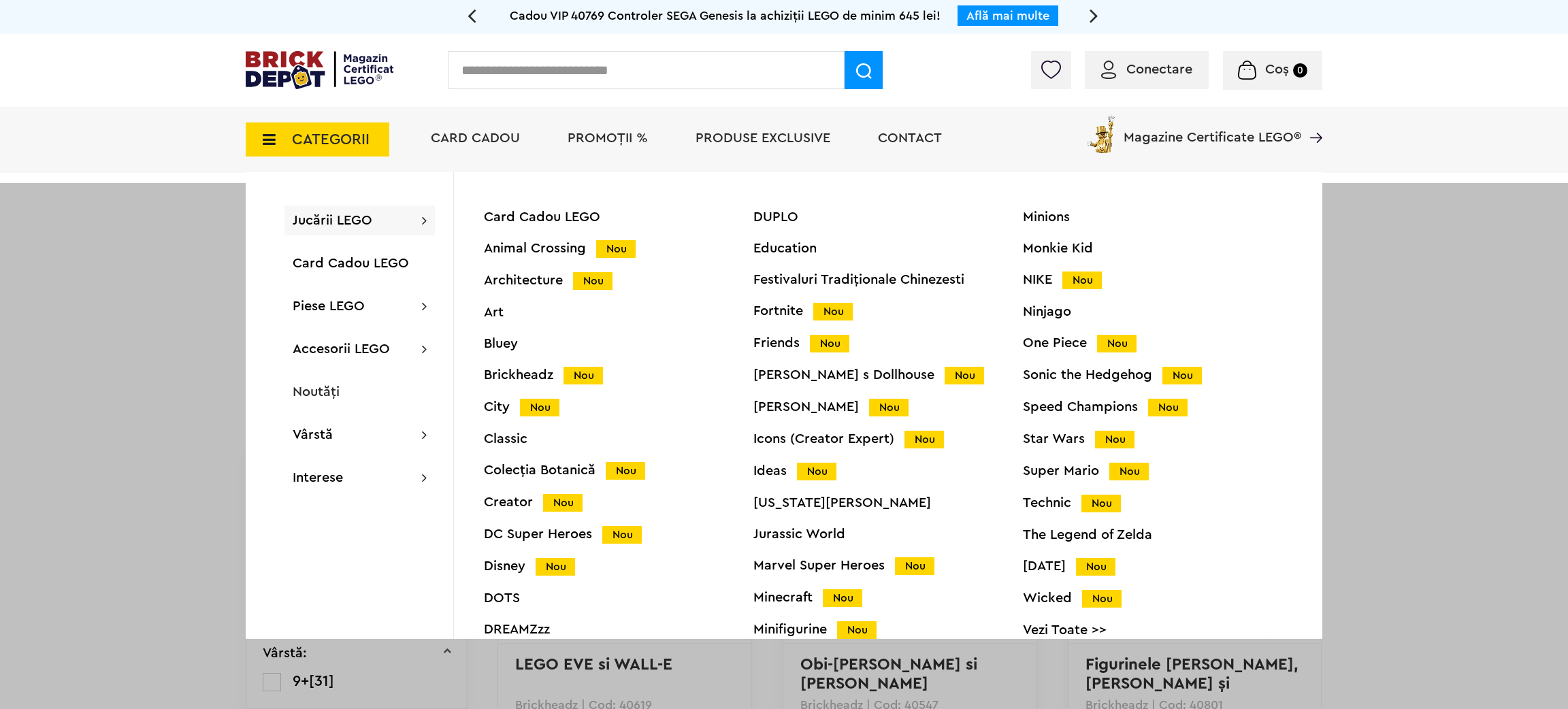
click at [499, 312] on div "Art" at bounding box center [618, 312] width 269 height 14
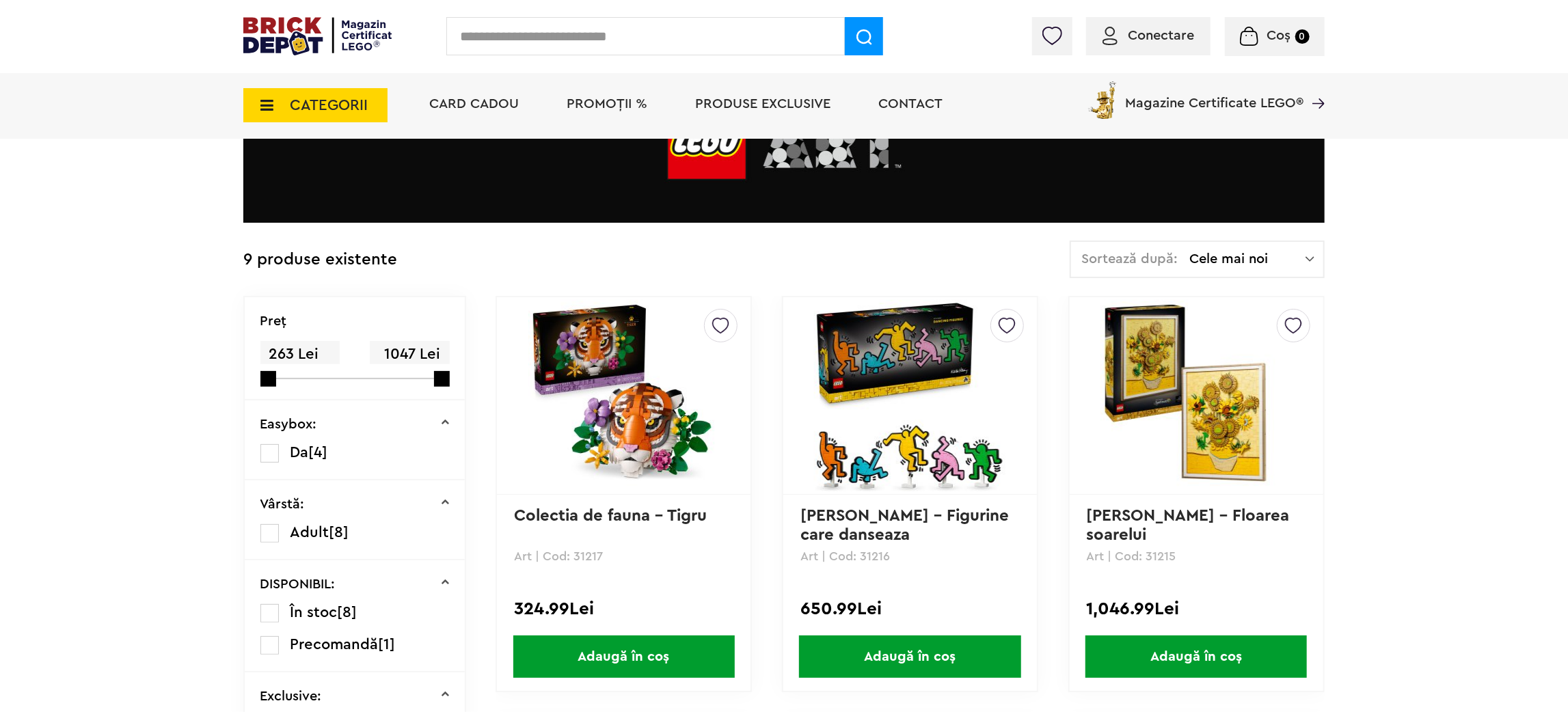
scroll to position [151, 0]
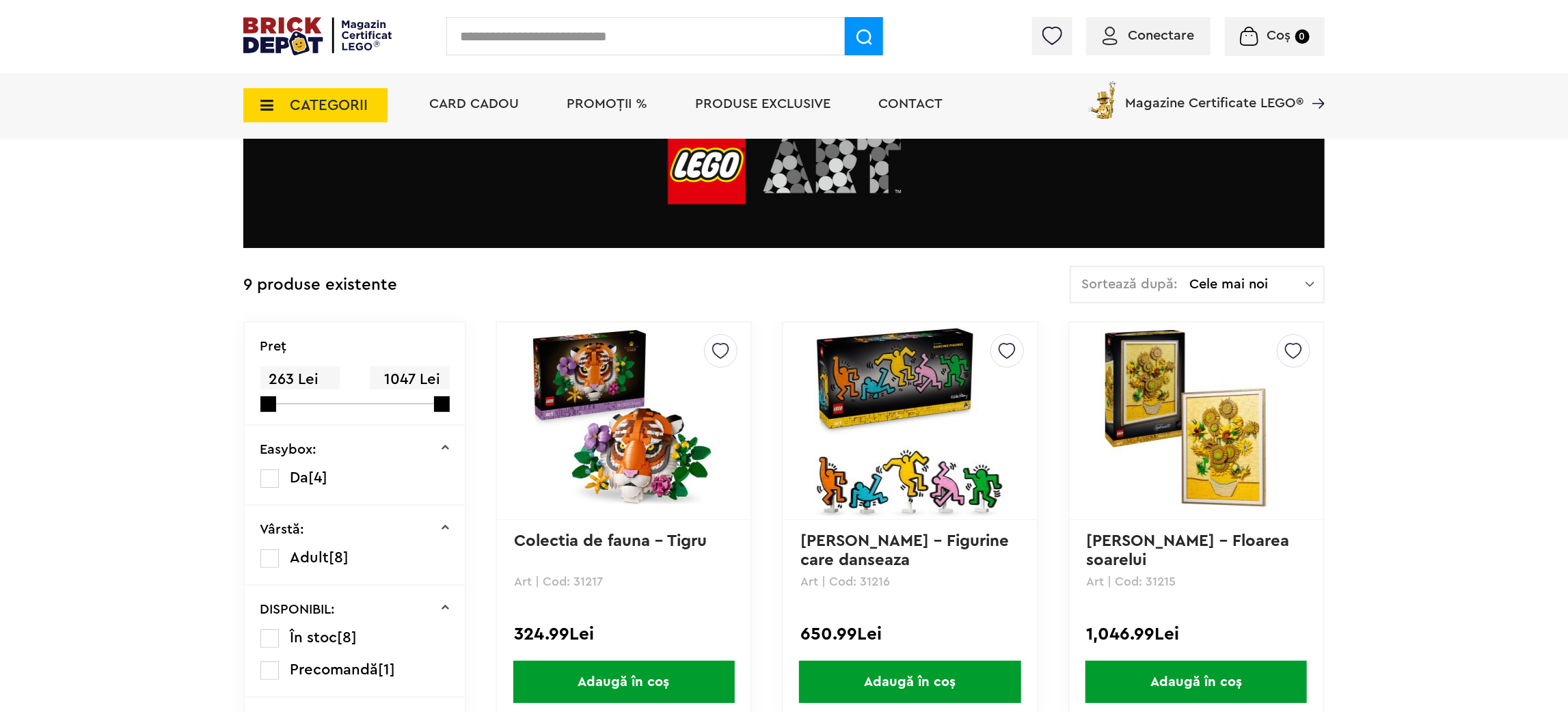
click at [274, 95] on span "CATEGORII" at bounding box center [315, 105] width 144 height 34
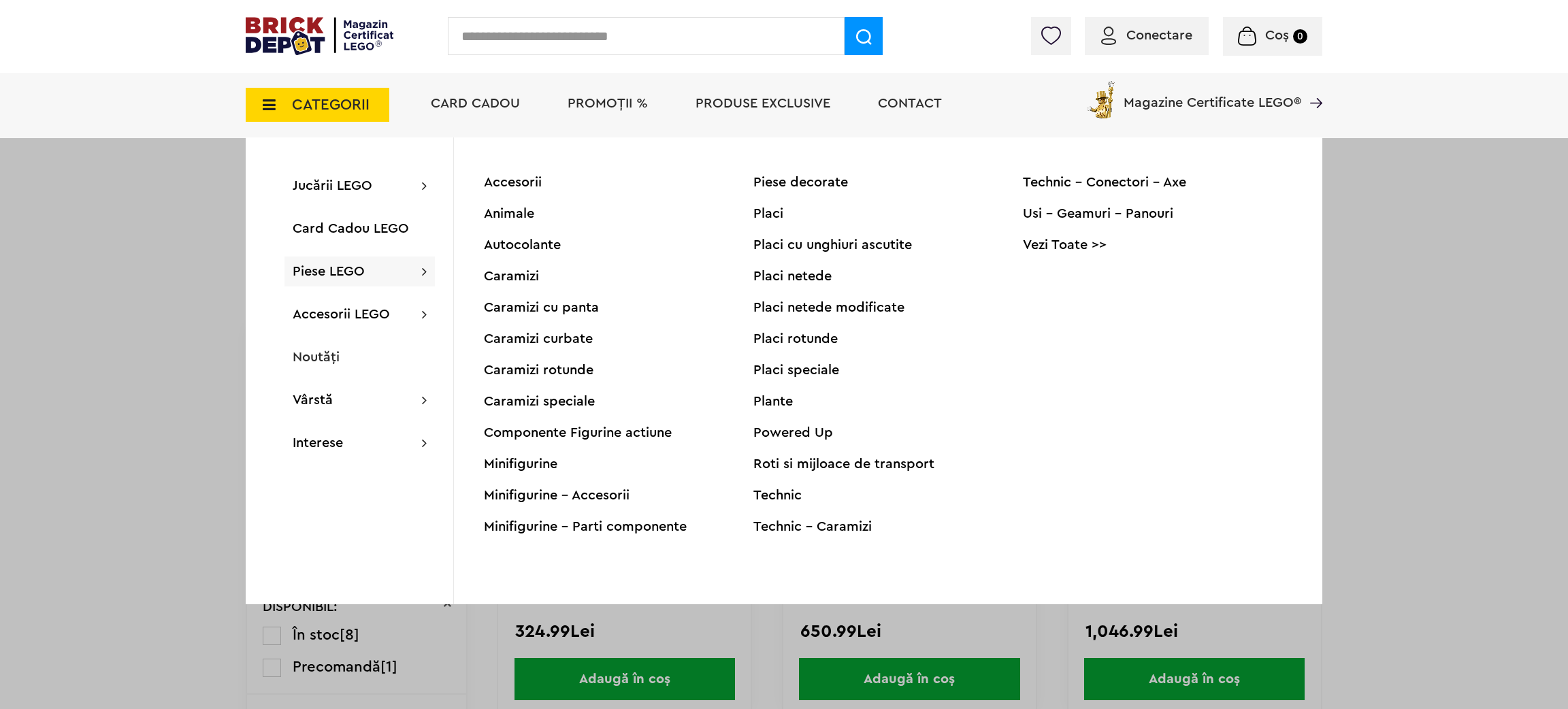
click at [538, 464] on div "Minifigurine" at bounding box center [618, 464] width 269 height 14
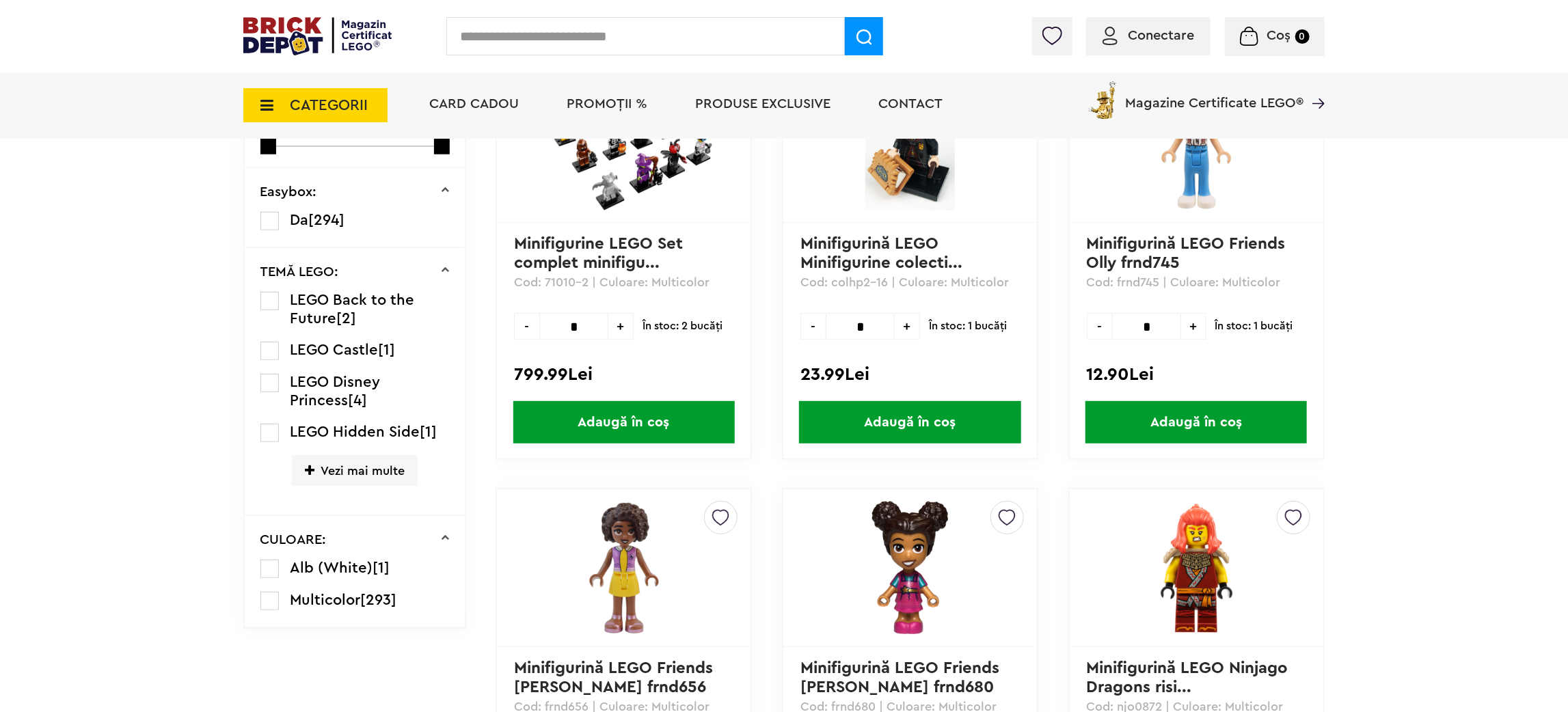
scroll to position [396, 0]
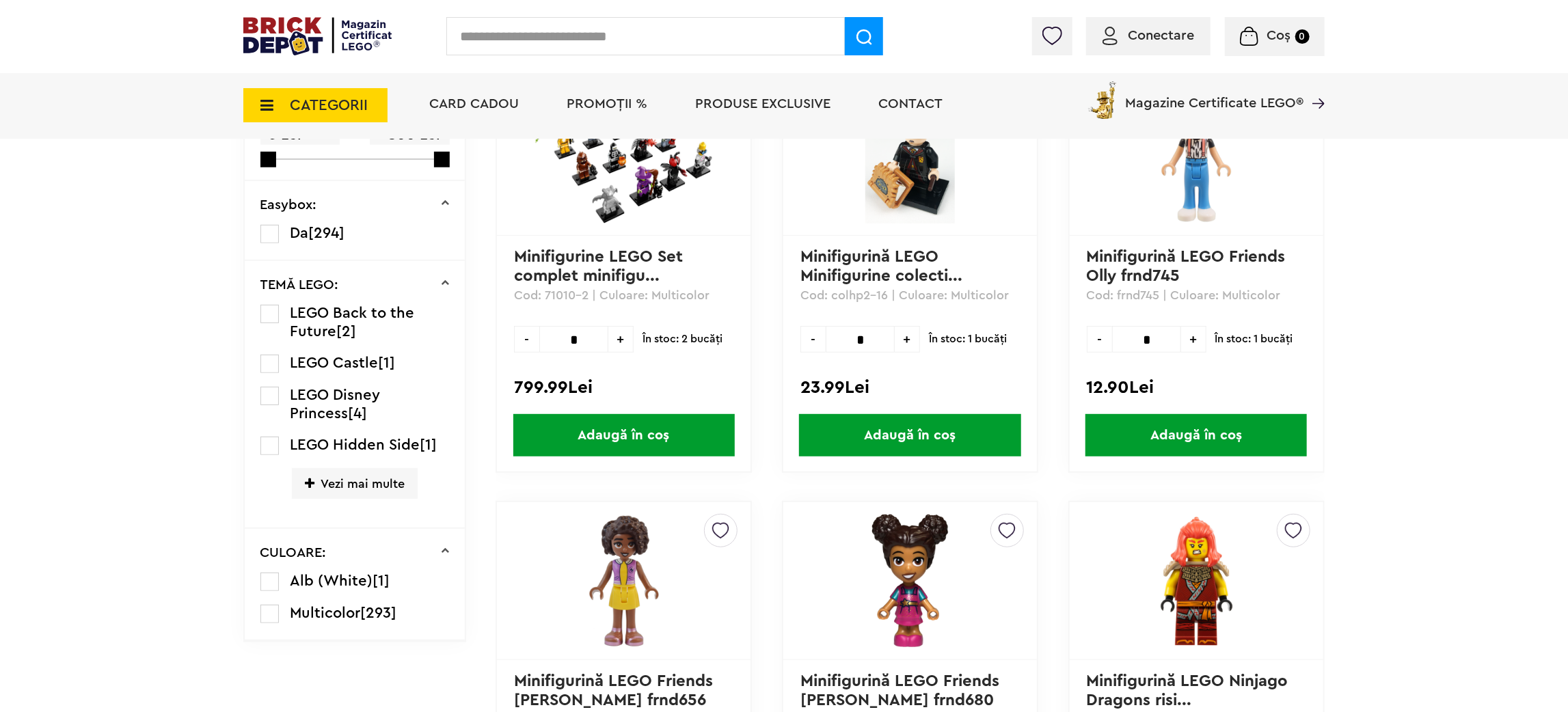
click at [274, 400] on label at bounding box center [269, 396] width 19 height 19
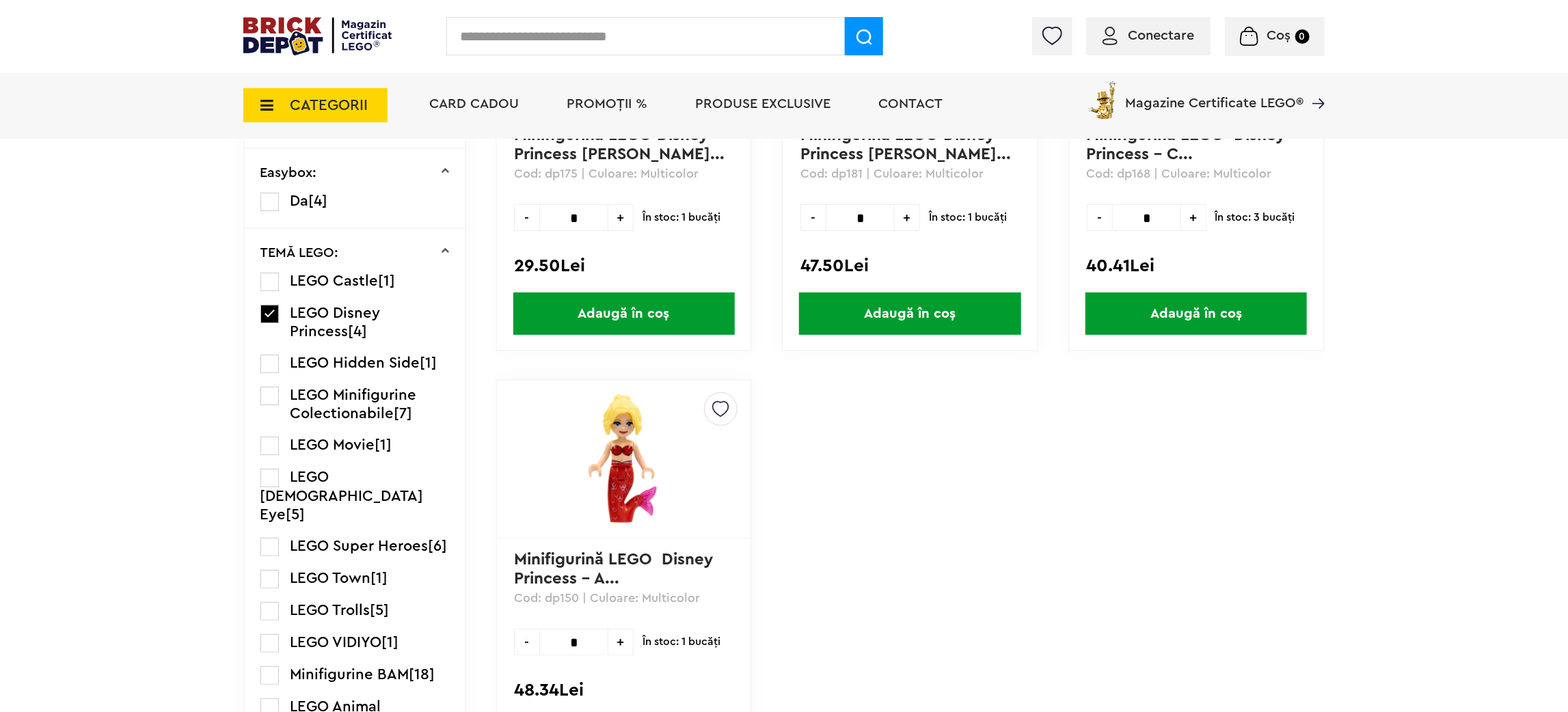
scroll to position [538, 0]
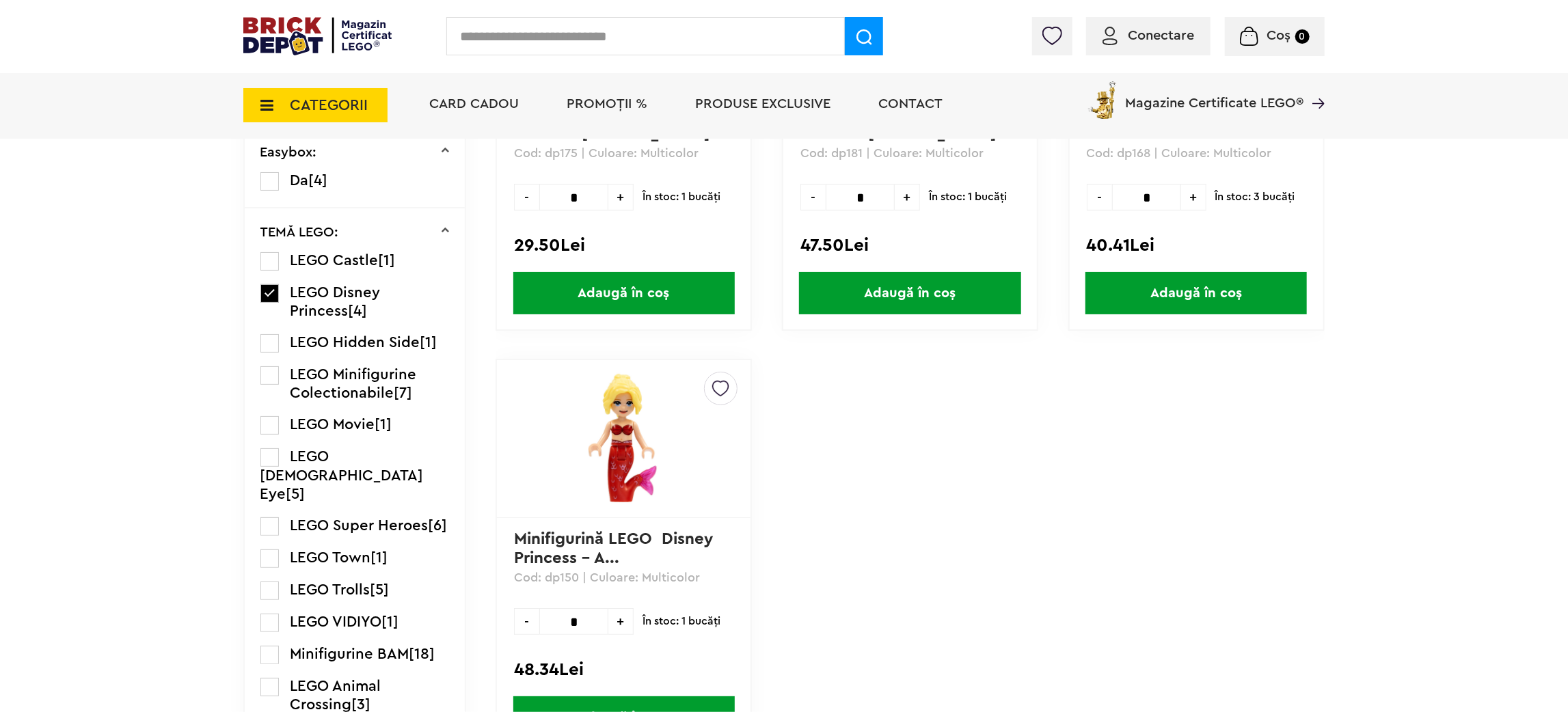
click at [270, 284] on label at bounding box center [269, 293] width 19 height 19
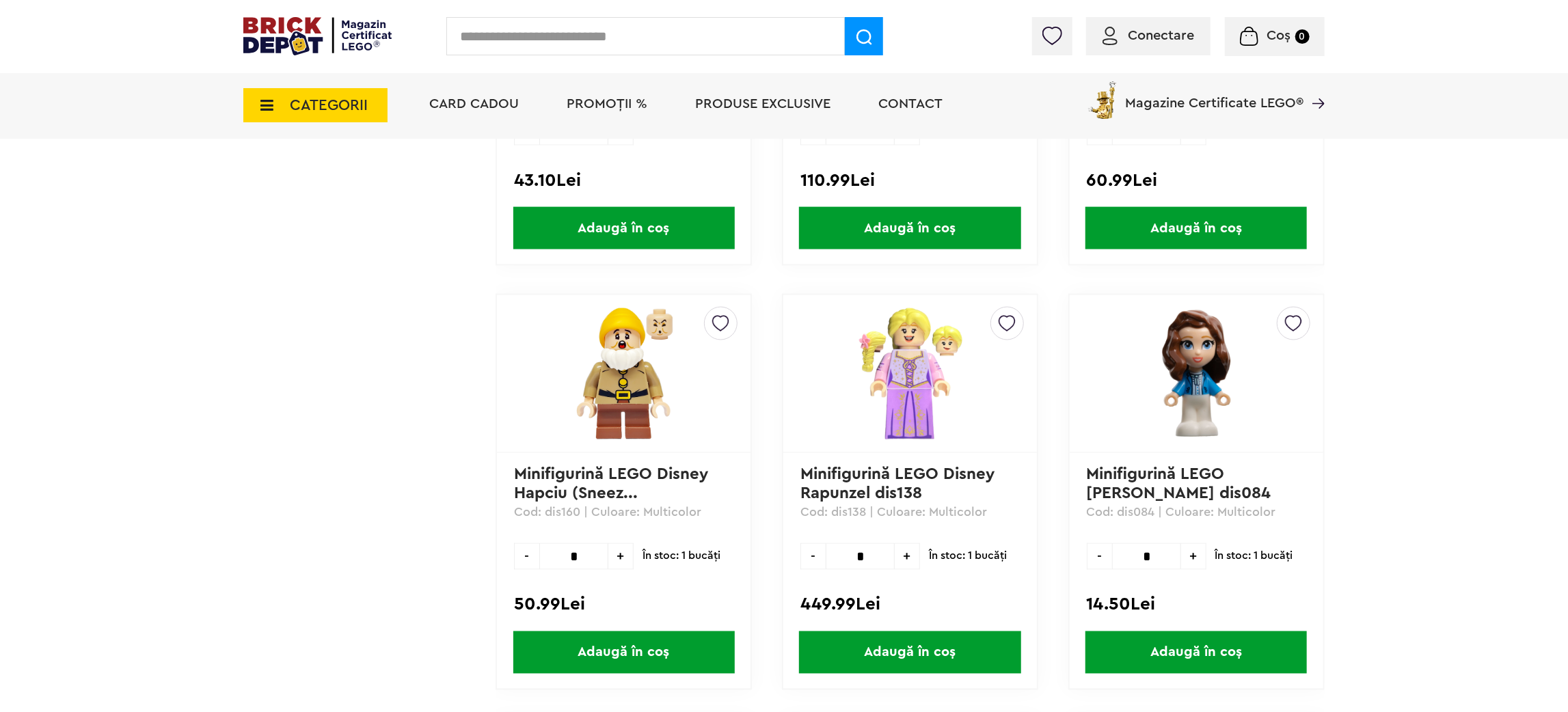
scroll to position [1470, 0]
